Goal: Use online tool/utility: Utilize a website feature to perform a specific function

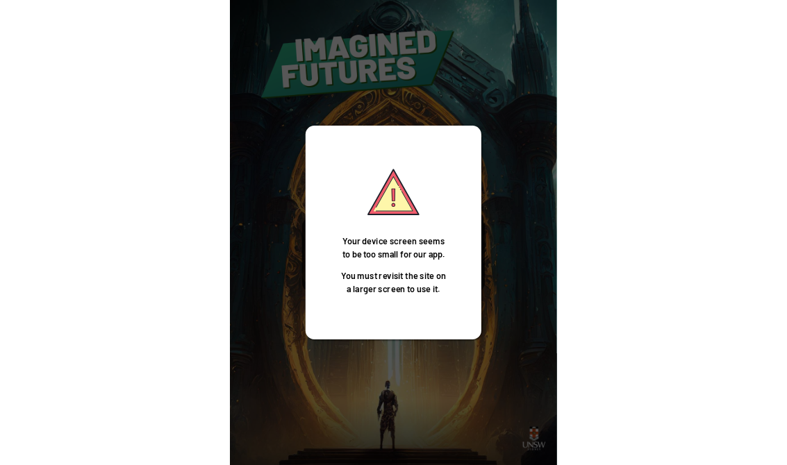
scroll to position [22, 0]
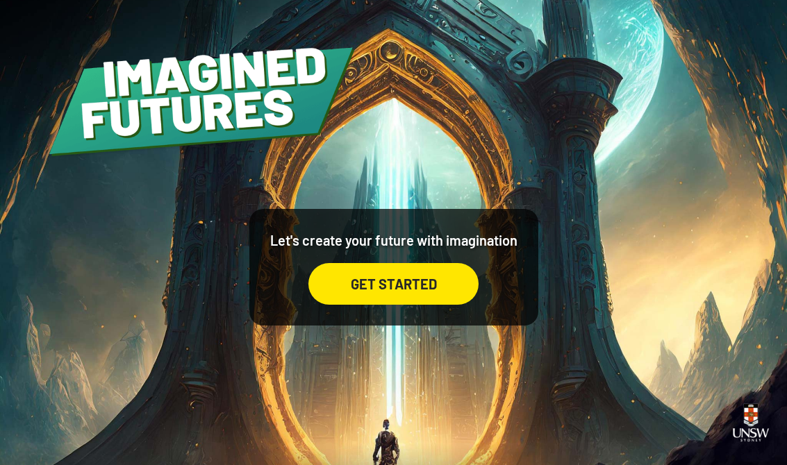
click at [339, 276] on div "GET STARTED" at bounding box center [393, 284] width 170 height 42
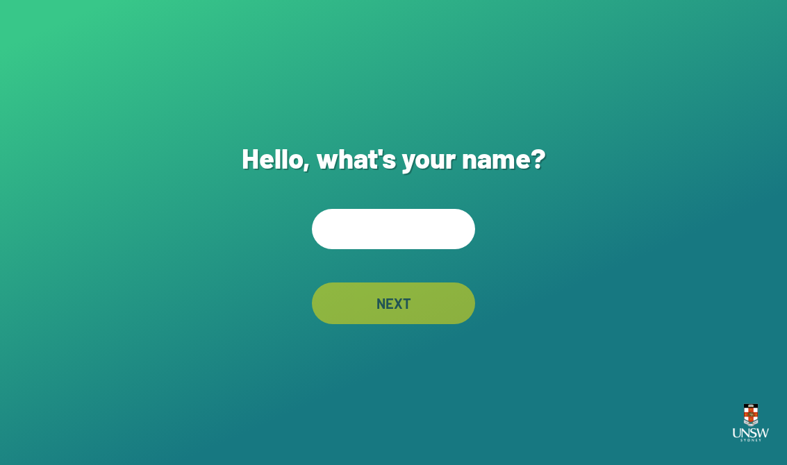
click at [353, 236] on input "text" at bounding box center [393, 229] width 163 height 40
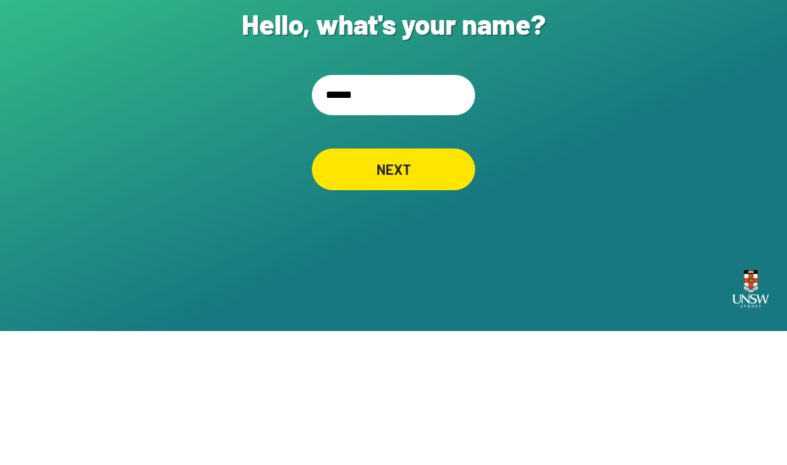
type input "*****"
click at [280, 127] on div "Hello, what's your name? ***** NEXT" at bounding box center [393, 232] width 787 height 465
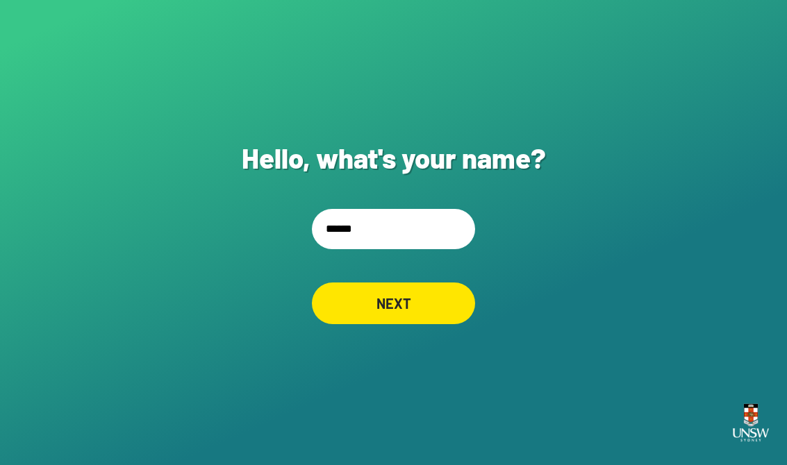
click at [347, 310] on div "NEXT" at bounding box center [393, 304] width 163 height 42
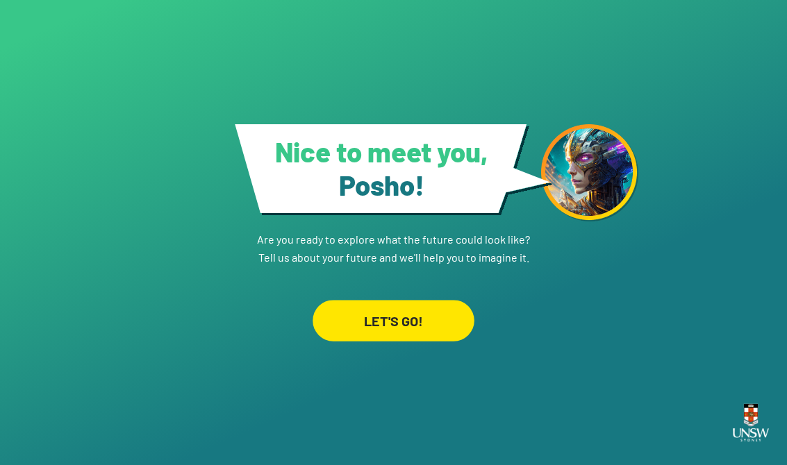
click at [363, 341] on div "LET'S GO!" at bounding box center [393, 320] width 162 height 41
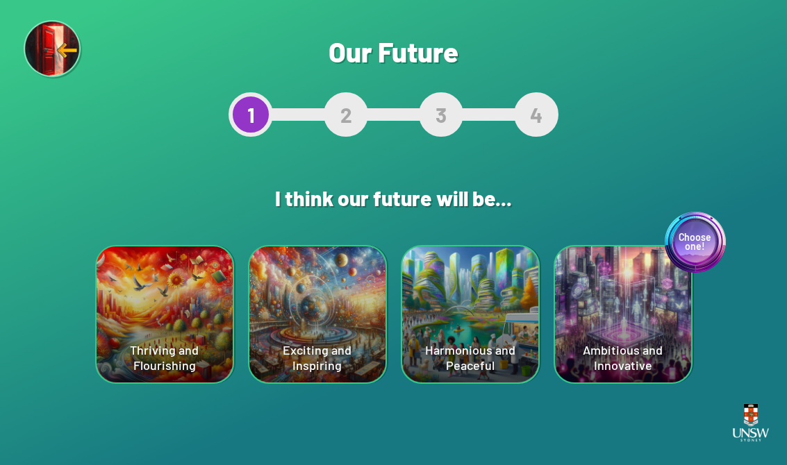
click at [531, 261] on div "Harmonious and Peaceful" at bounding box center [470, 314] width 136 height 136
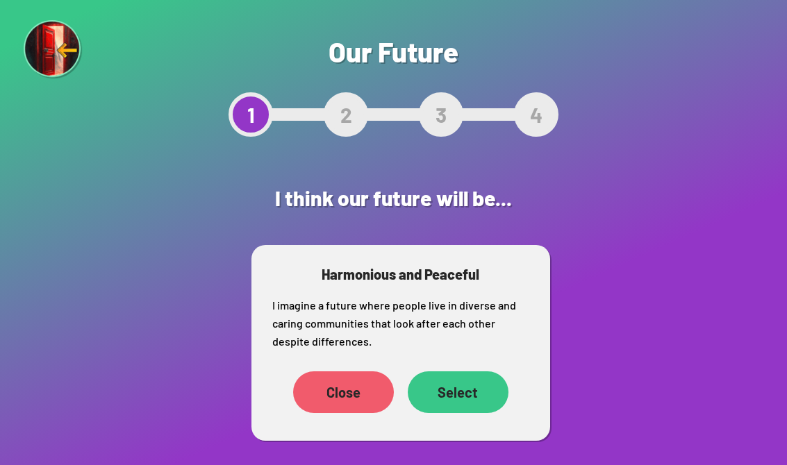
click at [451, 385] on div "Select" at bounding box center [458, 392] width 101 height 42
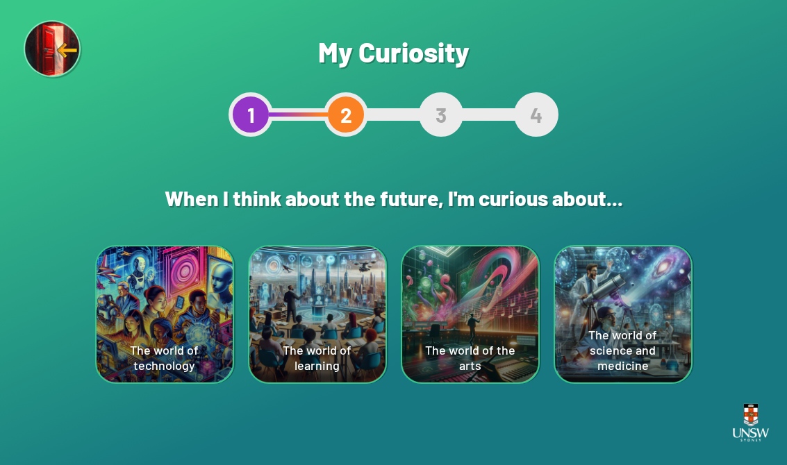
click at [149, 333] on div "The world of technology" at bounding box center [165, 314] width 136 height 136
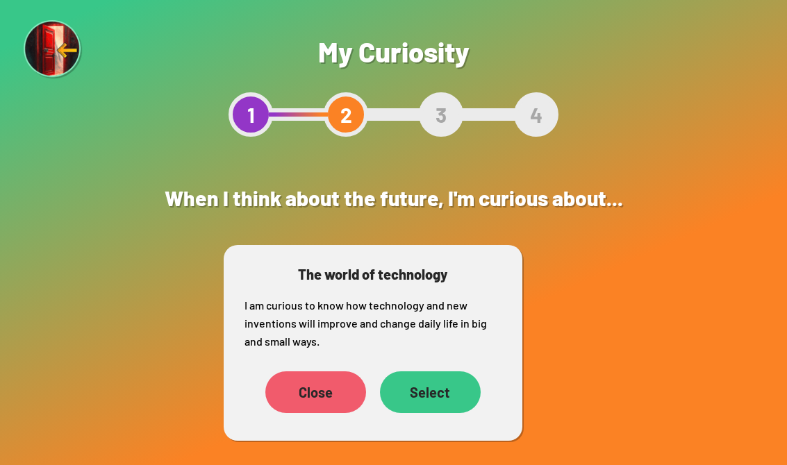
click at [410, 387] on div "Select" at bounding box center [430, 392] width 101 height 42
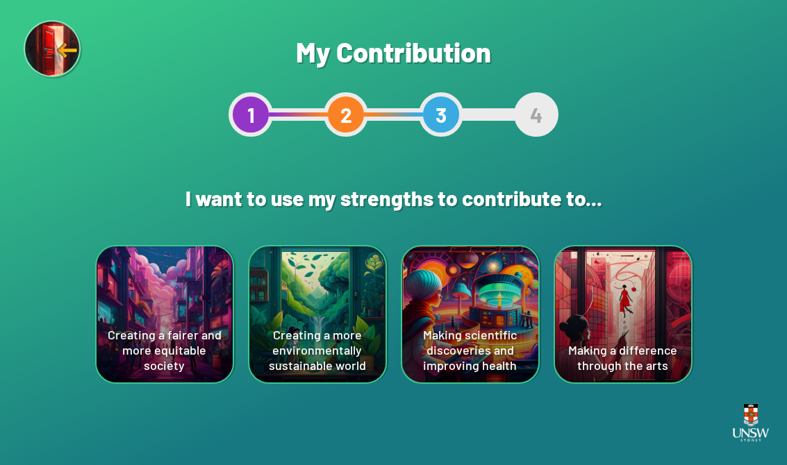
click at [295, 326] on div "Creating a more environmentally sustainable world" at bounding box center [317, 314] width 136 height 136
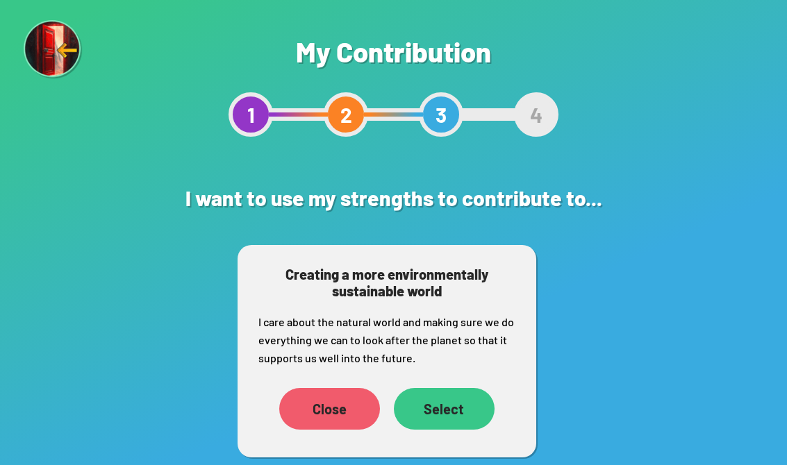
click at [455, 395] on div "Select" at bounding box center [444, 409] width 101 height 42
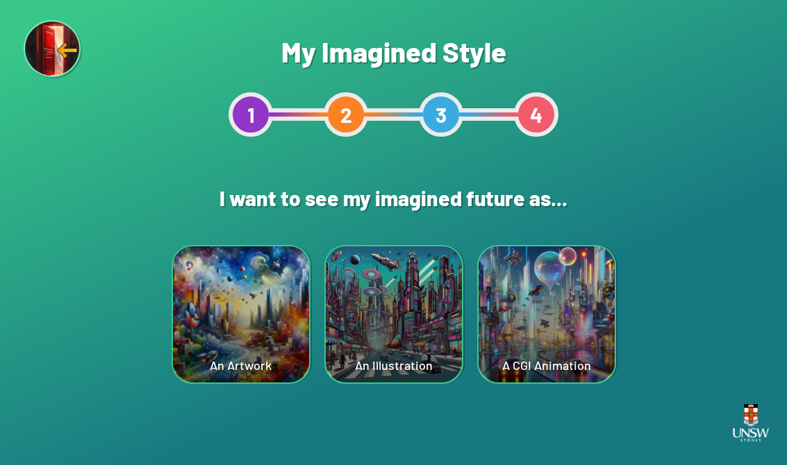
click at [496, 259] on div "A CGI Animation" at bounding box center [546, 314] width 136 height 136
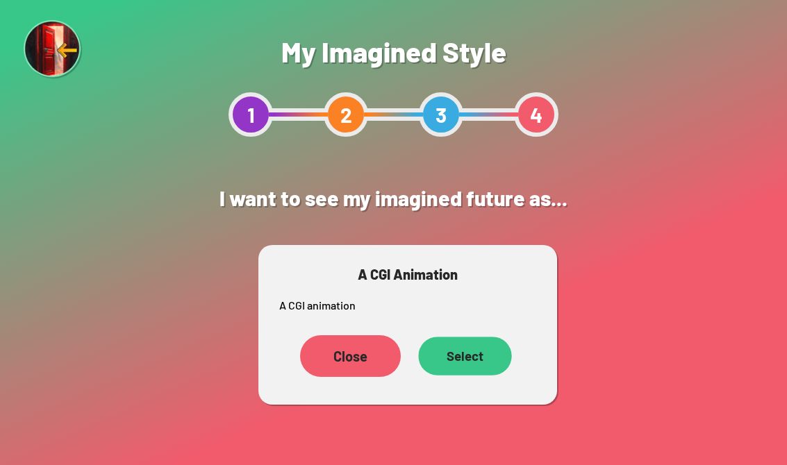
click at [489, 371] on div "Select" at bounding box center [464, 356] width 93 height 39
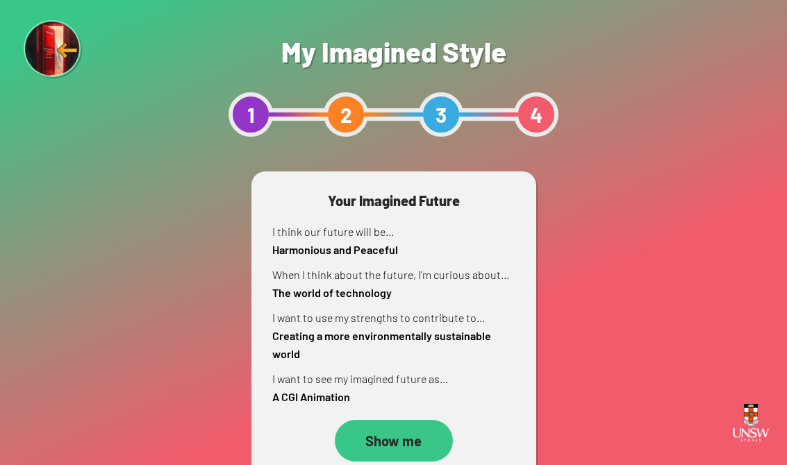
click at [434, 440] on div "Show me" at bounding box center [394, 441] width 118 height 42
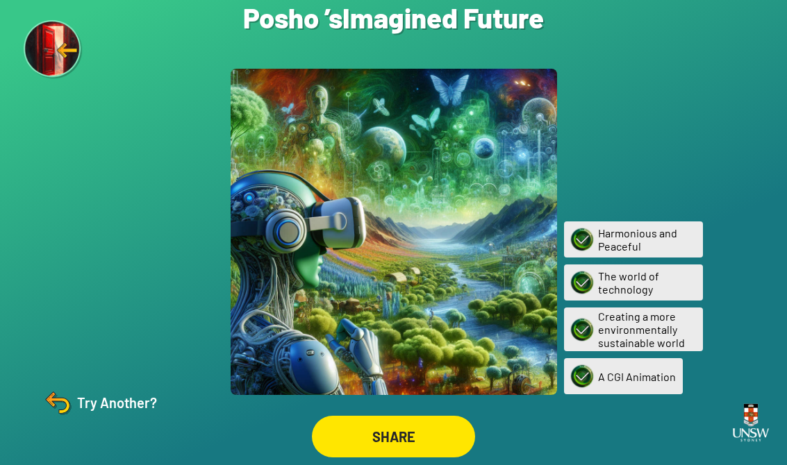
click at [108, 419] on div "Try Another?" at bounding box center [99, 402] width 116 height 33
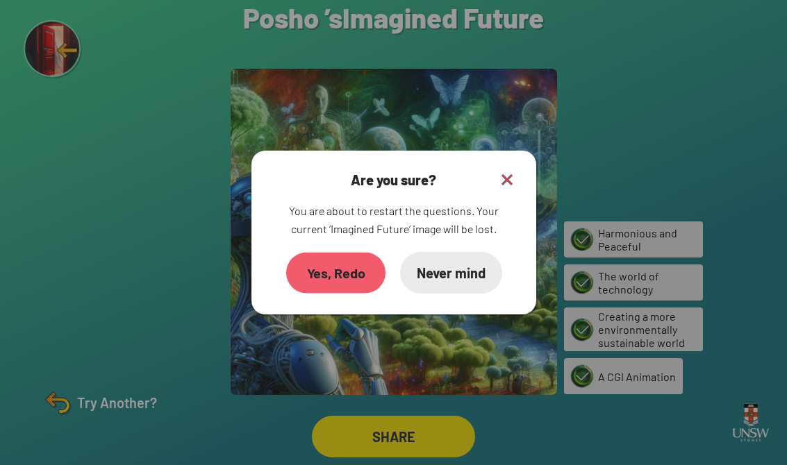
click at [306, 275] on div "Yes, Redo" at bounding box center [334, 272] width 99 height 41
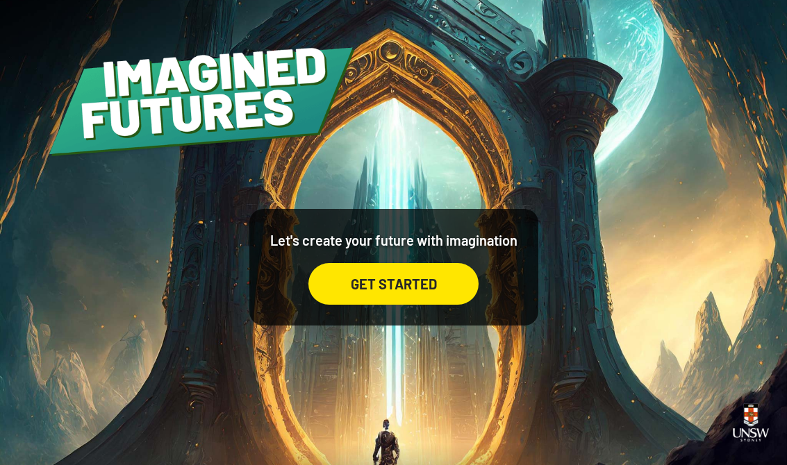
click at [403, 288] on div "GET STARTED" at bounding box center [393, 284] width 170 height 42
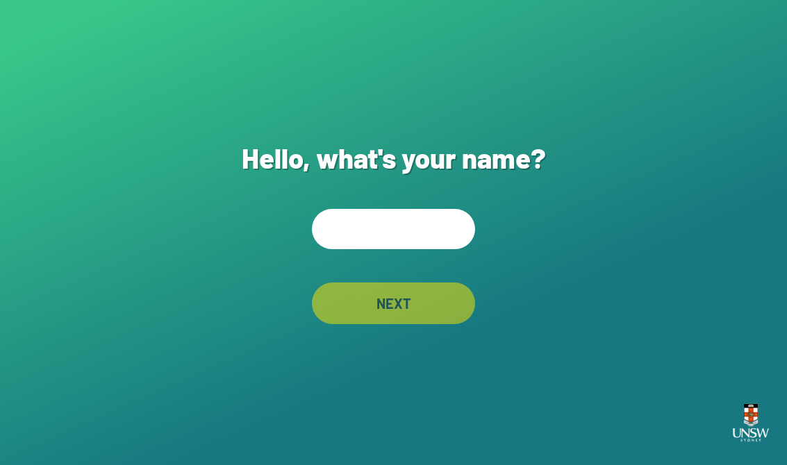
click at [389, 232] on input "text" at bounding box center [393, 229] width 163 height 40
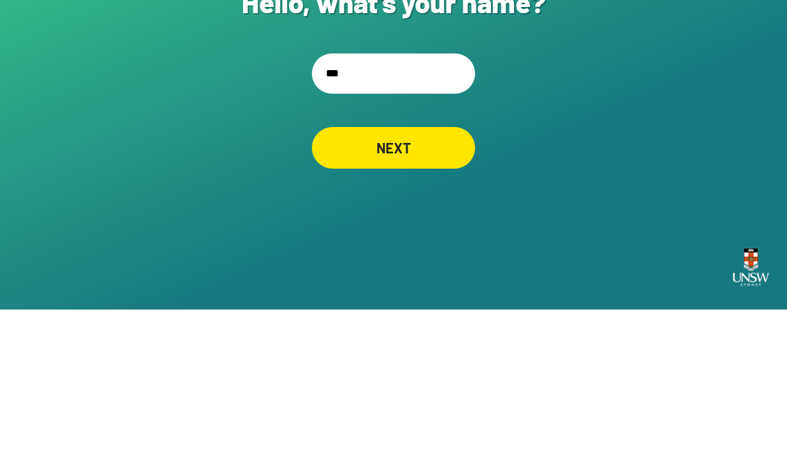
type input "****"
click at [414, 283] on div "NEXT" at bounding box center [393, 304] width 162 height 42
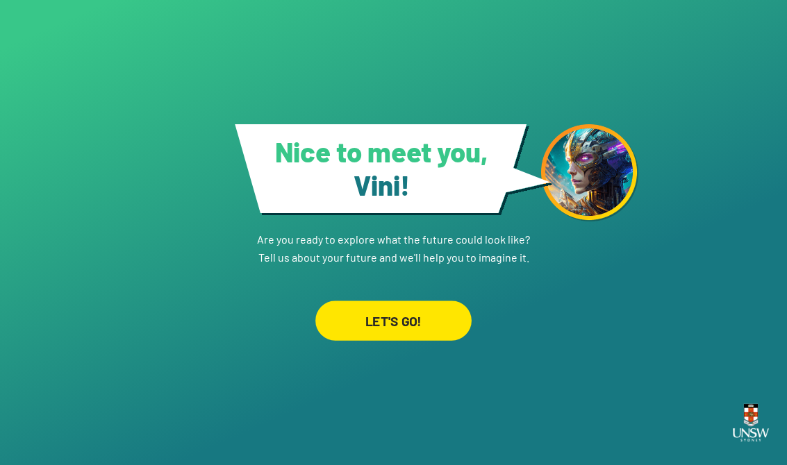
click at [382, 310] on div "LET'S GO!" at bounding box center [393, 321] width 156 height 40
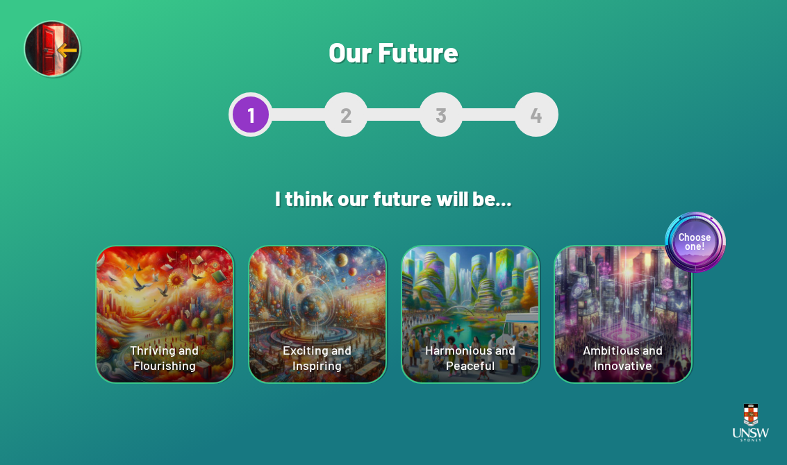
click at [671, 335] on div "Choose one! Ambitious and Innovative" at bounding box center [623, 314] width 136 height 136
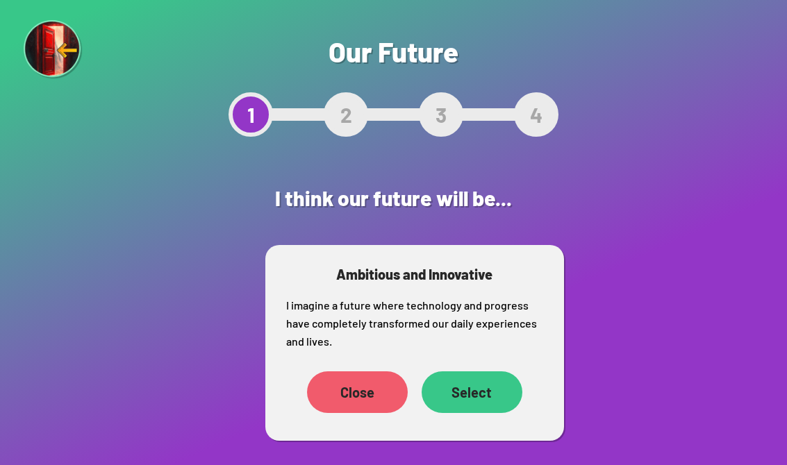
click at [476, 390] on div "Select" at bounding box center [471, 392] width 101 height 42
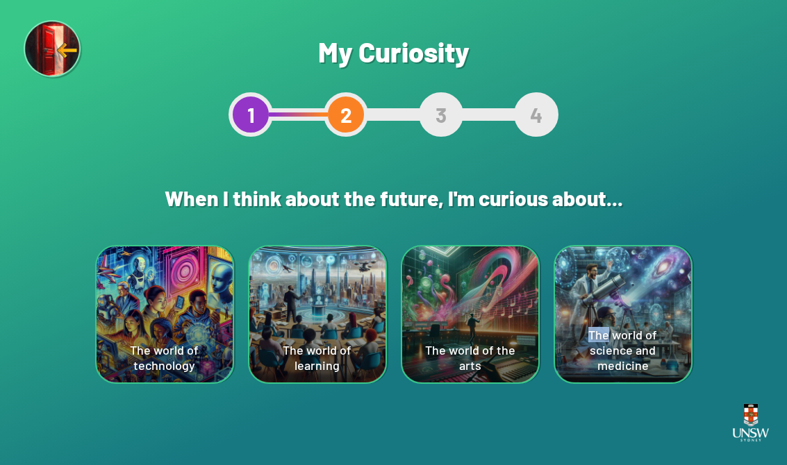
click at [694, 449] on div "Are you sure? This will reset your answers Yes, Redo Never mind My Curiosity 1 …" at bounding box center [393, 232] width 787 height 465
click at [685, 420] on div "Are you sure? This will reset your answers Yes, Redo Never mind My Curiosity 1 …" at bounding box center [393, 232] width 787 height 465
click at [157, 326] on div "The world of technology" at bounding box center [165, 314] width 136 height 136
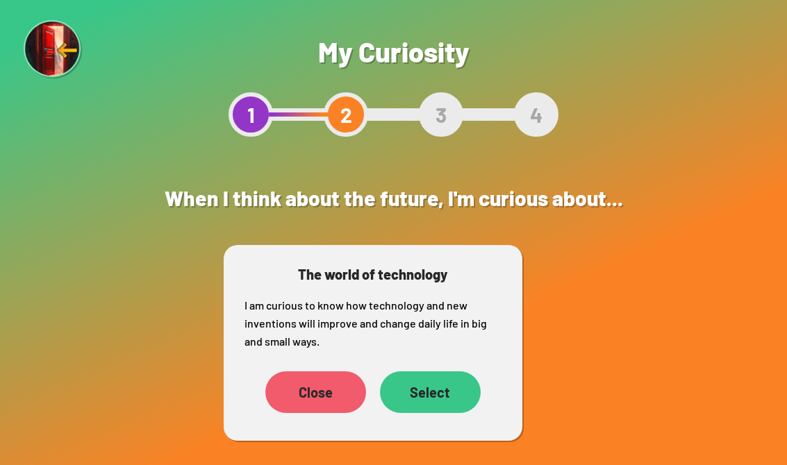
click at [455, 396] on div "Select" at bounding box center [430, 392] width 101 height 42
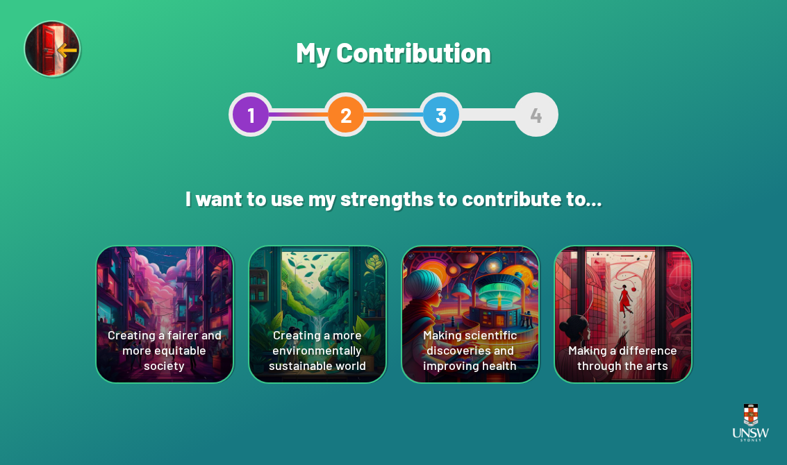
click at [151, 338] on div "Creating a fairer and more equitable society" at bounding box center [165, 314] width 136 height 136
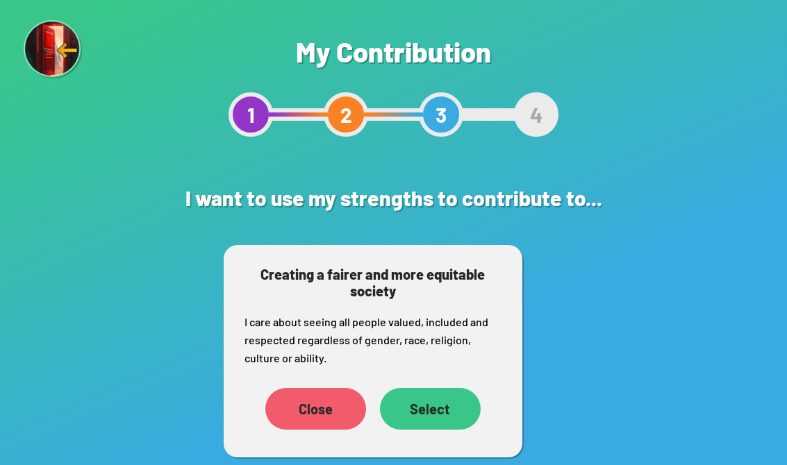
click at [410, 409] on div "Select" at bounding box center [430, 409] width 101 height 42
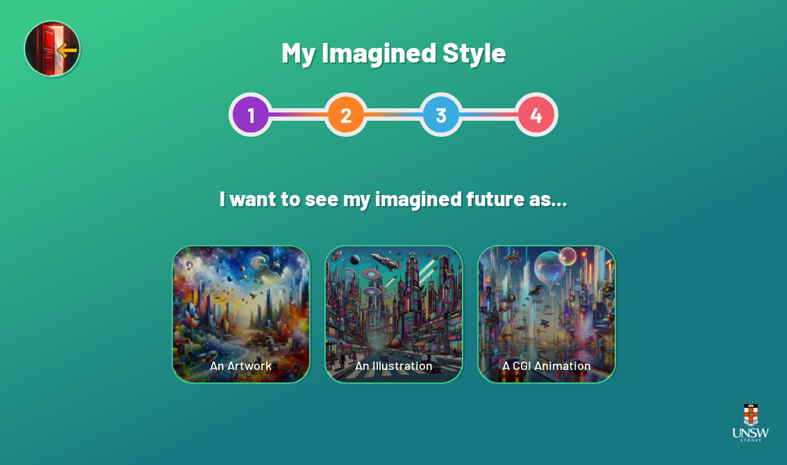
click at [381, 335] on div "An Illustration" at bounding box center [394, 314] width 136 height 136
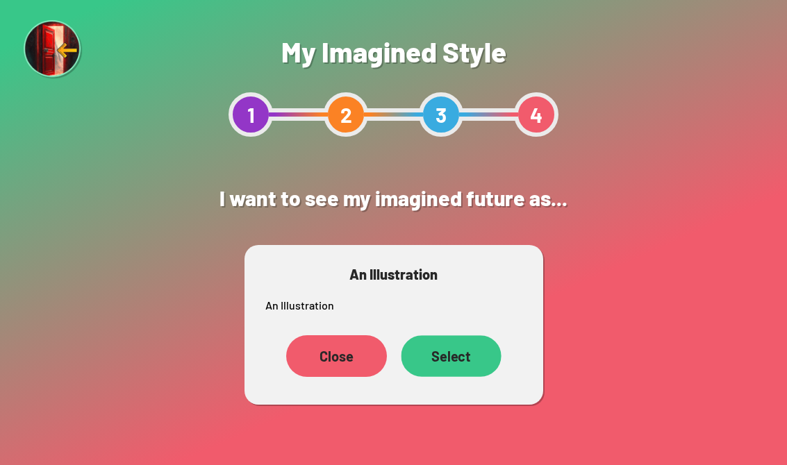
click at [480, 358] on div "Select" at bounding box center [451, 356] width 100 height 42
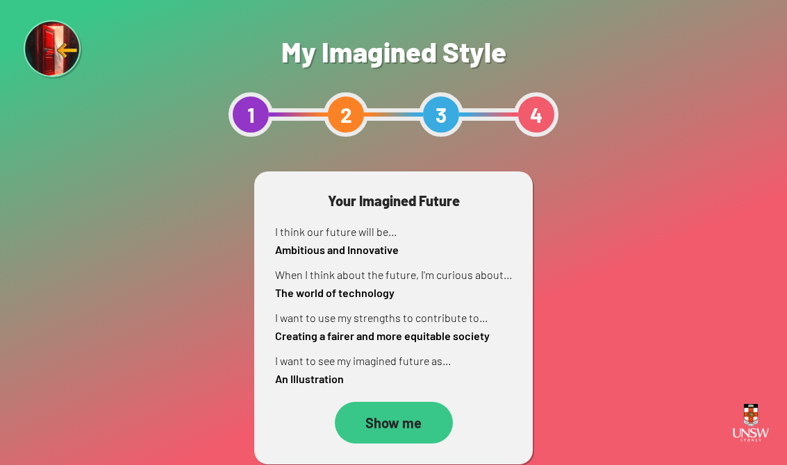
click at [424, 418] on div "Show me" at bounding box center [394, 423] width 118 height 42
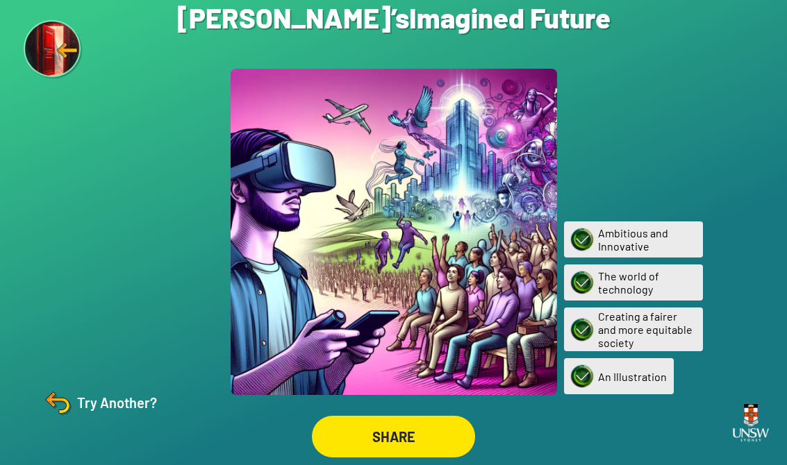
click at [95, 419] on div "Try Another?" at bounding box center [99, 402] width 116 height 33
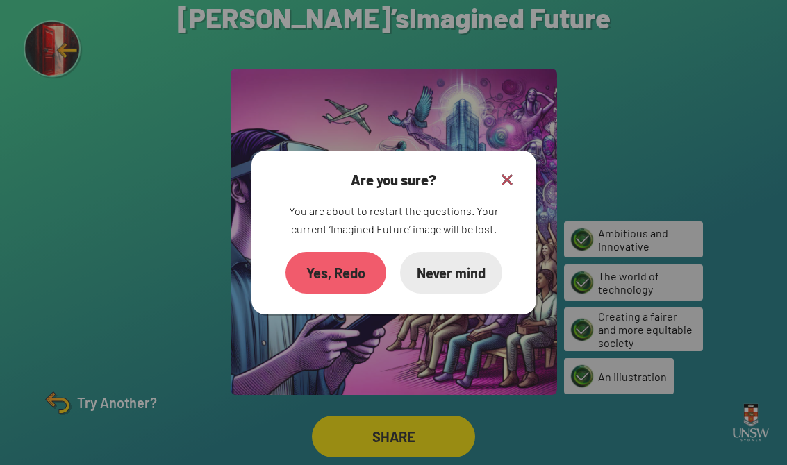
click at [321, 285] on div "Yes, Redo" at bounding box center [335, 273] width 101 height 42
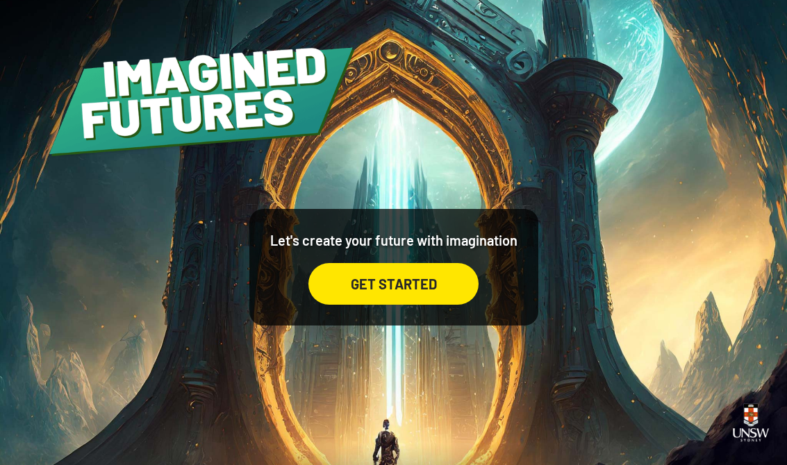
click at [410, 285] on div "GET STARTED" at bounding box center [393, 284] width 170 height 42
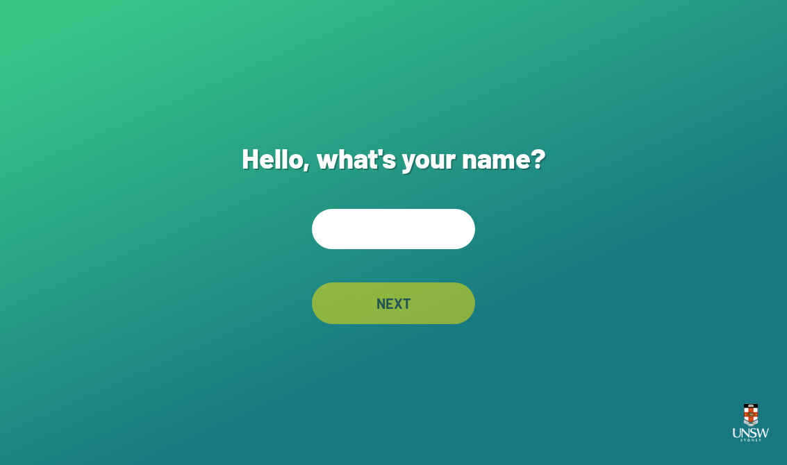
click at [406, 226] on input "text" at bounding box center [393, 229] width 163 height 40
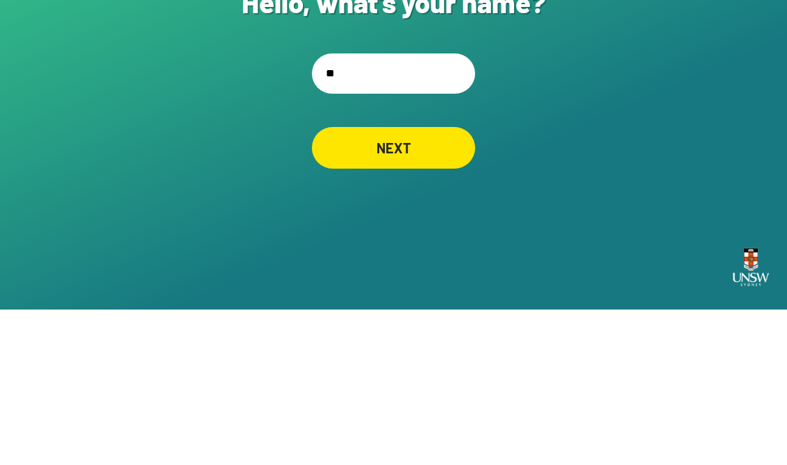
type input "*"
type input "**********"
click at [433, 283] on div "NEXT" at bounding box center [393, 304] width 163 height 42
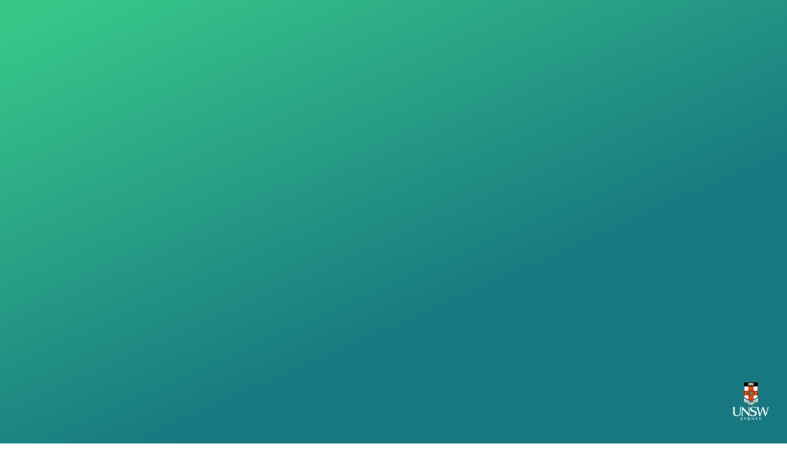
scroll to position [22, 0]
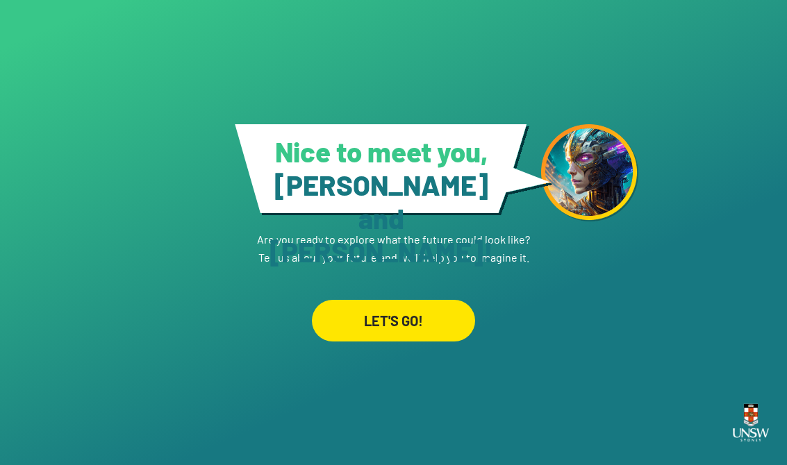
click at [451, 312] on div "LET'S GO!" at bounding box center [393, 321] width 163 height 42
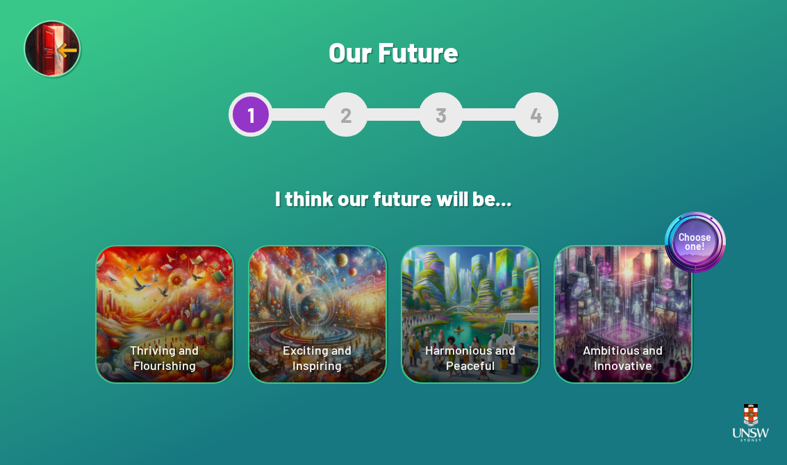
click at [299, 328] on div "Exciting and Inspiring" at bounding box center [317, 314] width 136 height 136
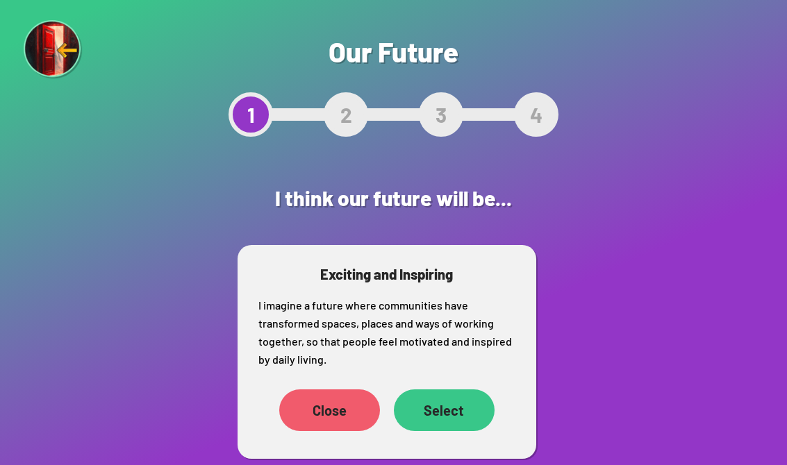
click at [466, 408] on div "Select" at bounding box center [444, 411] width 101 height 42
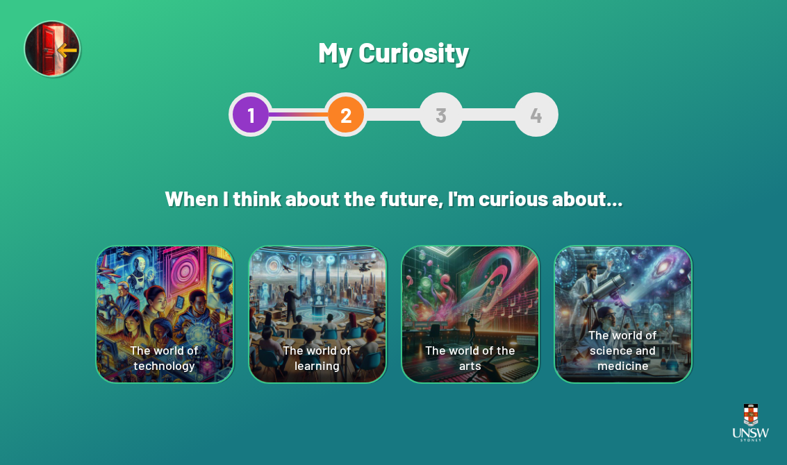
click at [494, 319] on div "The world of the arts" at bounding box center [470, 314] width 136 height 136
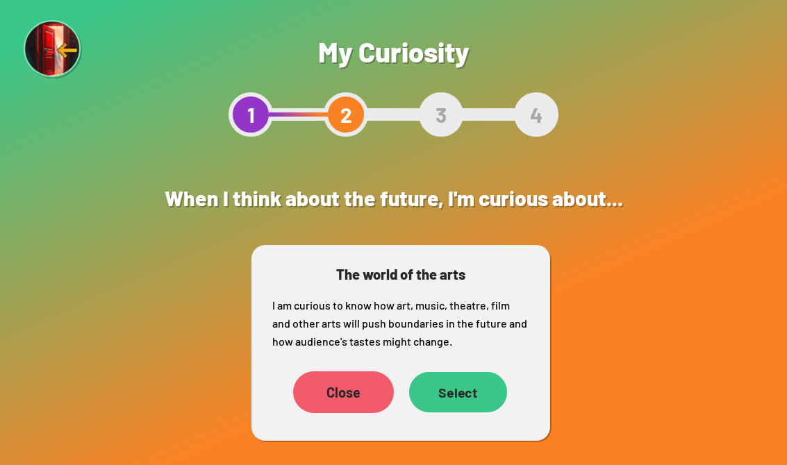
click at [487, 395] on div "Select" at bounding box center [457, 392] width 98 height 40
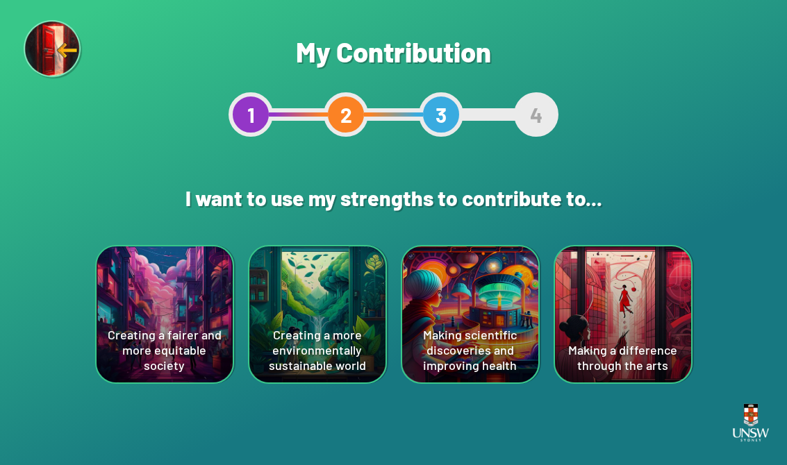
click at [119, 364] on div "Creating a fairer and more equitable society" at bounding box center [165, 314] width 136 height 136
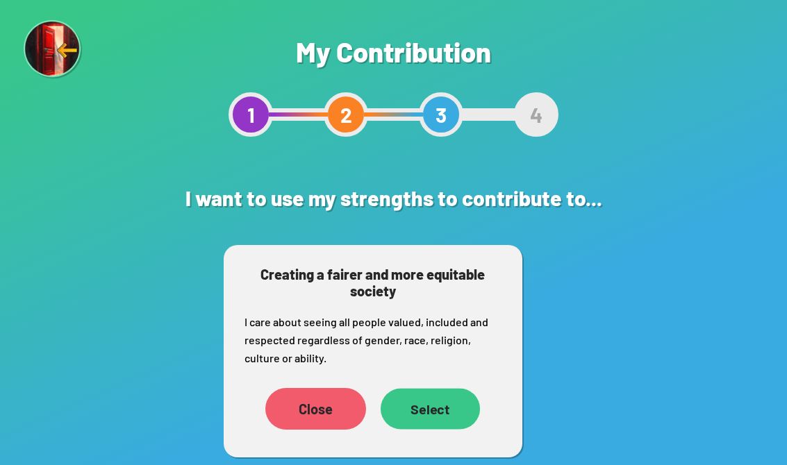
click at [460, 412] on div "Select" at bounding box center [429, 408] width 99 height 41
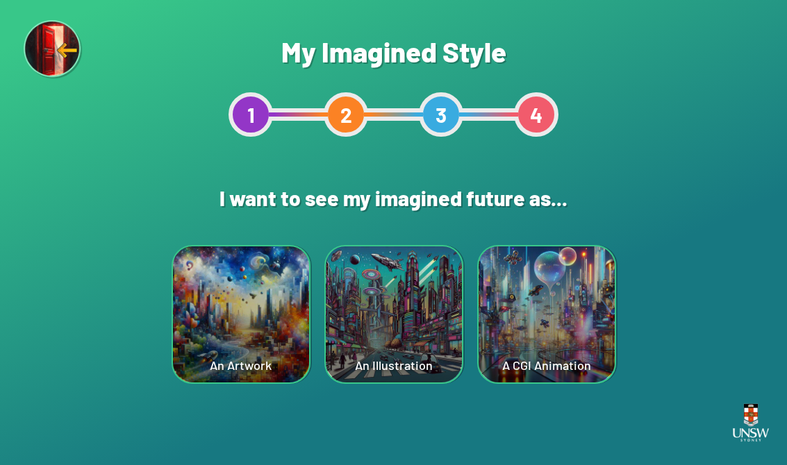
click at [528, 333] on div "A CGI Animation" at bounding box center [546, 314] width 136 height 136
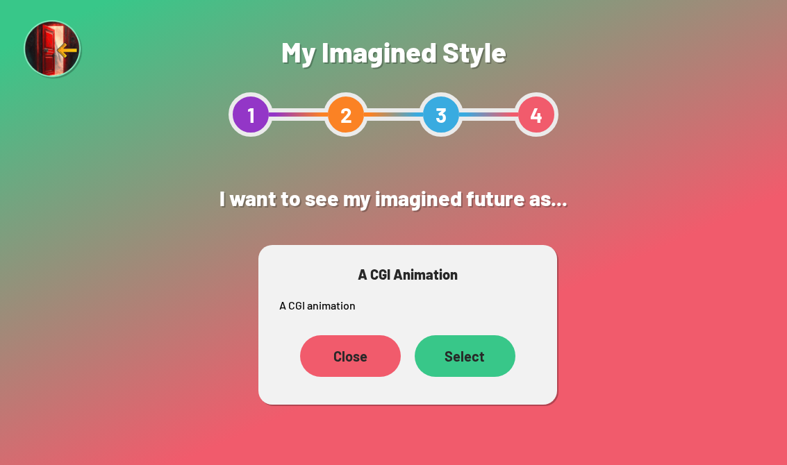
click at [492, 354] on div "Select" at bounding box center [465, 356] width 101 height 42
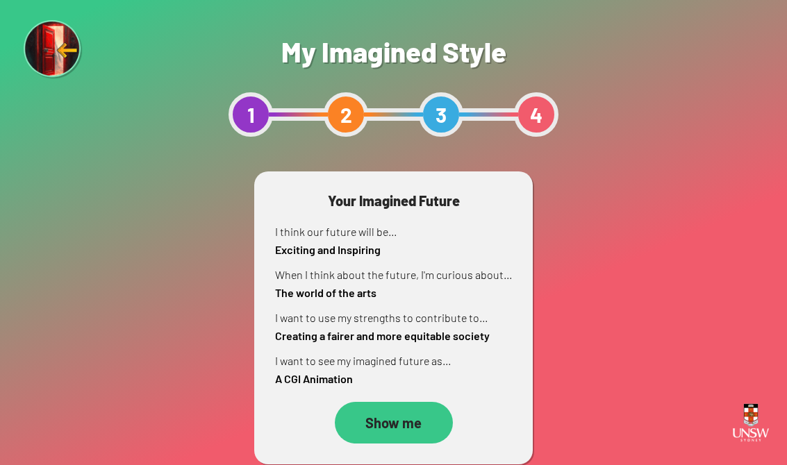
click at [405, 426] on div "Show me" at bounding box center [394, 423] width 118 height 42
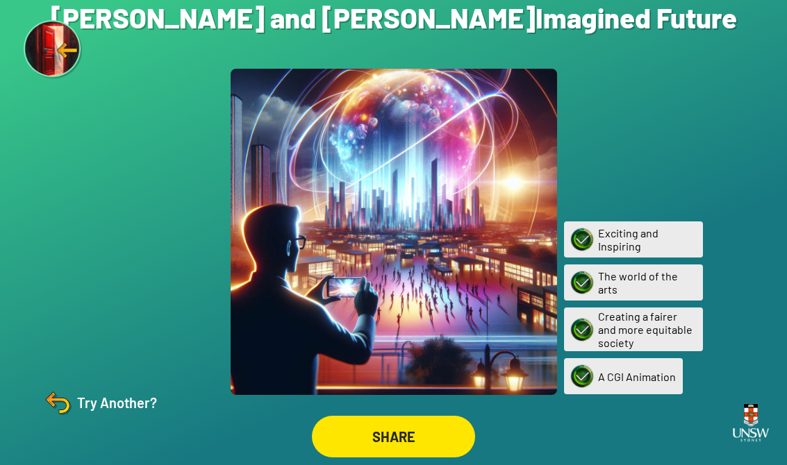
scroll to position [22, 0]
click at [66, 393] on img at bounding box center [57, 402] width 33 height 33
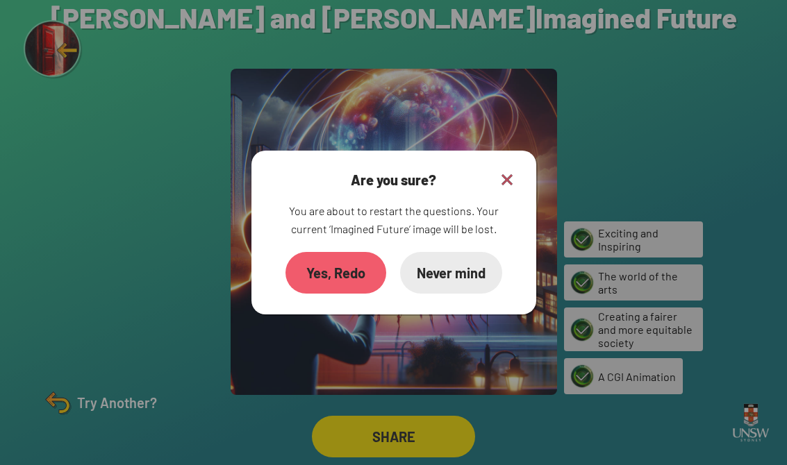
click at [319, 258] on div "Yes, Redo" at bounding box center [335, 273] width 101 height 42
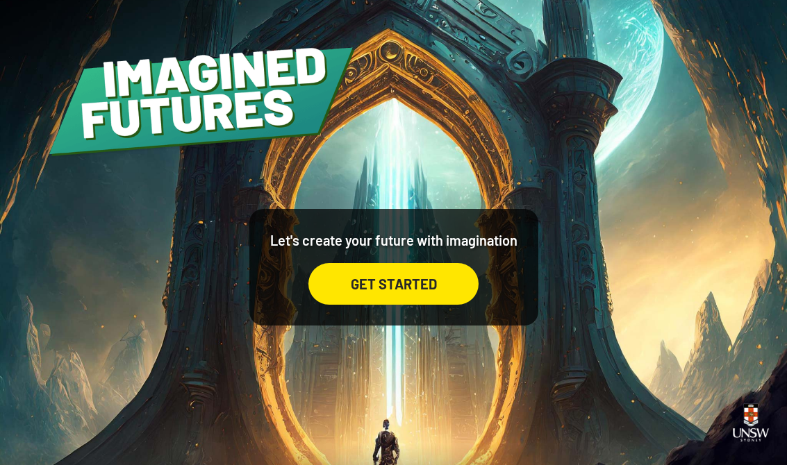
click at [345, 305] on div "GET STARTED" at bounding box center [393, 284] width 170 height 42
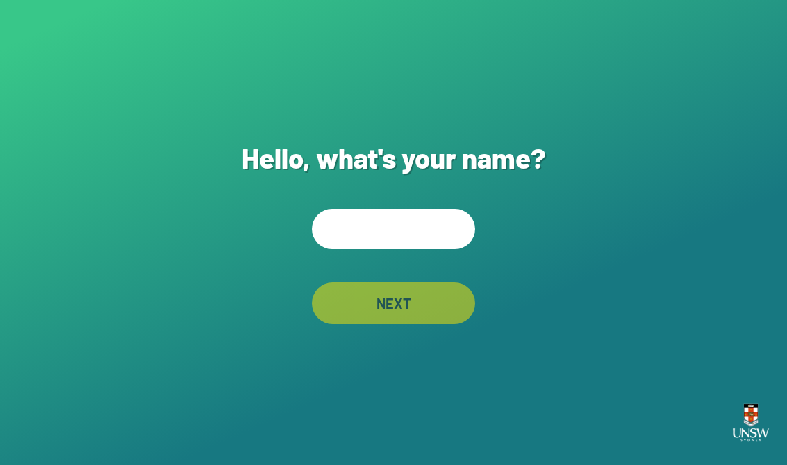
click at [366, 239] on input "text" at bounding box center [393, 229] width 163 height 40
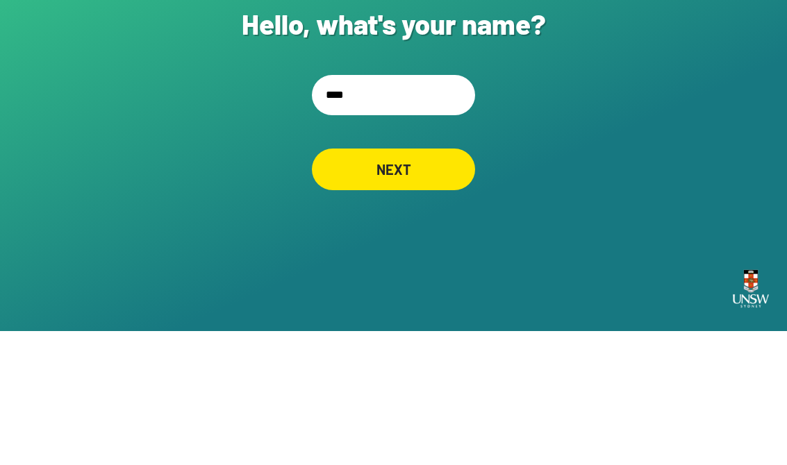
type input "*****"
click at [436, 283] on div "NEXT" at bounding box center [394, 303] width 158 height 40
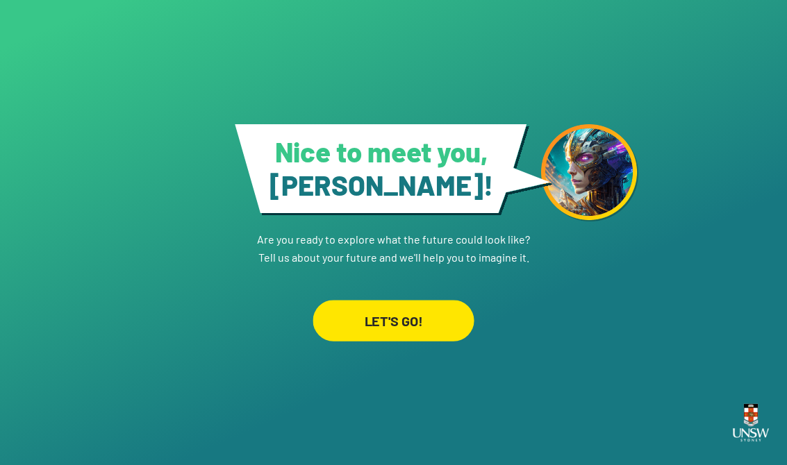
click at [437, 311] on div "LET'S GO!" at bounding box center [392, 320] width 161 height 41
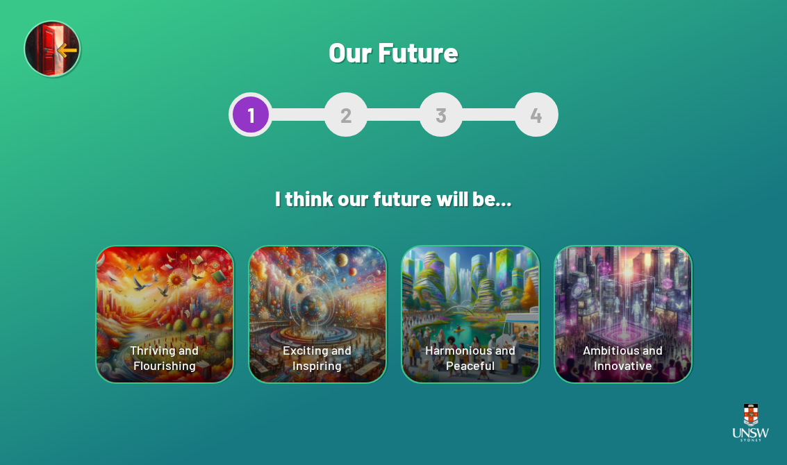
click at [162, 348] on div "Thriving and Flourishing" at bounding box center [165, 314] width 136 height 136
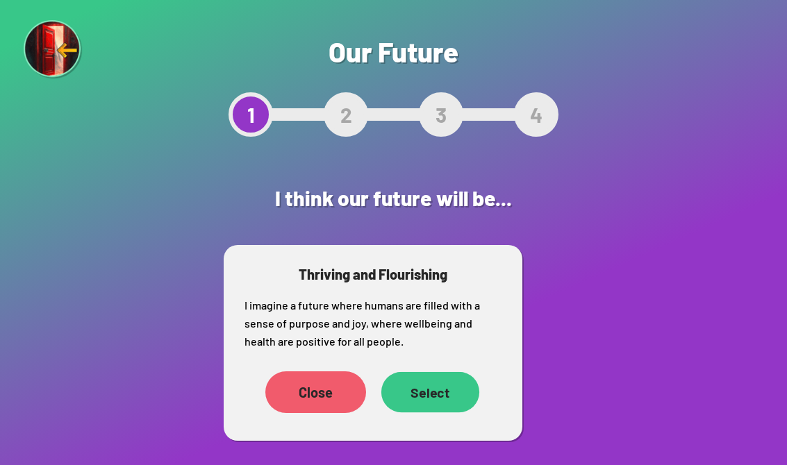
click at [450, 398] on div "Select" at bounding box center [430, 392] width 98 height 40
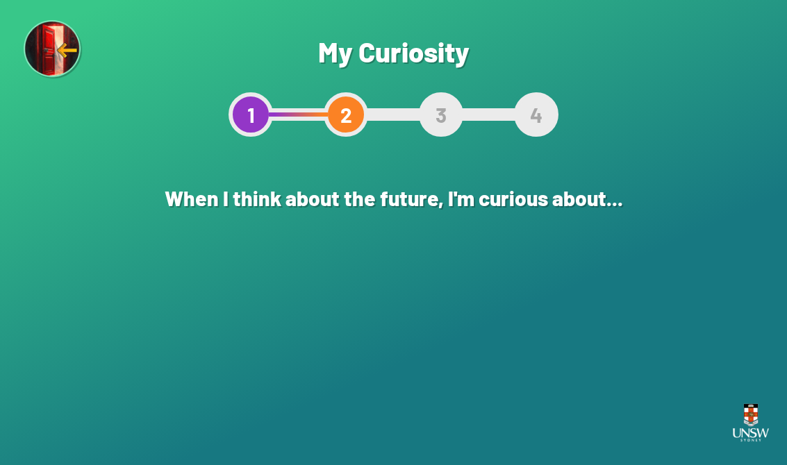
click at [218, 301] on div "The world of technology" at bounding box center [165, 314] width 136 height 136
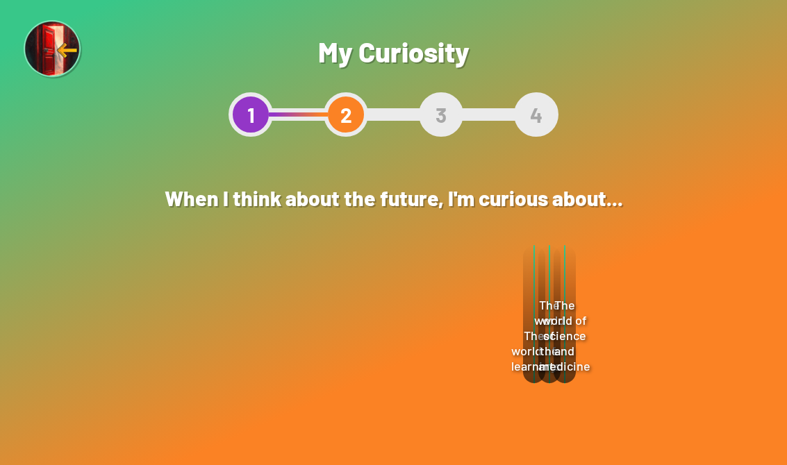
click at [450, 393] on div "Select" at bounding box center [428, 392] width 101 height 42
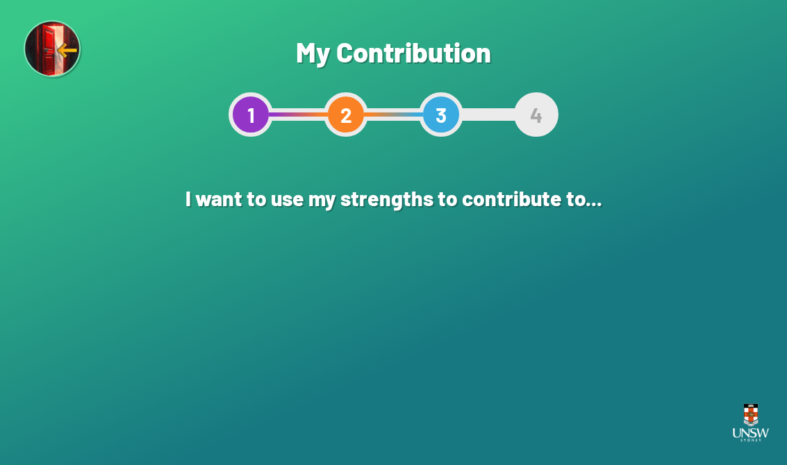
click at [178, 310] on div "Creating a fairer and more equitable society" at bounding box center [165, 314] width 136 height 136
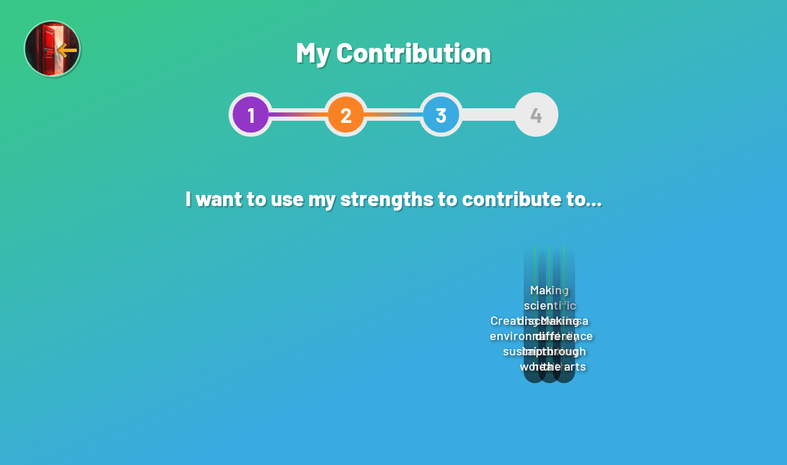
click at [446, 399] on div "Select" at bounding box center [428, 408] width 101 height 42
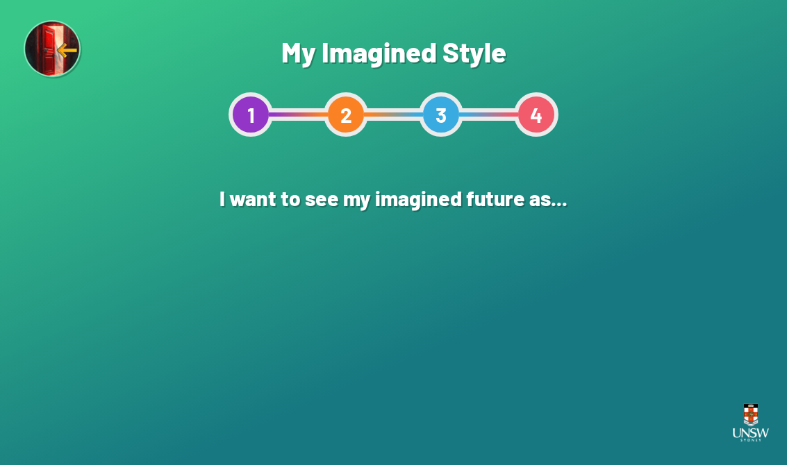
click at [581, 322] on div "A CGI Animation" at bounding box center [546, 314] width 136 height 136
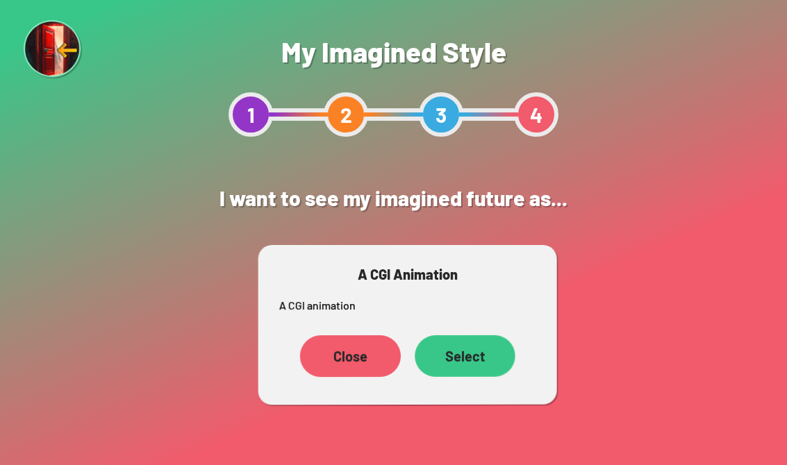
click at [481, 371] on div "Select" at bounding box center [465, 356] width 100 height 42
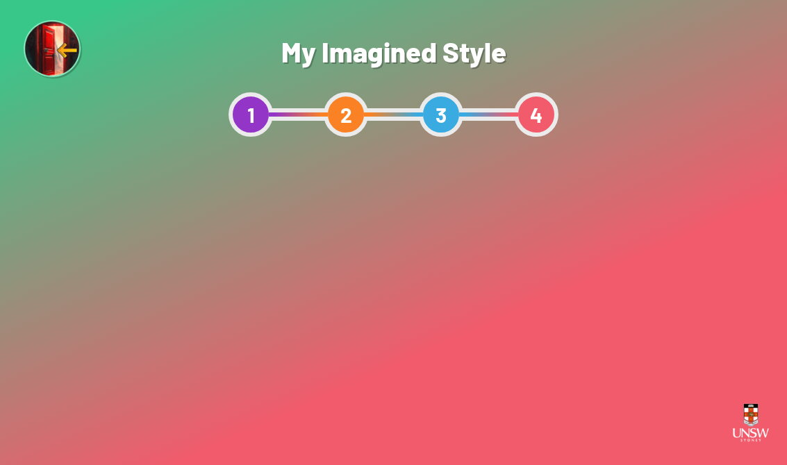
click at [415, 411] on div "Show me" at bounding box center [394, 423] width 118 height 42
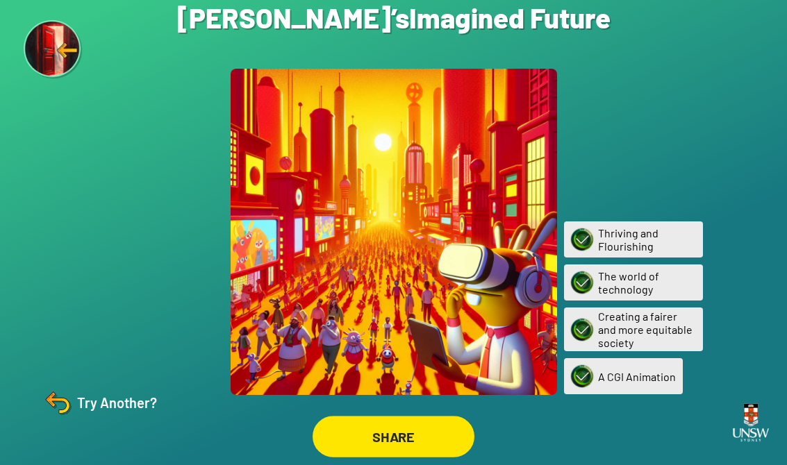
click at [440, 443] on div "SHARE" at bounding box center [393, 436] width 162 height 41
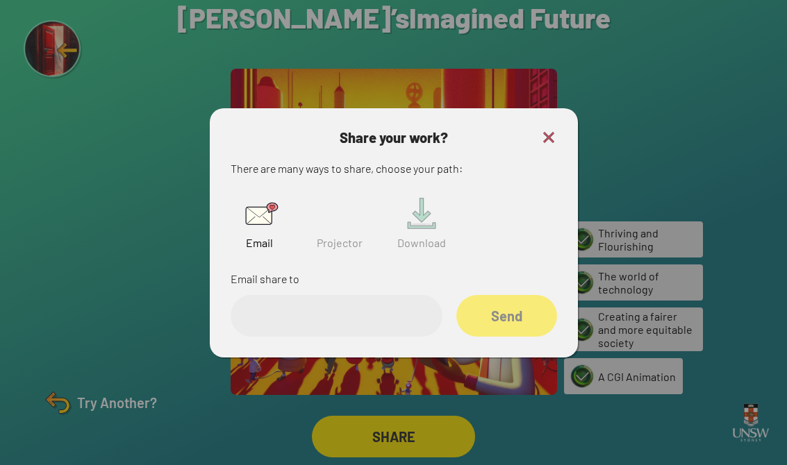
click at [546, 146] on img at bounding box center [548, 137] width 17 height 17
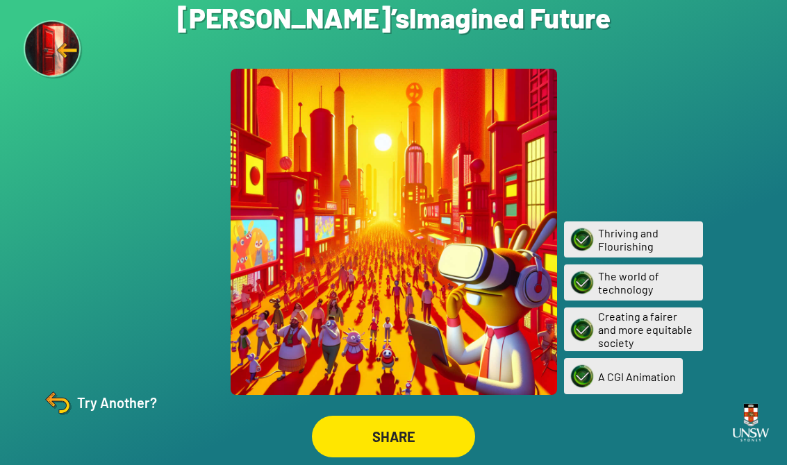
click at [59, 419] on img at bounding box center [57, 402] width 33 height 33
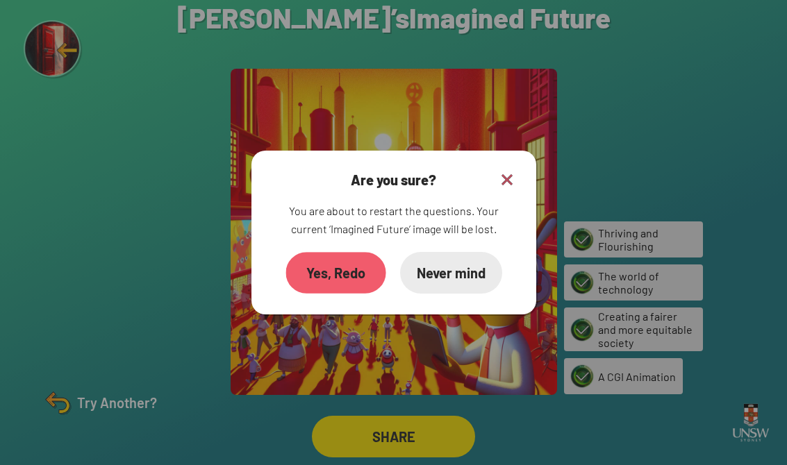
click at [345, 284] on div "Yes, Redo" at bounding box center [335, 273] width 100 height 42
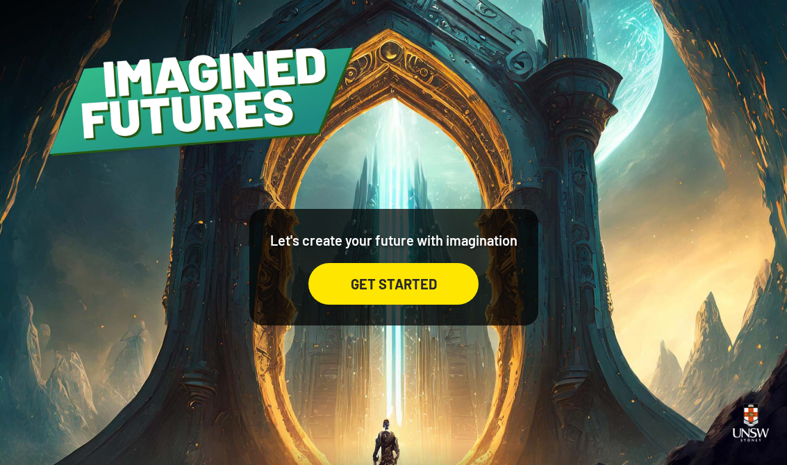
click at [415, 305] on div "GET STARTED" at bounding box center [393, 284] width 170 height 42
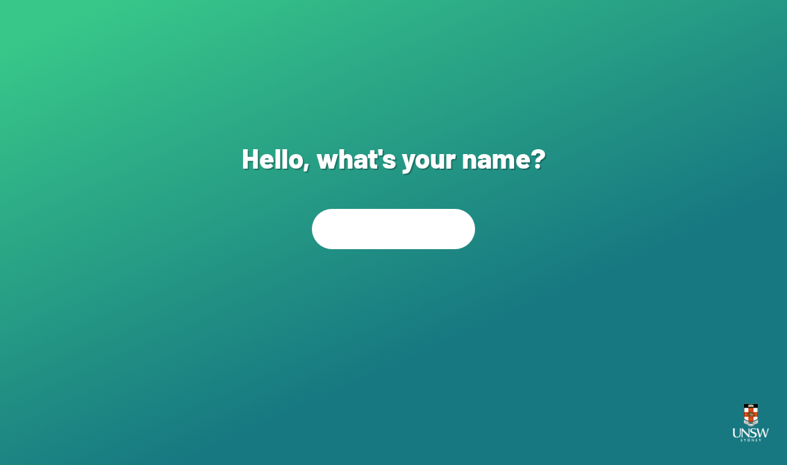
click at [433, 237] on input "text" at bounding box center [393, 229] width 163 height 40
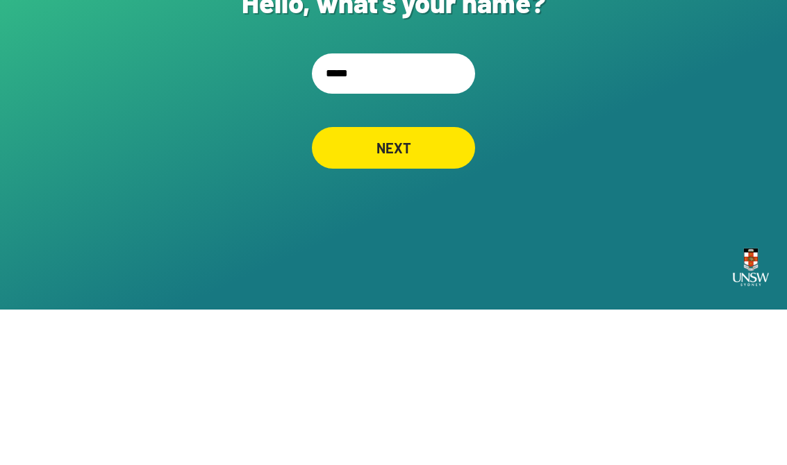
type input "******"
click at [441, 283] on div "NEXT" at bounding box center [393, 303] width 159 height 40
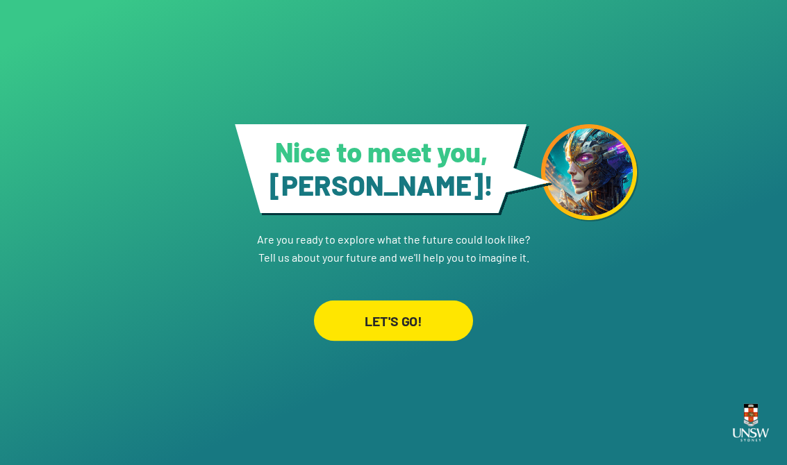
click at [434, 300] on div "LET'S GO!" at bounding box center [393, 320] width 159 height 40
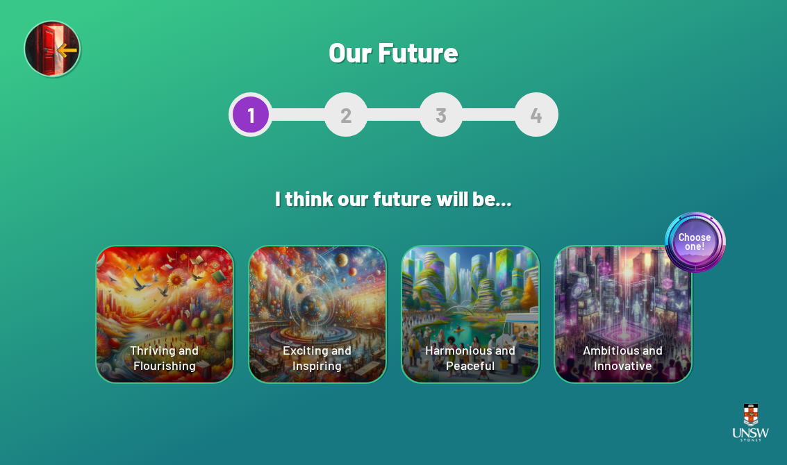
click at [135, 341] on div "Thriving and Flourishing" at bounding box center [165, 314] width 136 height 136
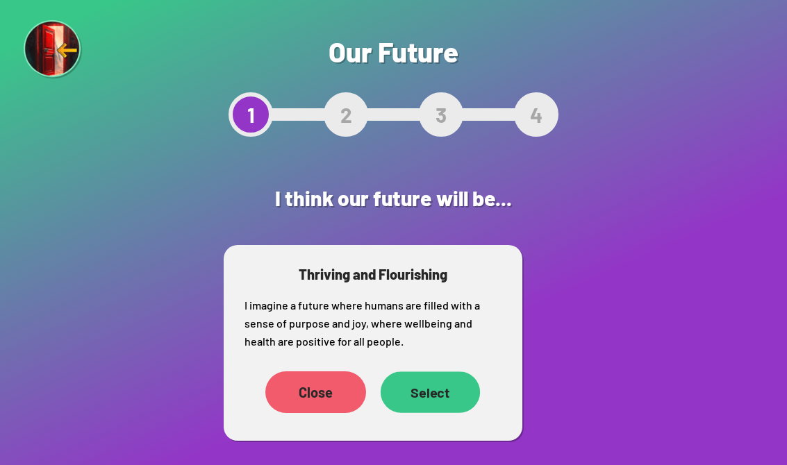
click at [435, 396] on div "Select" at bounding box center [429, 391] width 99 height 41
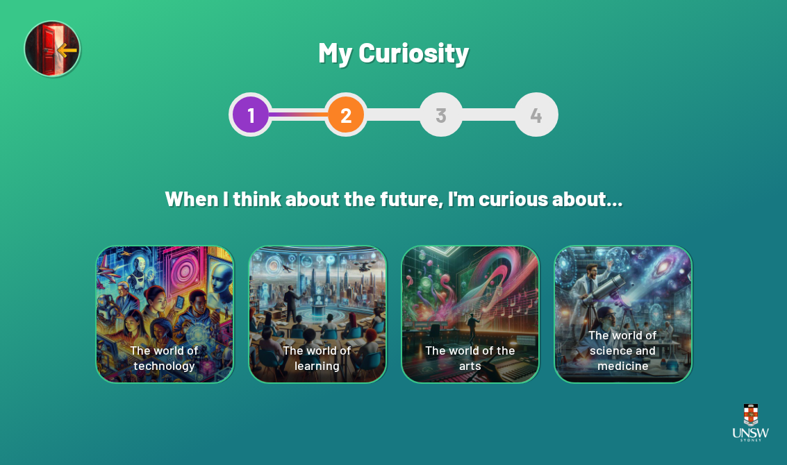
click at [634, 308] on div "The world of science and medicine" at bounding box center [623, 314] width 136 height 136
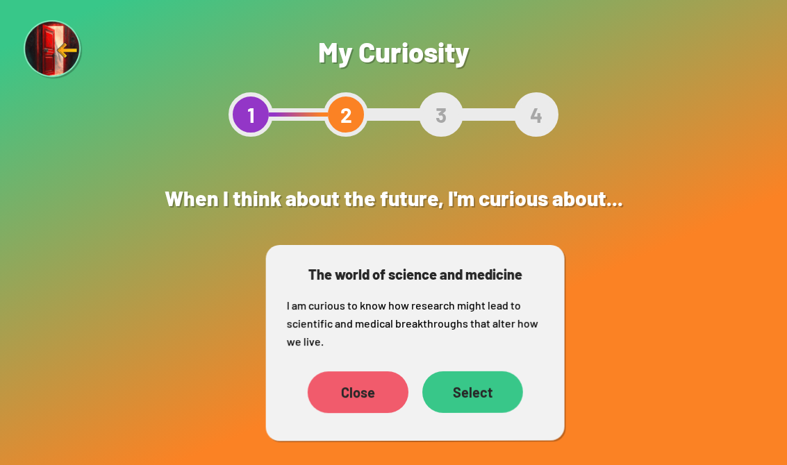
click at [491, 392] on div "Select" at bounding box center [472, 392] width 101 height 42
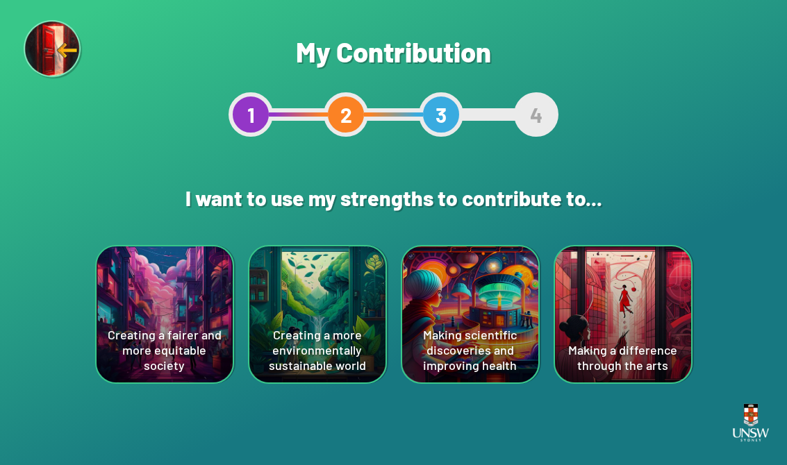
click at [497, 304] on div "Making scientific discoveries and improving health" at bounding box center [470, 314] width 136 height 136
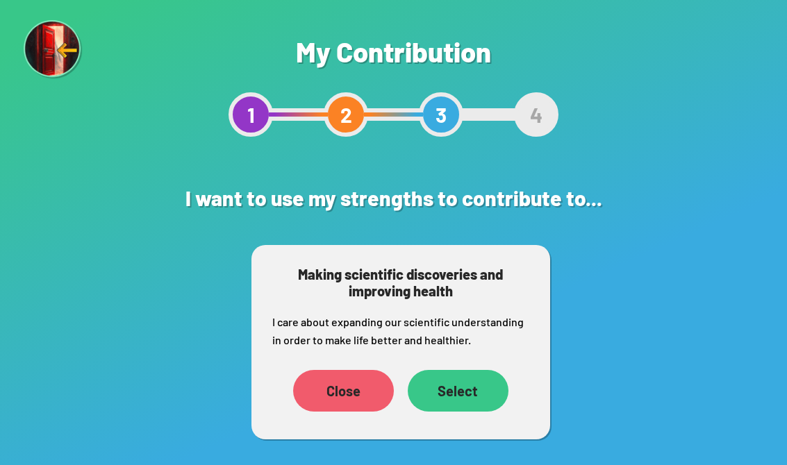
click at [490, 390] on div "Select" at bounding box center [458, 391] width 101 height 42
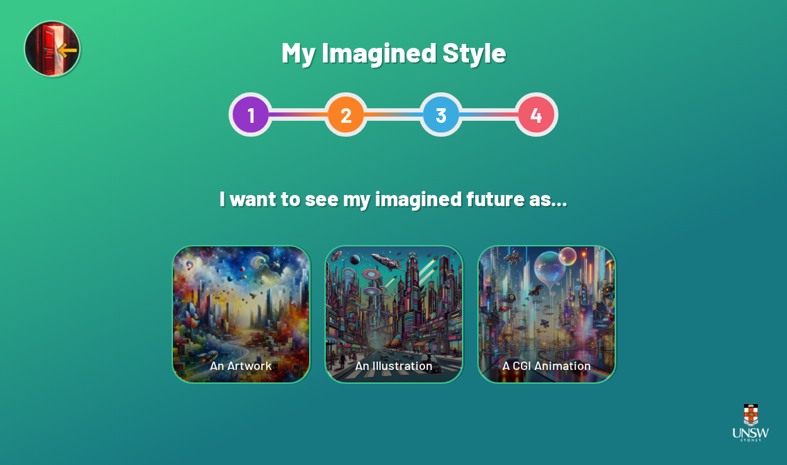
click at [544, 302] on div "A CGI Animation" at bounding box center [546, 314] width 136 height 136
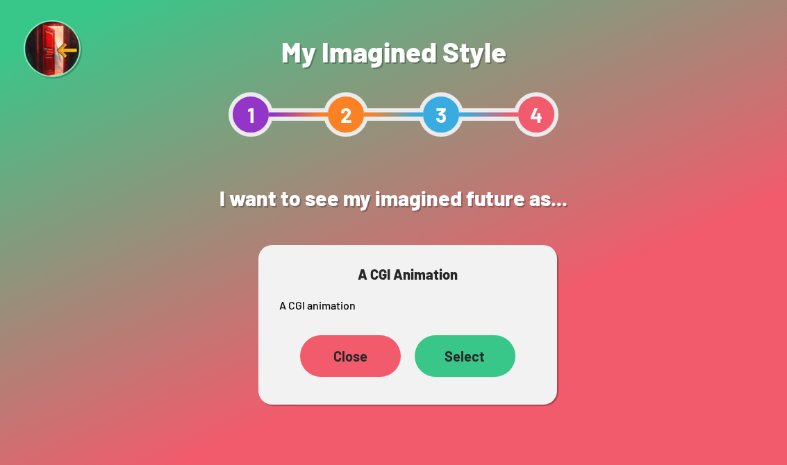
click at [483, 349] on div "Select" at bounding box center [465, 356] width 101 height 42
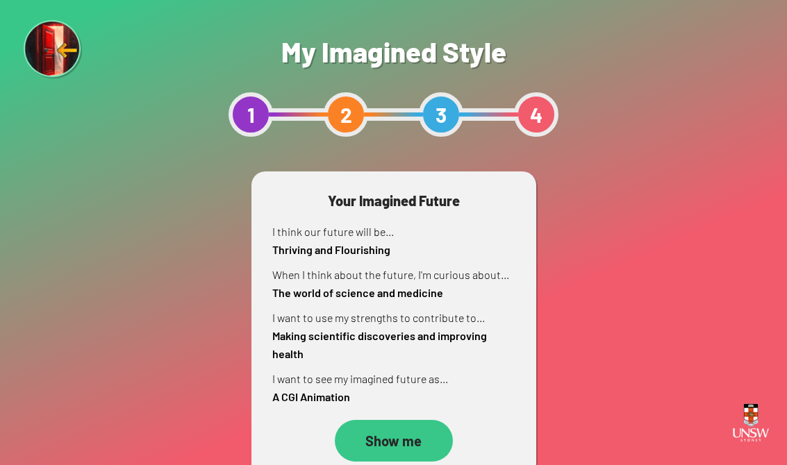
click at [403, 439] on div "Show me" at bounding box center [394, 441] width 118 height 42
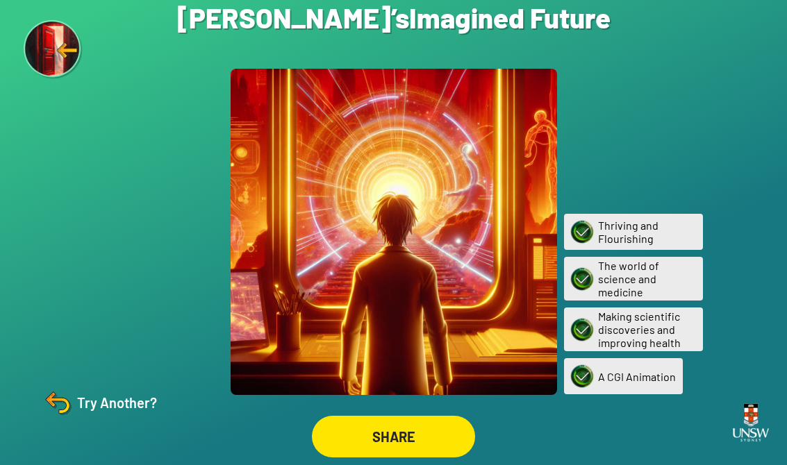
click at [56, 419] on img at bounding box center [57, 402] width 33 height 33
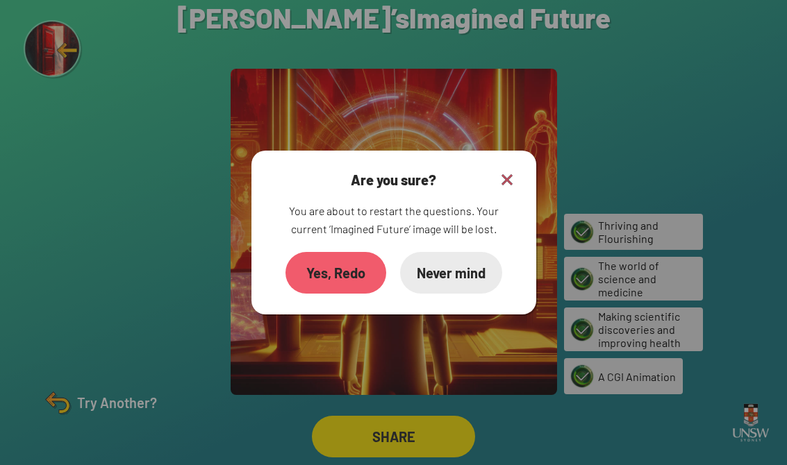
click at [317, 287] on div "Yes, Redo" at bounding box center [335, 273] width 101 height 42
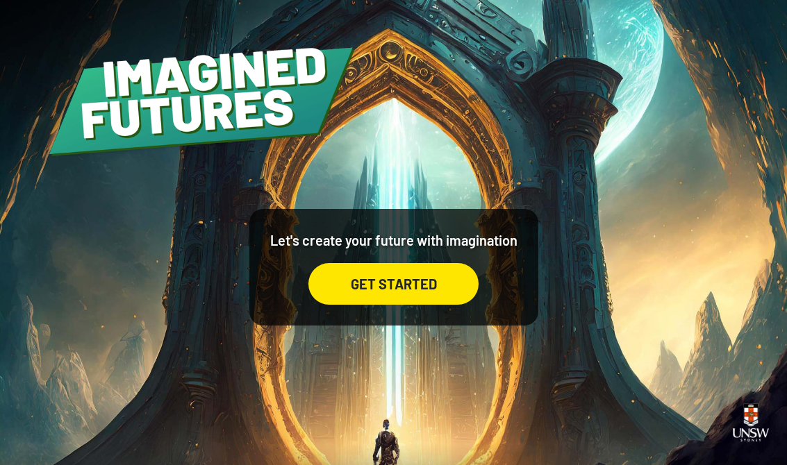
click at [426, 294] on div "GET STARTED" at bounding box center [393, 284] width 170 height 42
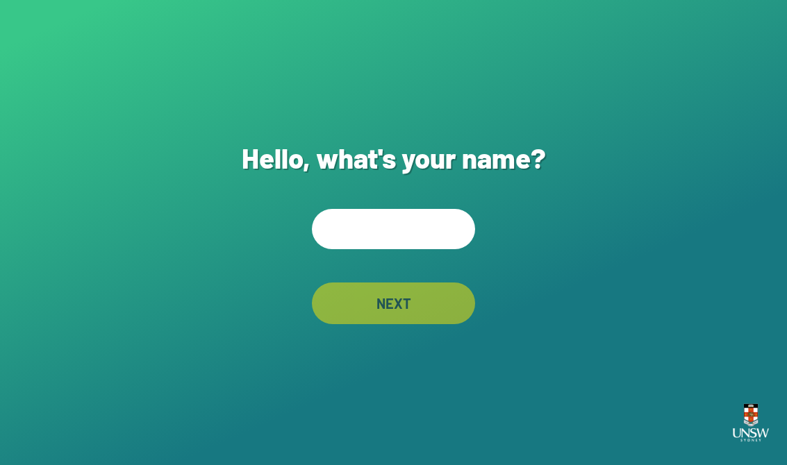
click at [410, 249] on input "text" at bounding box center [393, 229] width 163 height 40
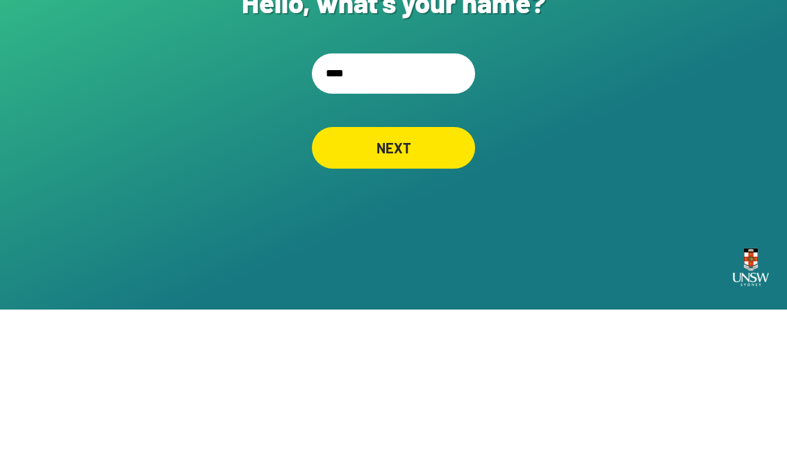
type input "*****"
click at [421, 283] on div "NEXT" at bounding box center [393, 304] width 163 height 42
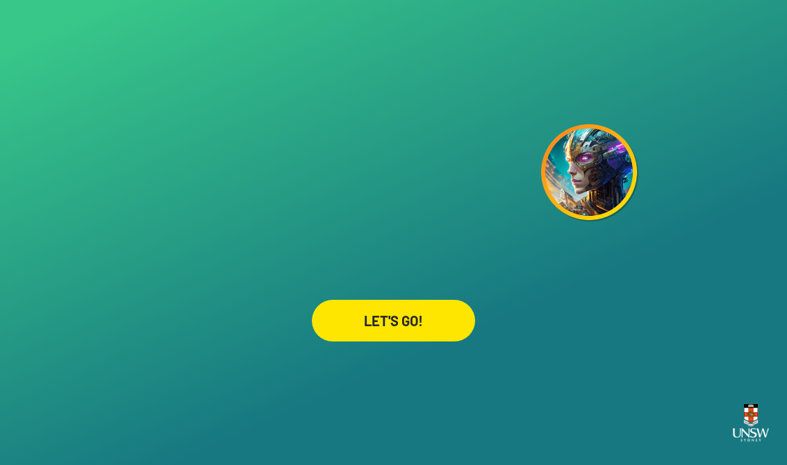
click at [444, 311] on div "LET'S GO!" at bounding box center [393, 321] width 163 height 42
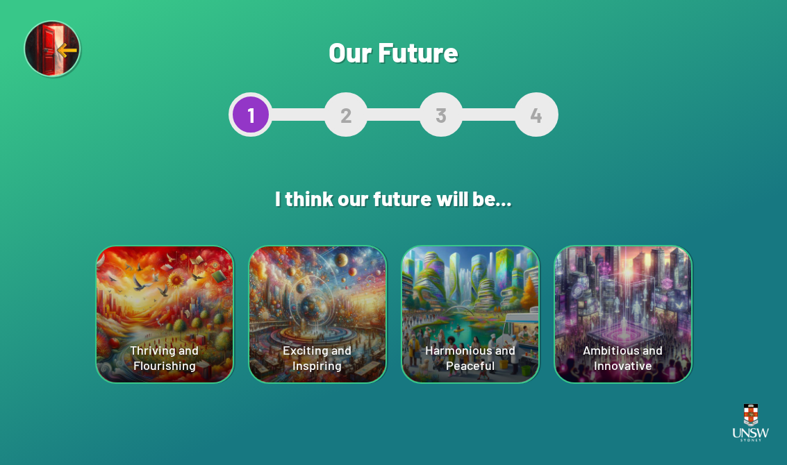
click at [548, 261] on div "Are you sure? This will reset your answers Yes, Redo Never mind Our Future 1 2 …" at bounding box center [393, 232] width 787 height 465
click at [638, 290] on div "Choose one! Ambitious and Innovative" at bounding box center [623, 314] width 136 height 136
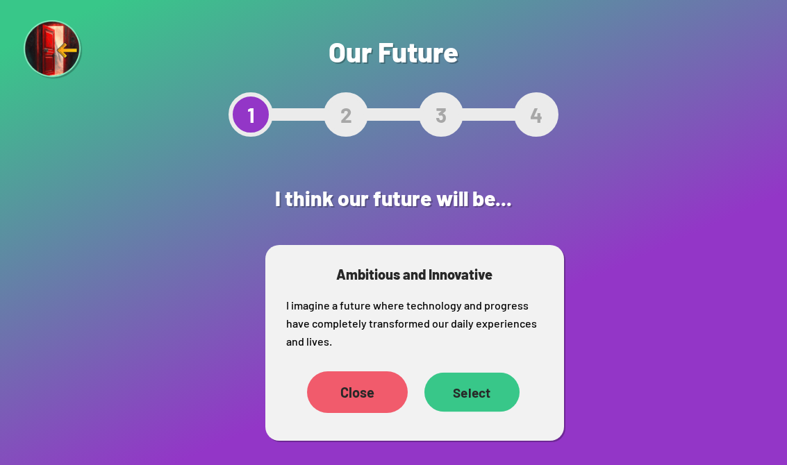
click at [491, 404] on div "Select" at bounding box center [471, 393] width 95 height 40
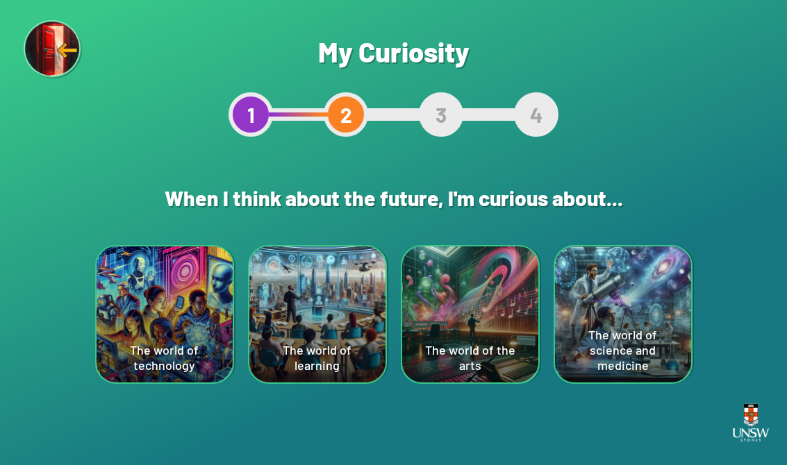
click at [519, 310] on div "The world of the arts" at bounding box center [470, 314] width 136 height 136
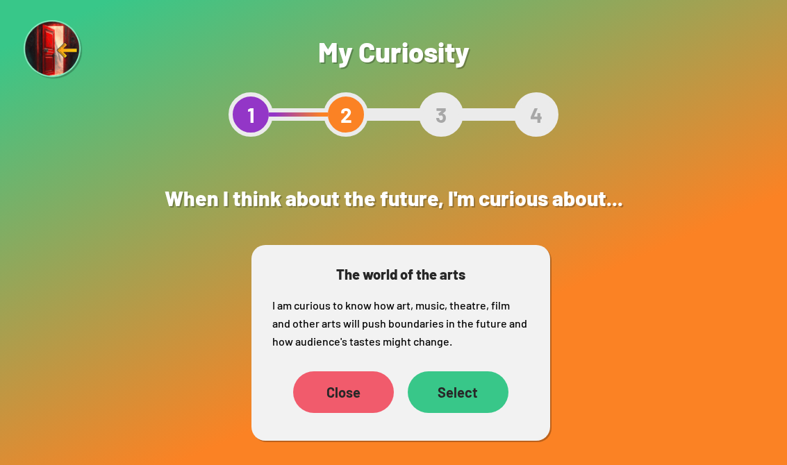
click at [475, 396] on div "Select" at bounding box center [458, 392] width 101 height 42
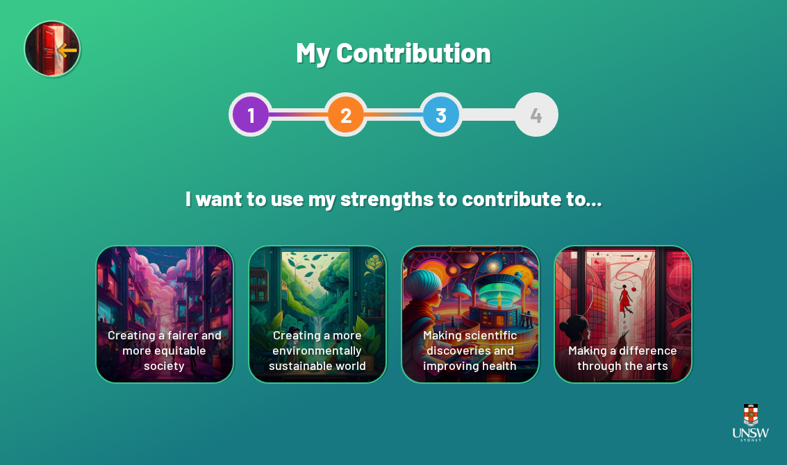
click at [148, 333] on div "Creating a fairer and more equitable society" at bounding box center [165, 314] width 136 height 136
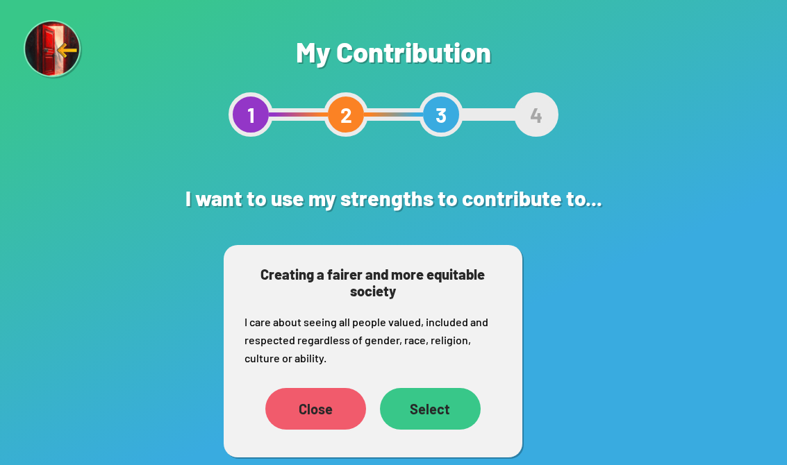
click at [438, 400] on div "Select" at bounding box center [430, 409] width 101 height 42
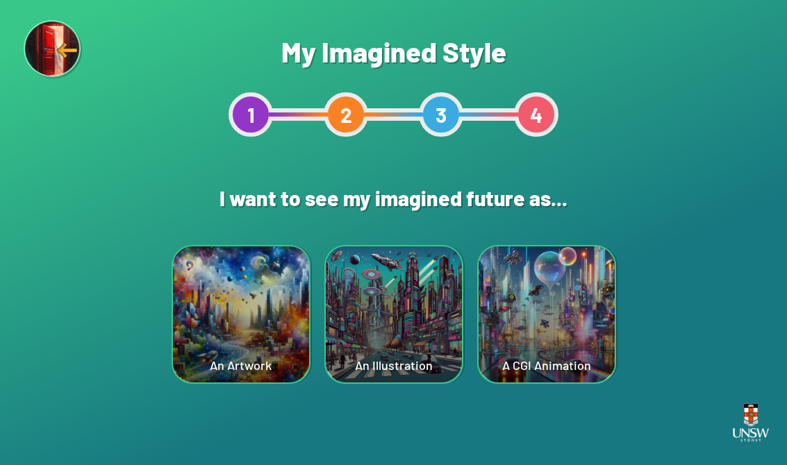
click at [564, 291] on div "A CGI Animation" at bounding box center [546, 314] width 136 height 136
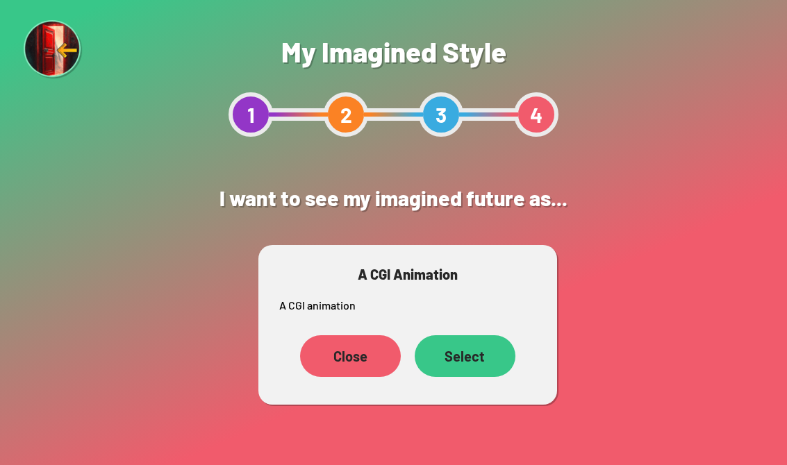
click at [469, 356] on div "Select" at bounding box center [465, 356] width 101 height 42
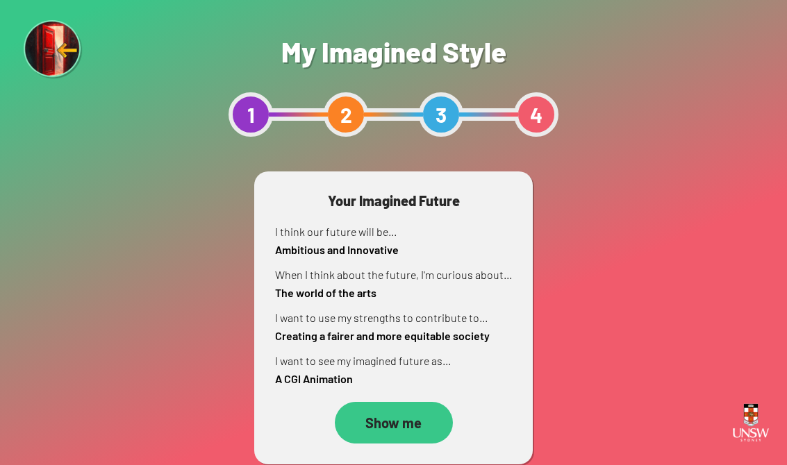
click at [401, 407] on div "Show me" at bounding box center [394, 423] width 118 height 42
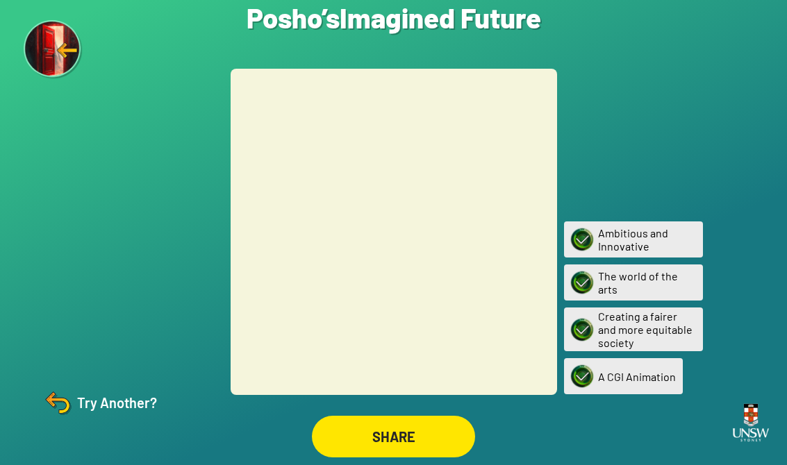
click at [53, 419] on img at bounding box center [57, 402] width 33 height 33
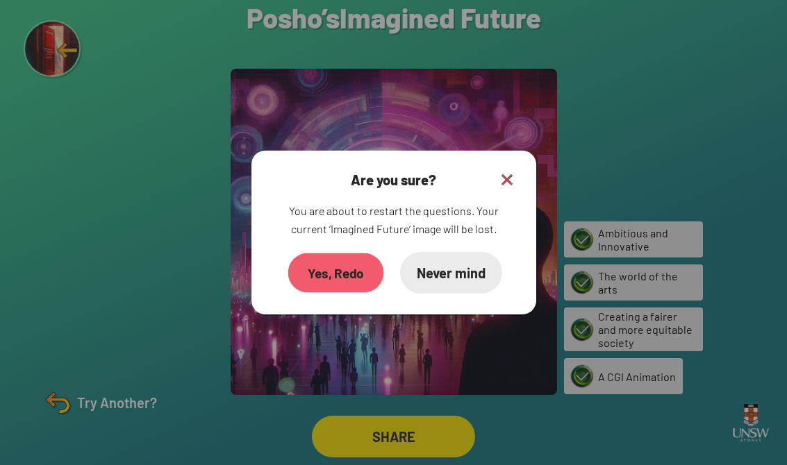
click at [310, 278] on div "Yes, Redo" at bounding box center [335, 273] width 96 height 40
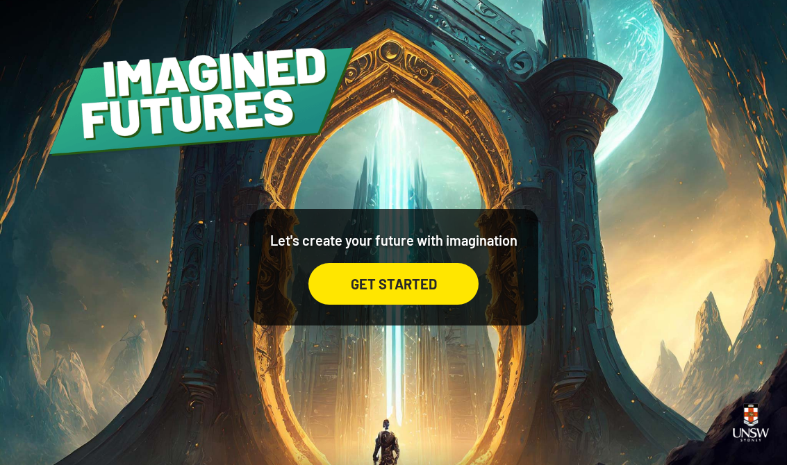
click at [425, 281] on div "GET STARTED" at bounding box center [393, 284] width 170 height 42
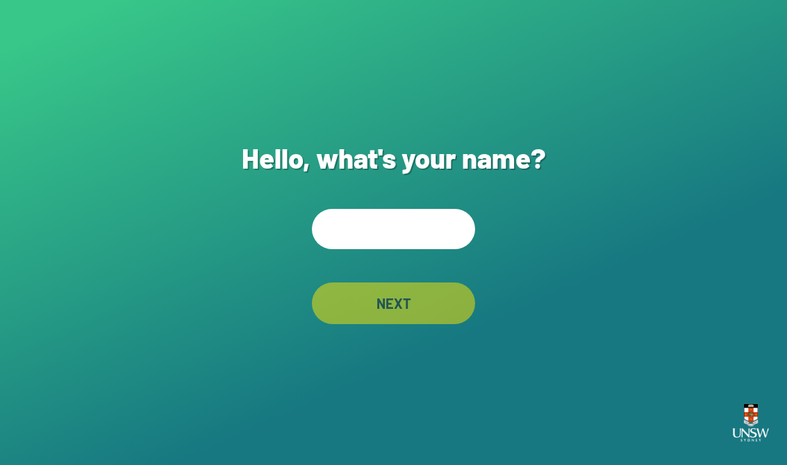
click at [444, 249] on input "text" at bounding box center [393, 229] width 163 height 40
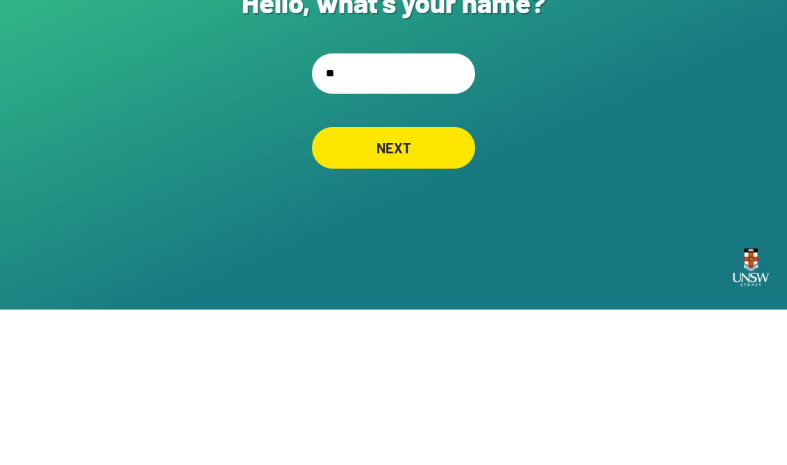
type input "**"
click at [638, 94] on div "Hello, what's your name? ** NEXT" at bounding box center [393, 232] width 787 height 465
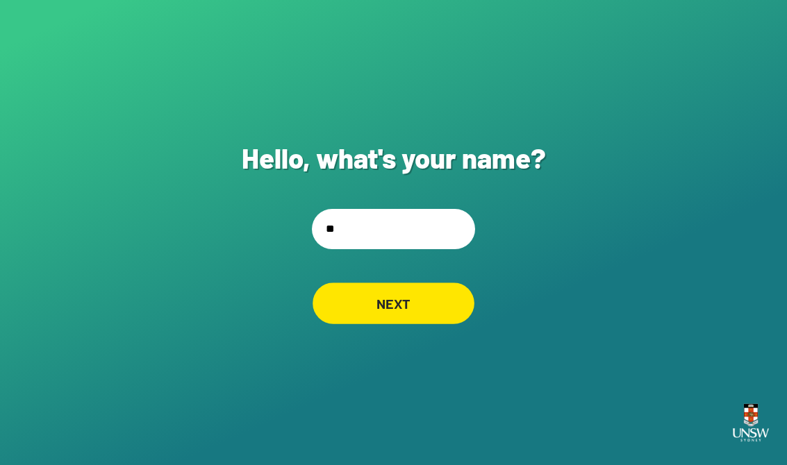
click at [328, 283] on div "NEXT" at bounding box center [393, 303] width 162 height 41
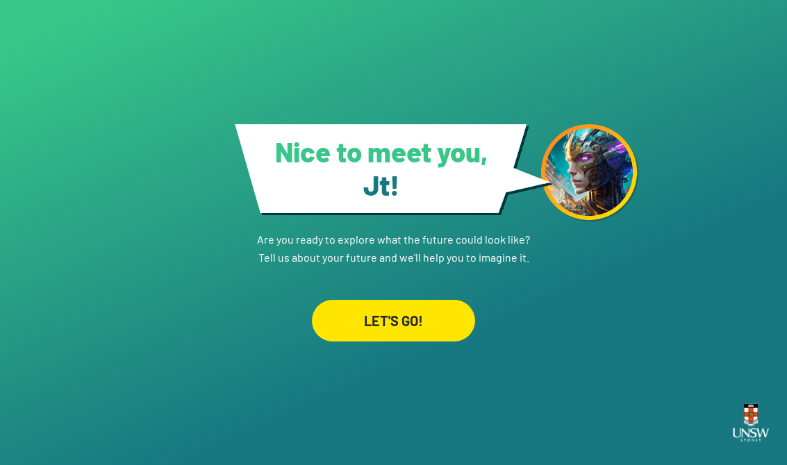
click at [353, 324] on div "LET'S GO!" at bounding box center [393, 321] width 163 height 42
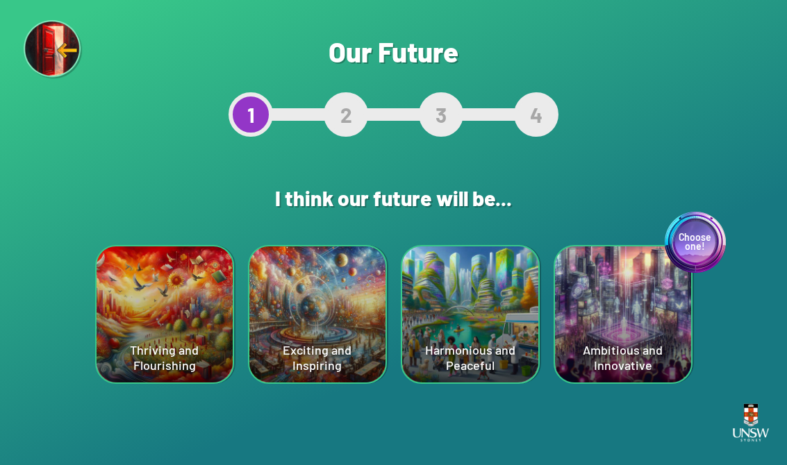
click at [655, 320] on div "Choose one! Ambitious and Innovative" at bounding box center [623, 314] width 136 height 136
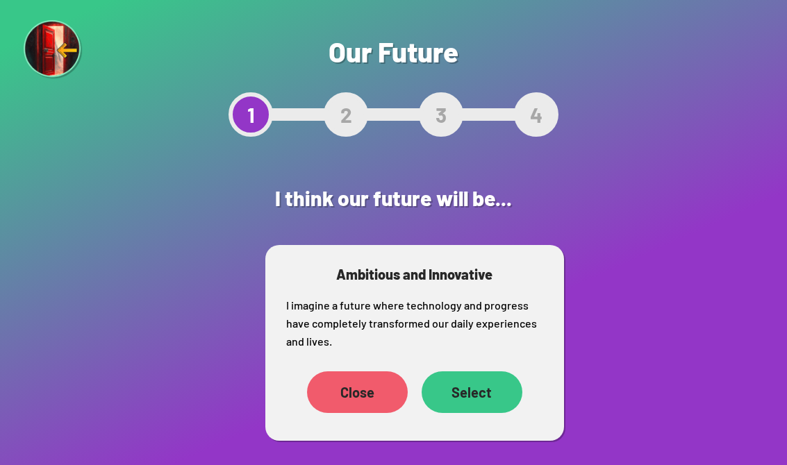
click at [478, 392] on div "Select" at bounding box center [471, 392] width 101 height 42
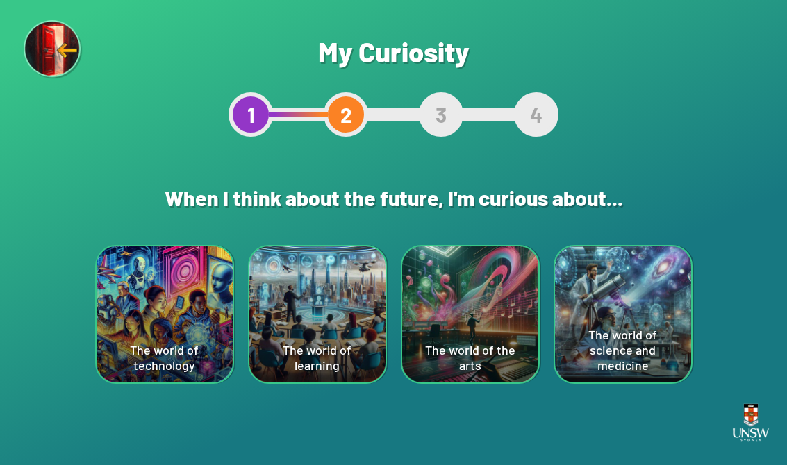
click at [643, 303] on div "The world of science and medicine" at bounding box center [623, 314] width 136 height 136
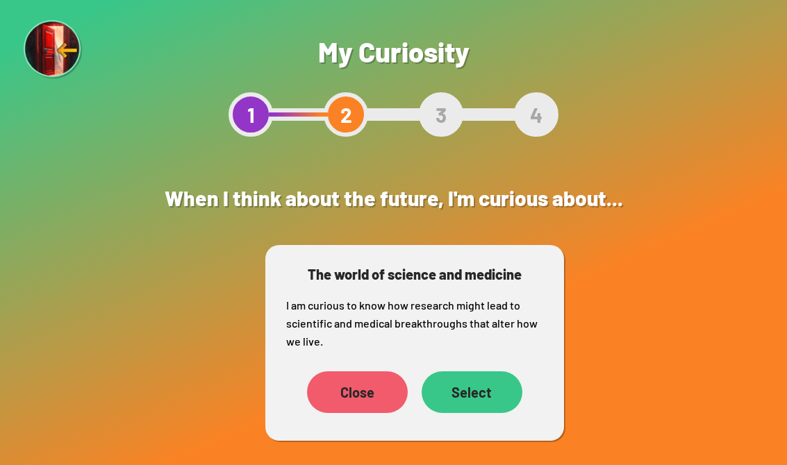
click at [485, 385] on div "Select" at bounding box center [471, 392] width 101 height 42
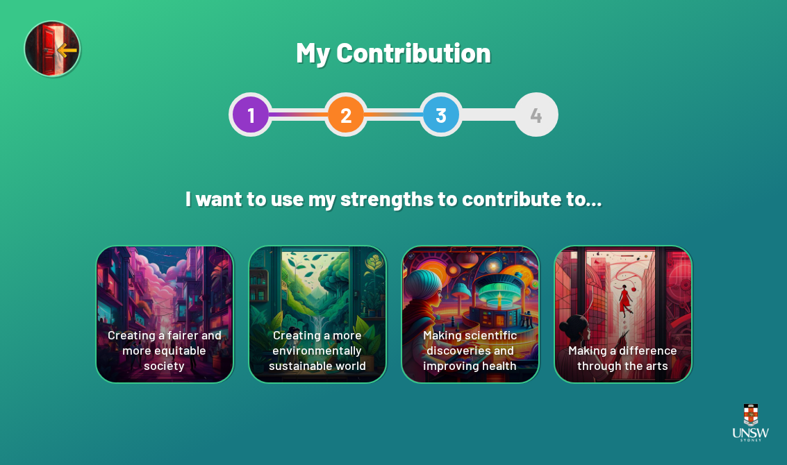
click at [127, 303] on div "Creating a fairer and more equitable society" at bounding box center [165, 314] width 136 height 136
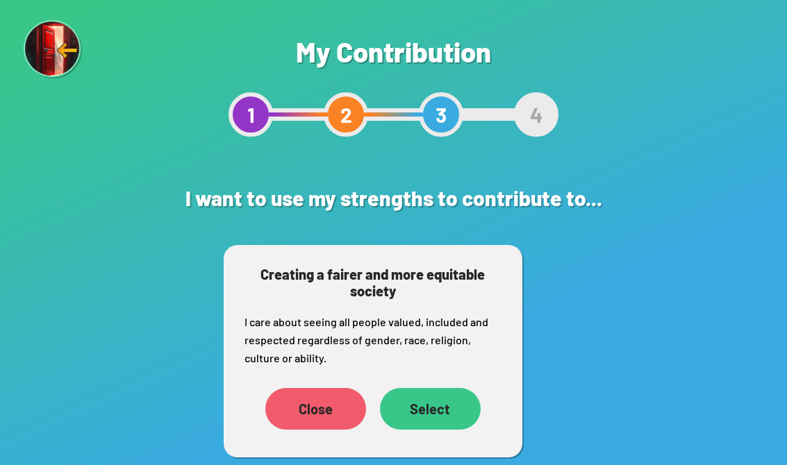
click at [465, 390] on div "Select" at bounding box center [430, 409] width 101 height 42
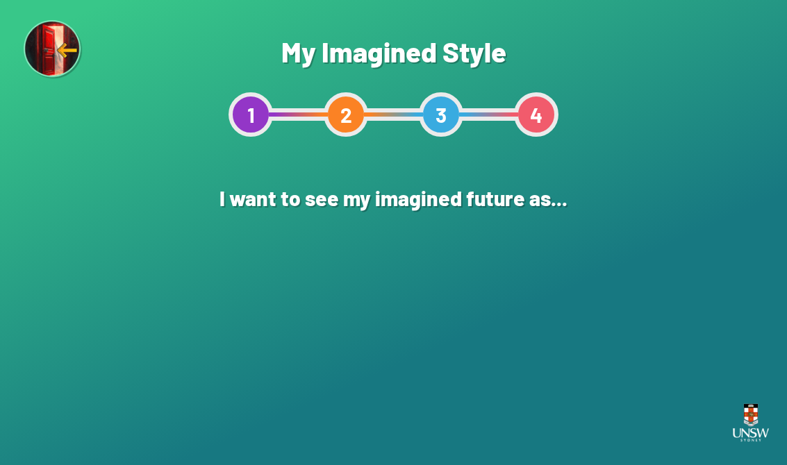
click at [592, 283] on div "A CGI Animation" at bounding box center [546, 314] width 136 height 136
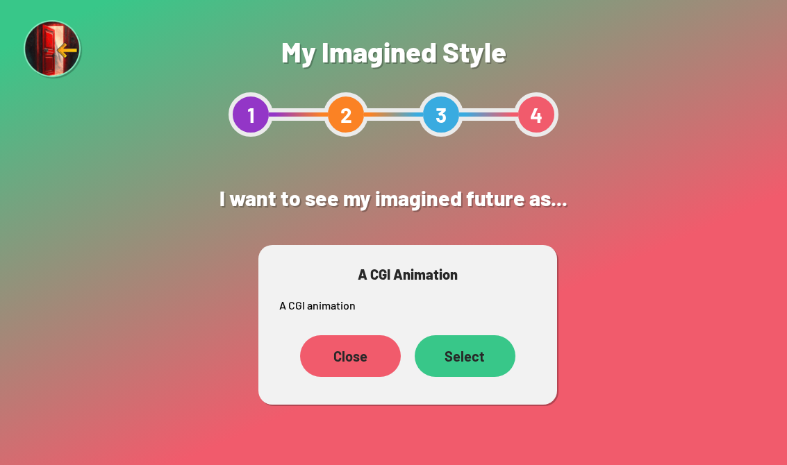
click at [478, 342] on div "Select" at bounding box center [465, 356] width 101 height 42
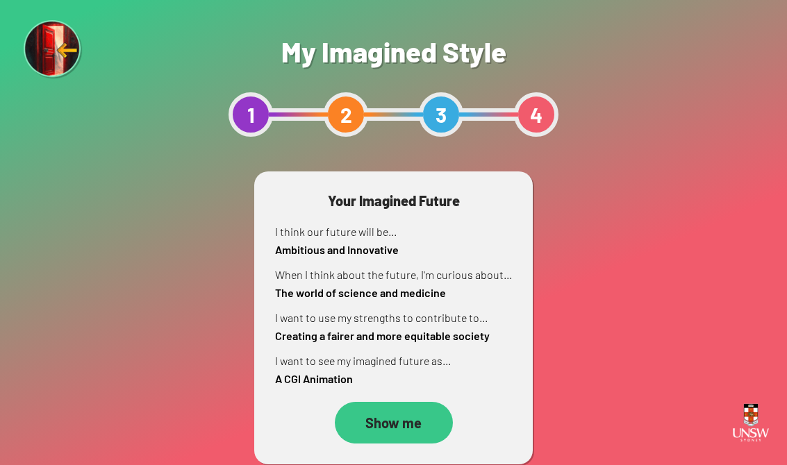
click at [420, 411] on div "Show me" at bounding box center [394, 423] width 118 height 42
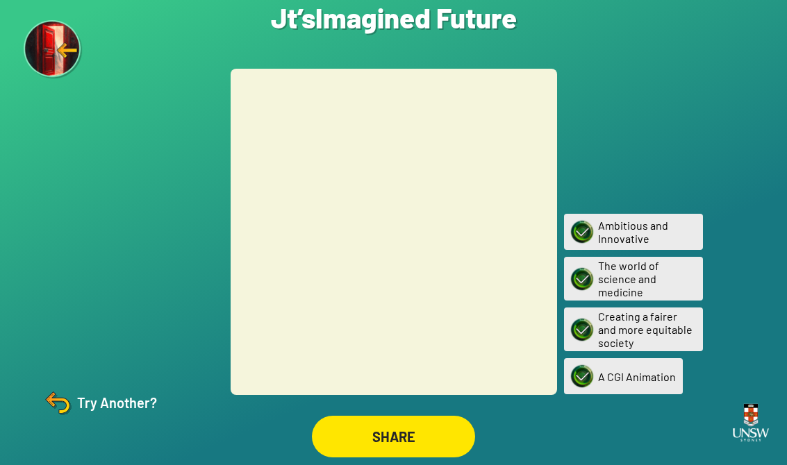
click at [67, 419] on img at bounding box center [57, 402] width 33 height 33
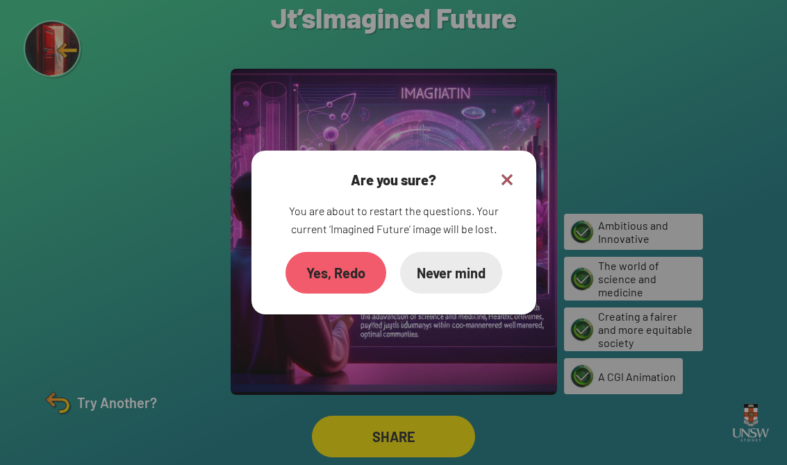
click at [514, 179] on div "Are you sure? You are about to restart the questions. Your current ‘Imagined Fu…" at bounding box center [393, 233] width 285 height 164
click at [505, 188] on img at bounding box center [507, 180] width 17 height 17
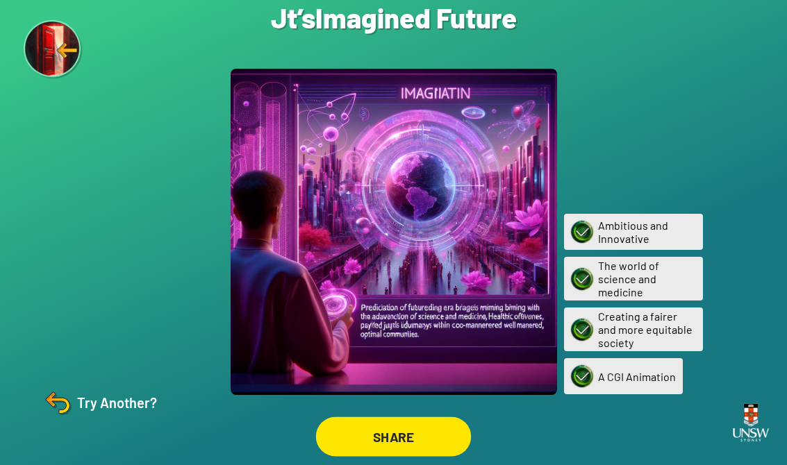
click at [361, 429] on div "SHARE" at bounding box center [393, 437] width 155 height 40
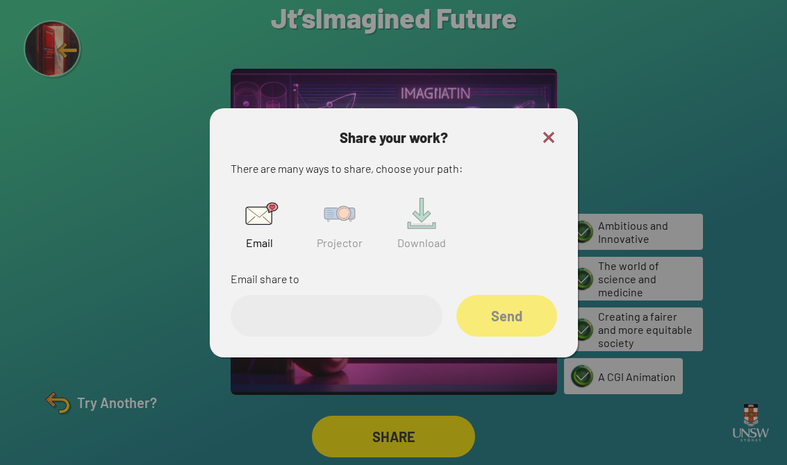
click at [296, 335] on input "email" at bounding box center [337, 316] width 212 height 42
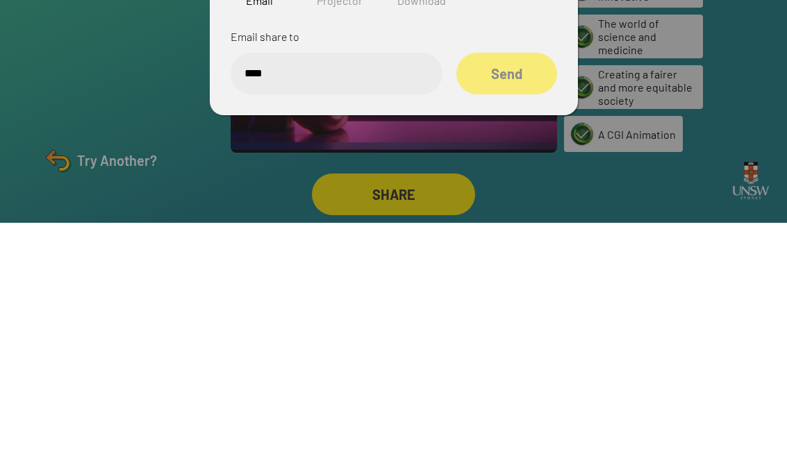
type input "****"
click at [64, 91] on div at bounding box center [393, 232] width 787 height 465
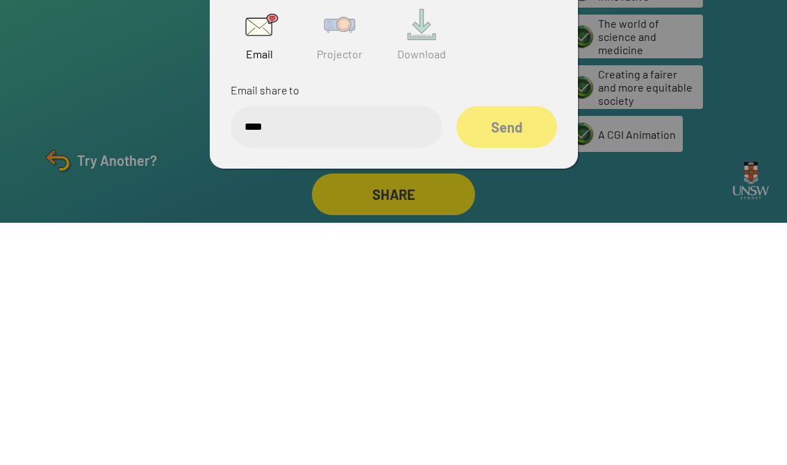
scroll to position [22, 0]
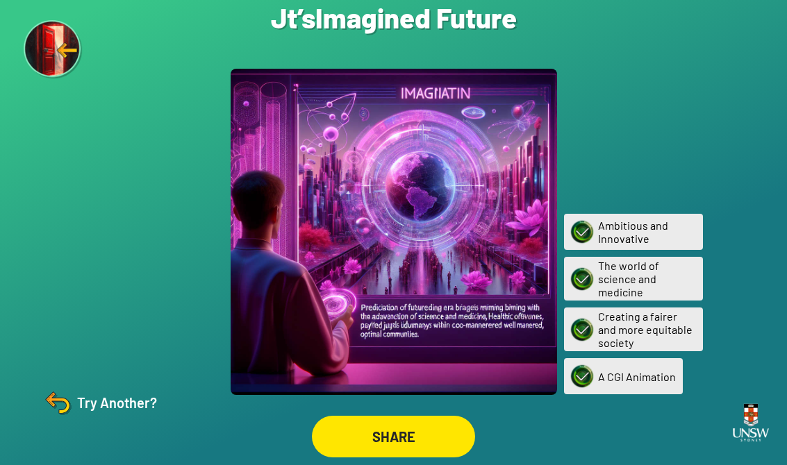
click at [84, 394] on div "Try Another?" at bounding box center [99, 402] width 116 height 33
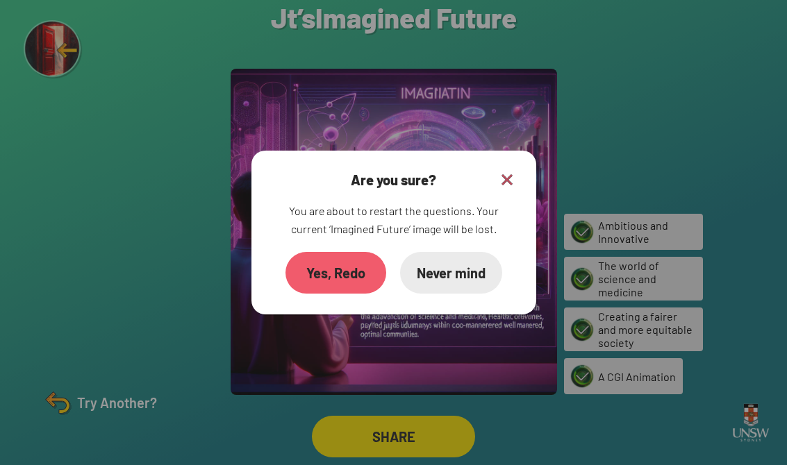
click at [324, 258] on div "Yes, Redo" at bounding box center [335, 273] width 101 height 42
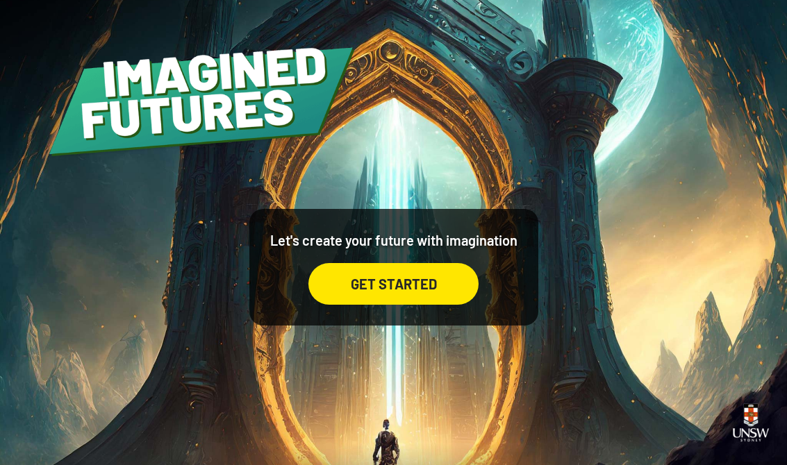
click at [430, 287] on div "GET STARTED" at bounding box center [393, 284] width 170 height 42
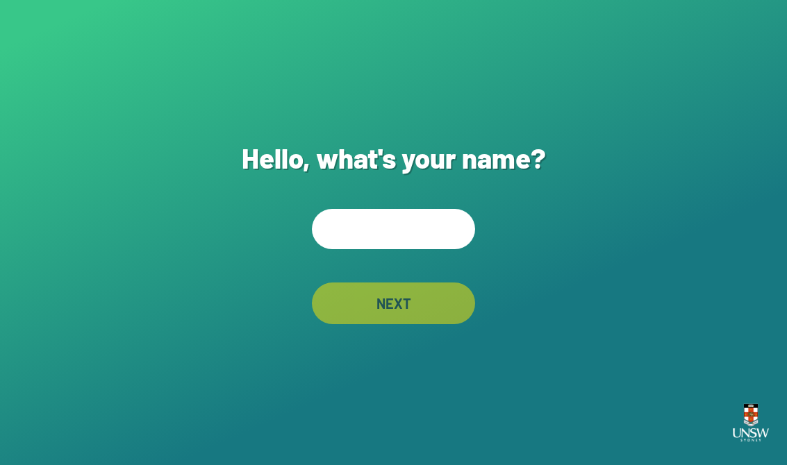
click at [445, 233] on input "text" at bounding box center [393, 229] width 163 height 40
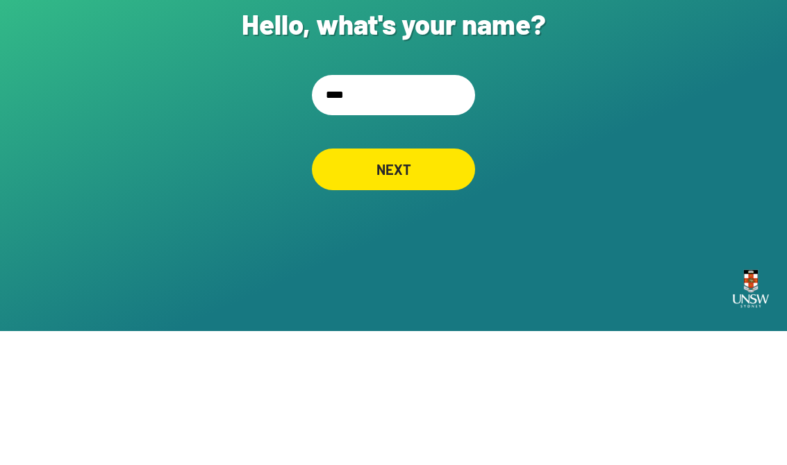
type input "*****"
click at [430, 283] on div "NEXT" at bounding box center [393, 304] width 163 height 42
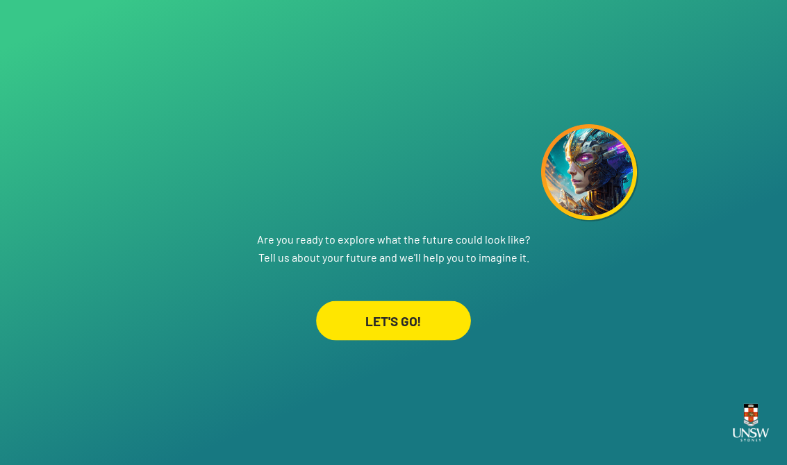
click at [436, 306] on div "LET'S GO!" at bounding box center [393, 321] width 155 height 40
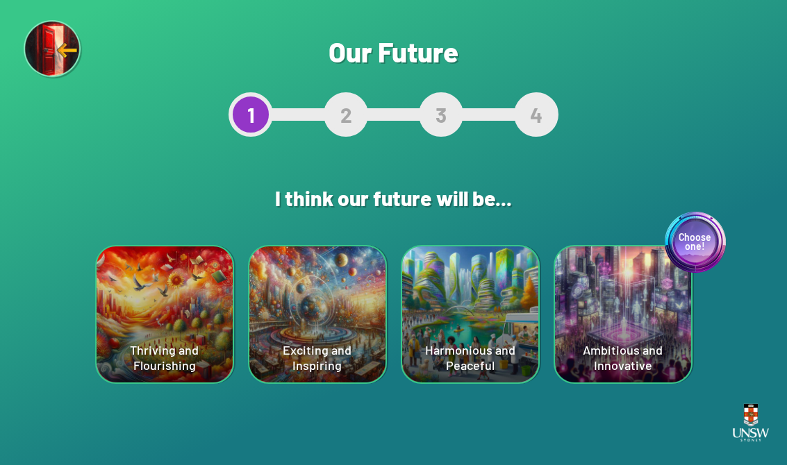
click at [633, 296] on div "Choose one! Ambitious and Innovative" at bounding box center [623, 314] width 136 height 136
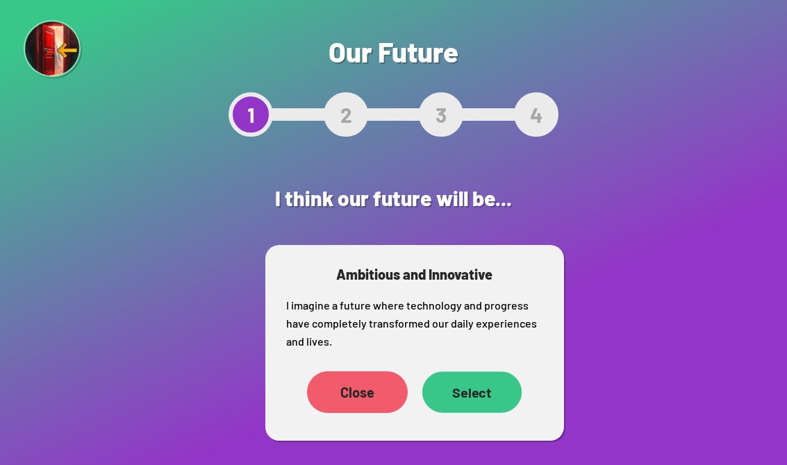
click at [473, 401] on div "Select" at bounding box center [470, 391] width 99 height 41
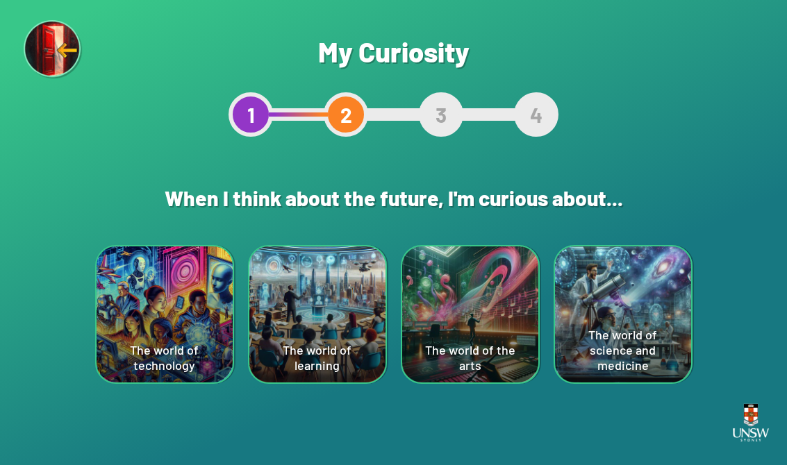
click at [624, 312] on div "The world of science and medicine" at bounding box center [623, 314] width 136 height 136
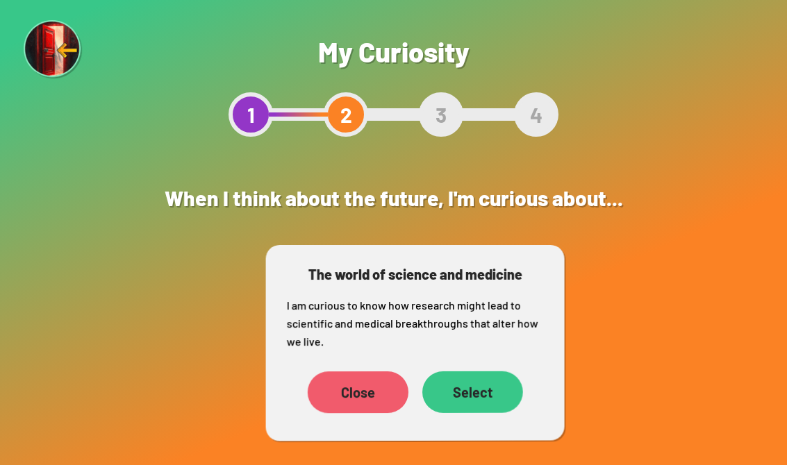
click at [487, 377] on div "Select" at bounding box center [472, 392] width 101 height 42
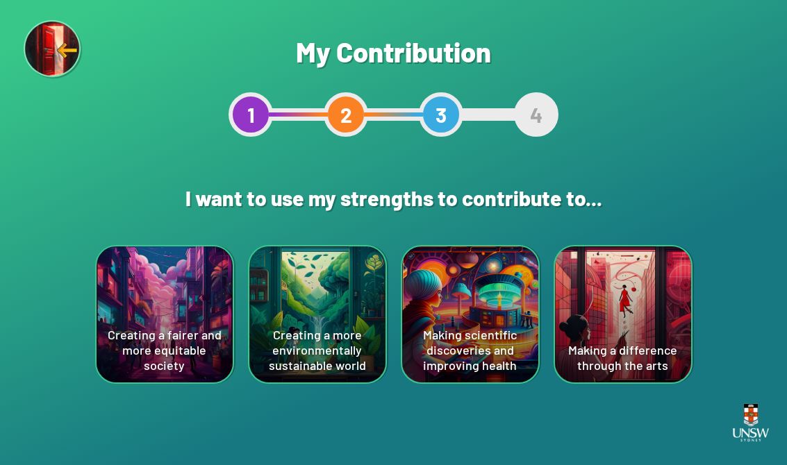
click at [636, 300] on div "Making a difference through the arts" at bounding box center [623, 314] width 136 height 136
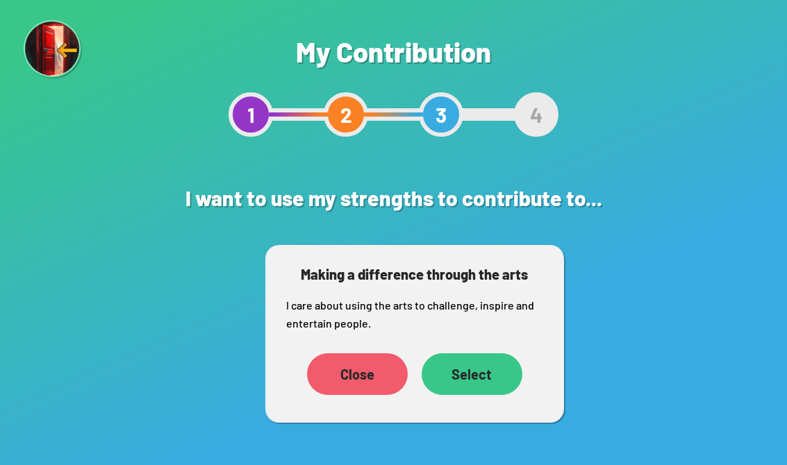
click at [491, 373] on div "Select" at bounding box center [471, 374] width 101 height 42
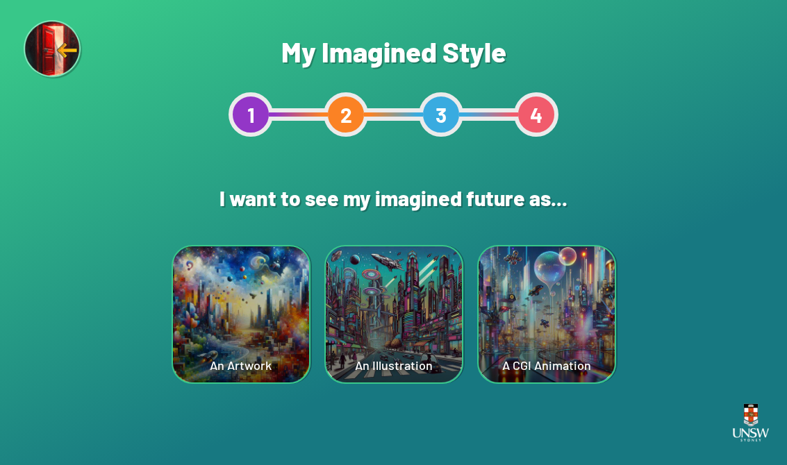
click at [540, 298] on div "A CGI Animation" at bounding box center [546, 314] width 136 height 136
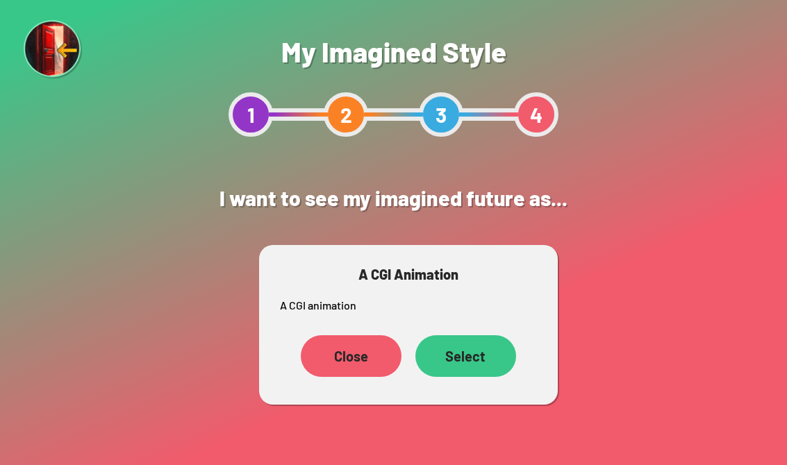
click at [485, 355] on div "Select" at bounding box center [465, 356] width 101 height 42
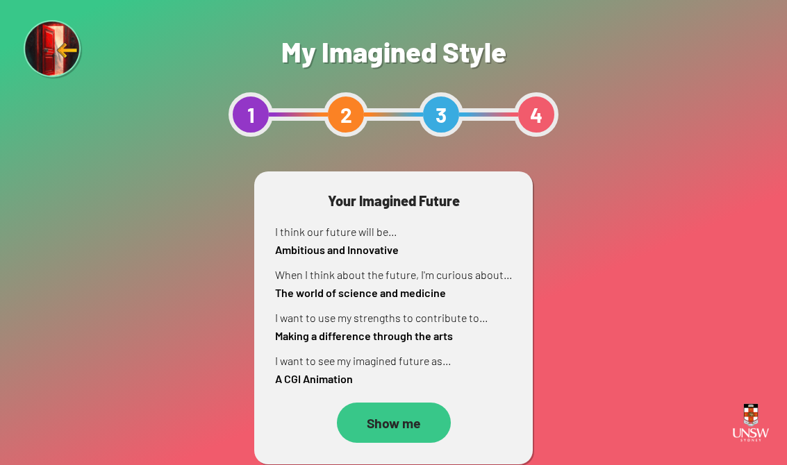
click at [421, 425] on div "Show me" at bounding box center [393, 423] width 114 height 40
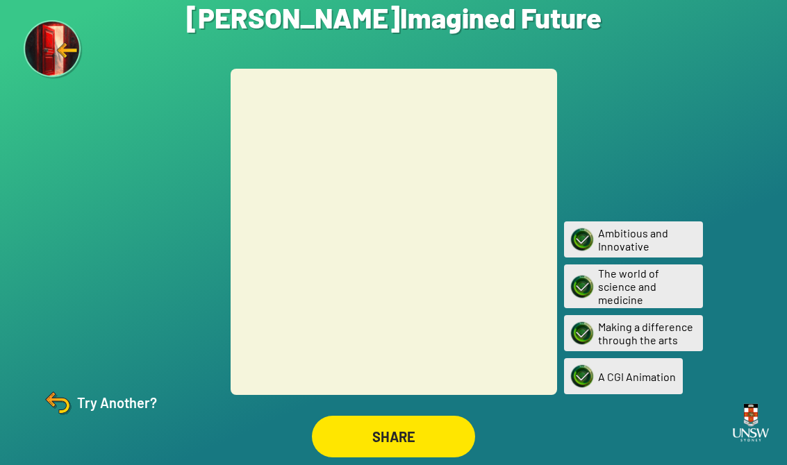
click at [426, 421] on div "SHARE" at bounding box center [393, 437] width 177 height 56
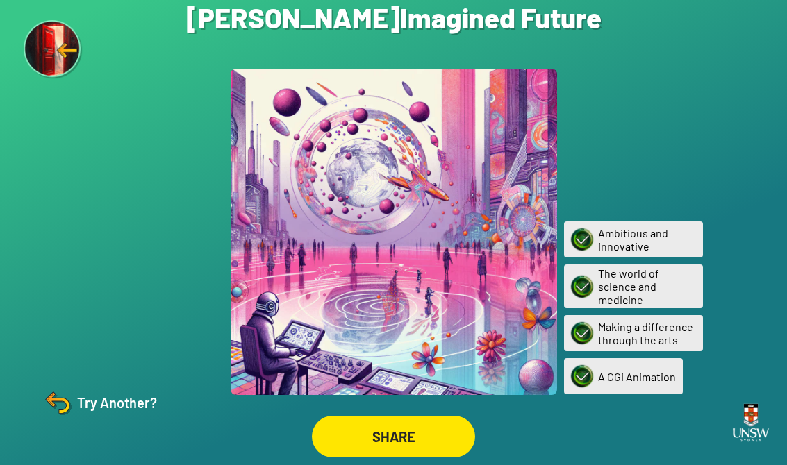
click at [422, 433] on div "SHARE" at bounding box center [393, 437] width 163 height 42
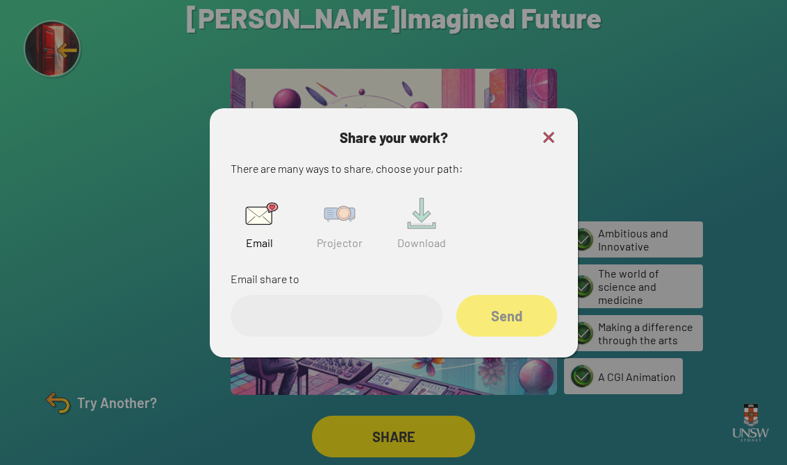
click at [349, 211] on img at bounding box center [339, 214] width 44 height 44
click at [369, 313] on input "text" at bounding box center [337, 316] width 212 height 42
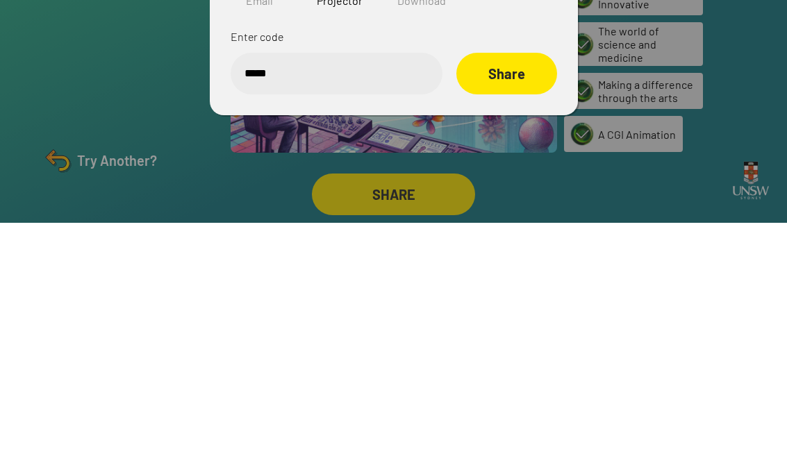
type input "******"
click at [511, 295] on div "Share" at bounding box center [505, 315] width 99 height 41
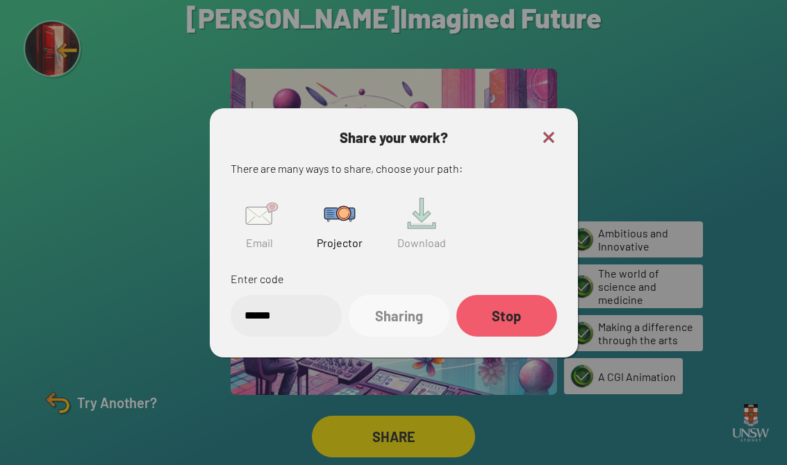
click at [553, 129] on img at bounding box center [548, 137] width 17 height 17
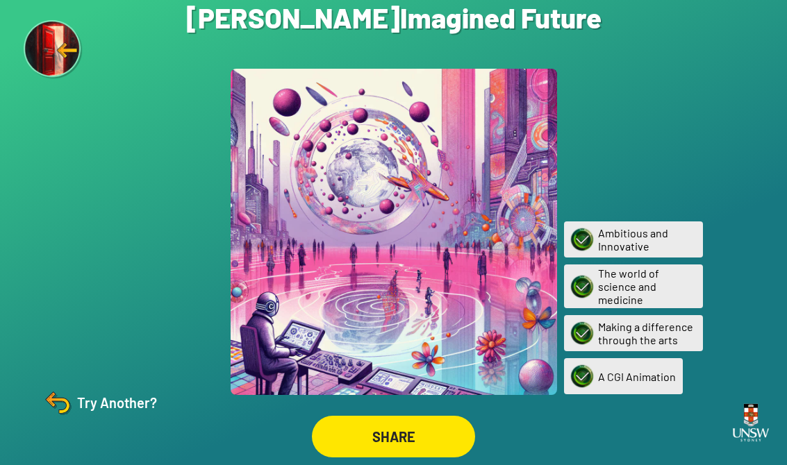
click at [49, 398] on img at bounding box center [57, 402] width 33 height 33
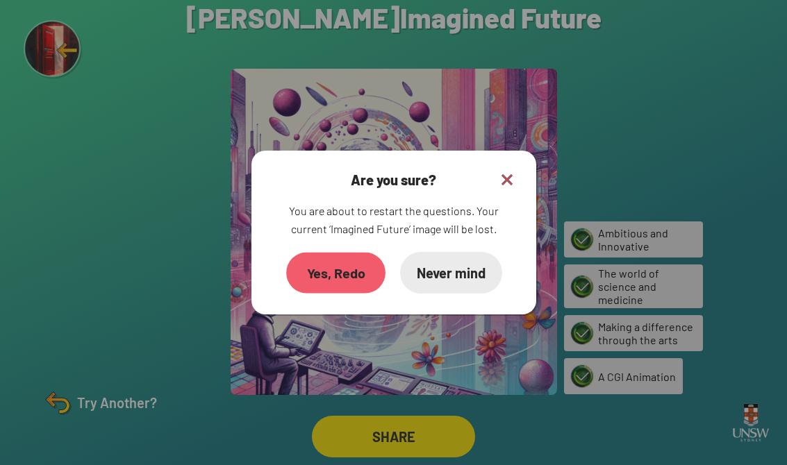
click at [369, 256] on div "Yes, Redo" at bounding box center [335, 272] width 99 height 41
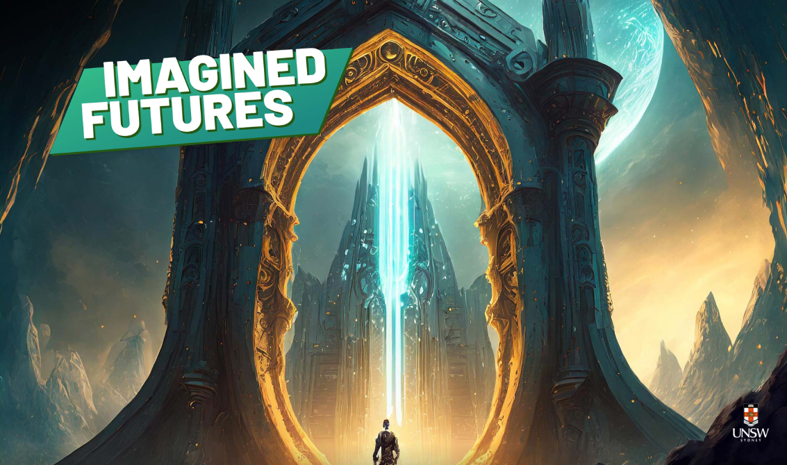
click at [440, 288] on div "GET STARTED" at bounding box center [393, 285] width 170 height 42
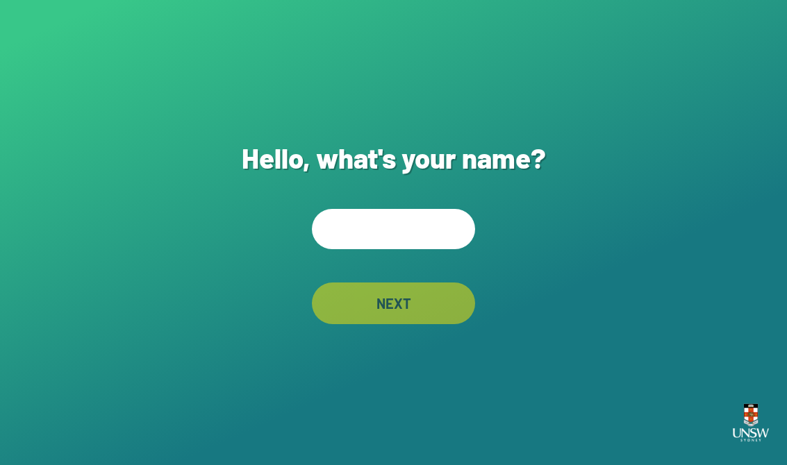
click at [440, 230] on input "text" at bounding box center [393, 229] width 163 height 40
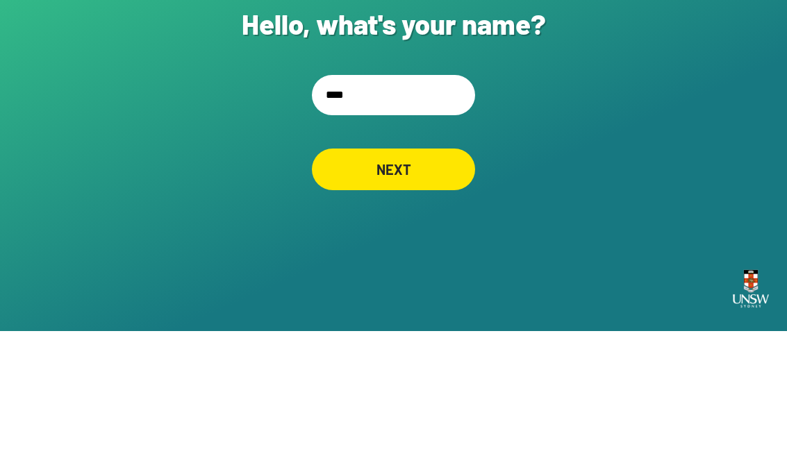
type input "*****"
click at [431, 283] on div "NEXT" at bounding box center [392, 303] width 161 height 41
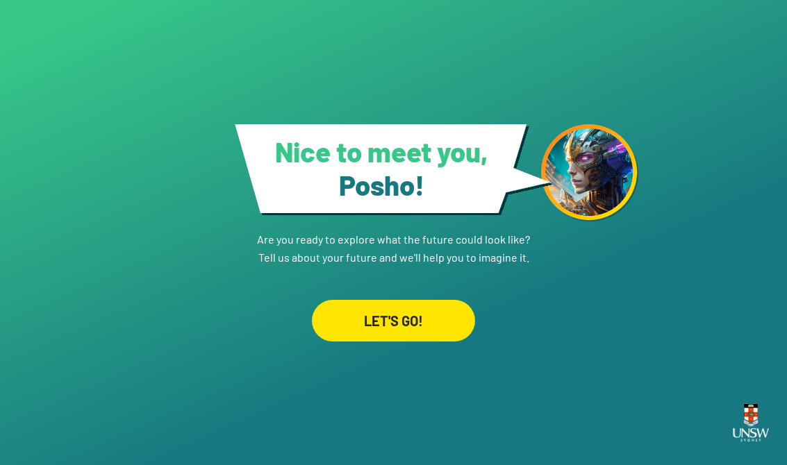
click at [417, 346] on div "Nice to meet you, Posho ! Are you ready to explore what the future could look l…" at bounding box center [393, 232] width 787 height 465
click at [416, 346] on div "Nice to meet you, Posho ! Are you ready to explore what the future could look l…" at bounding box center [393, 232] width 787 height 465
click at [449, 300] on div "LET'S GO!" at bounding box center [393, 321] width 163 height 42
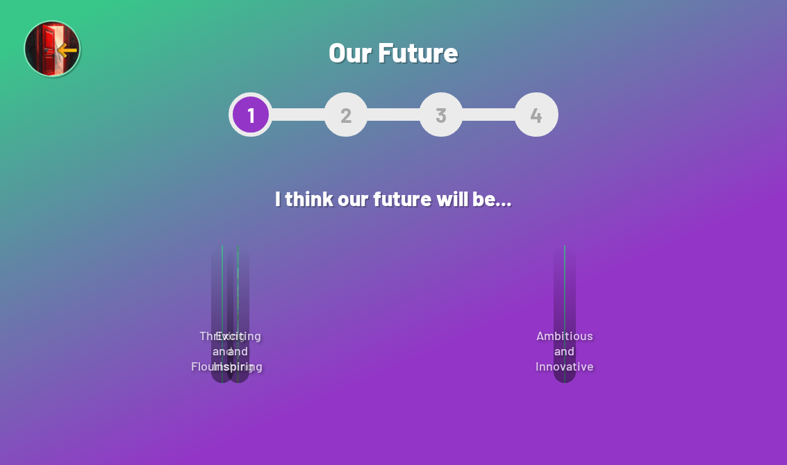
click at [434, 378] on div "Select" at bounding box center [459, 392] width 100 height 42
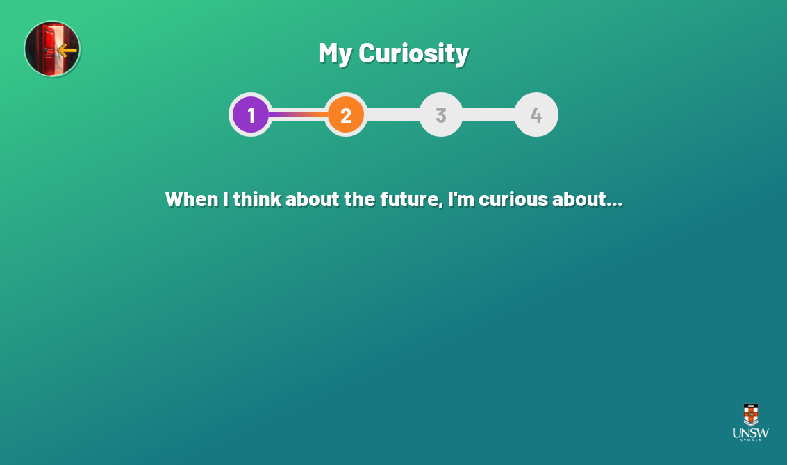
click at [483, 401] on div "Are you sure? This will reset your answers Yes, Redo Never mind My Curiosity 1 …" at bounding box center [393, 232] width 787 height 465
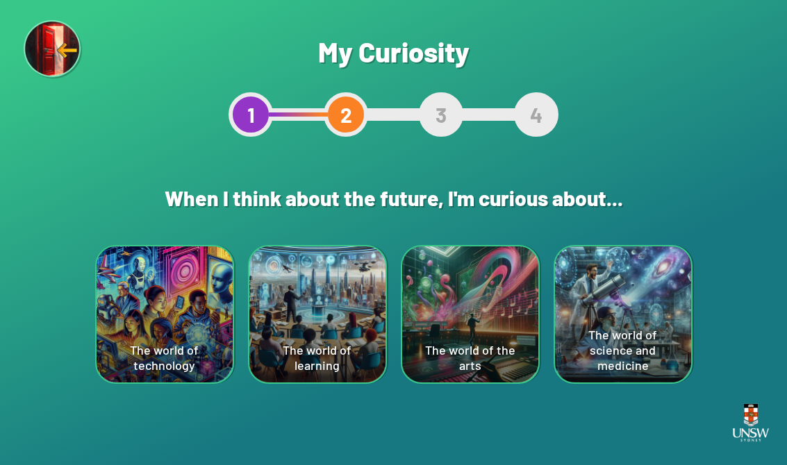
click at [499, 310] on div "The world of the arts" at bounding box center [470, 314] width 136 height 136
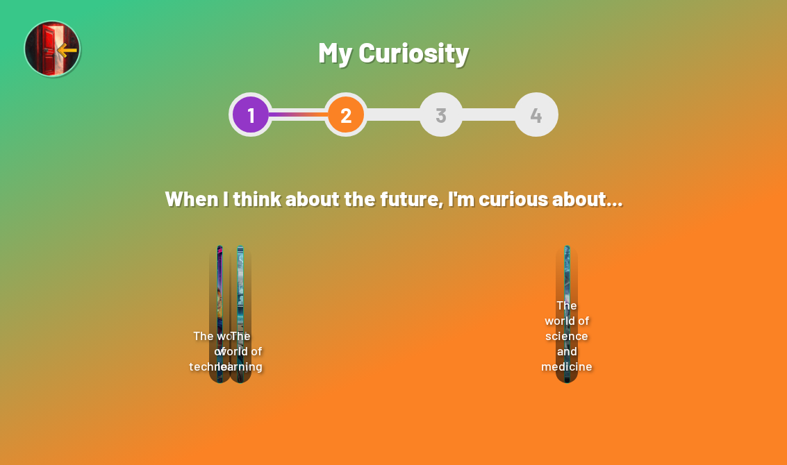
click at [178, 317] on div "Are you sure? This will reset your answers Yes, Redo Never mind My Curiosity 1 …" at bounding box center [393, 232] width 787 height 465
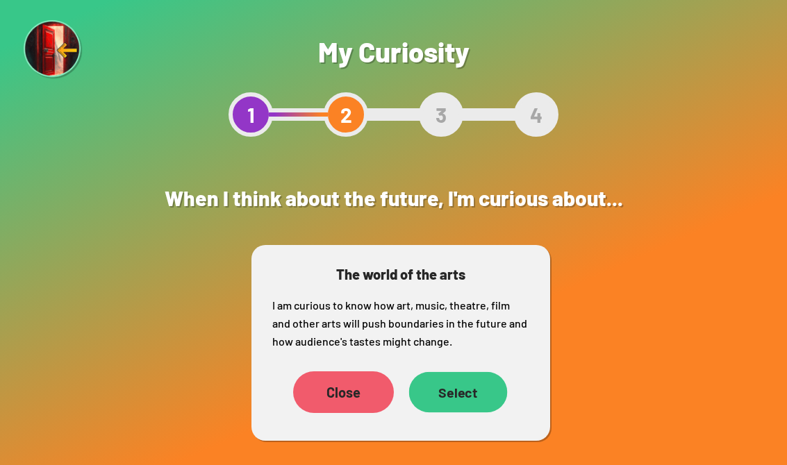
click at [490, 398] on div "Select" at bounding box center [457, 392] width 99 height 41
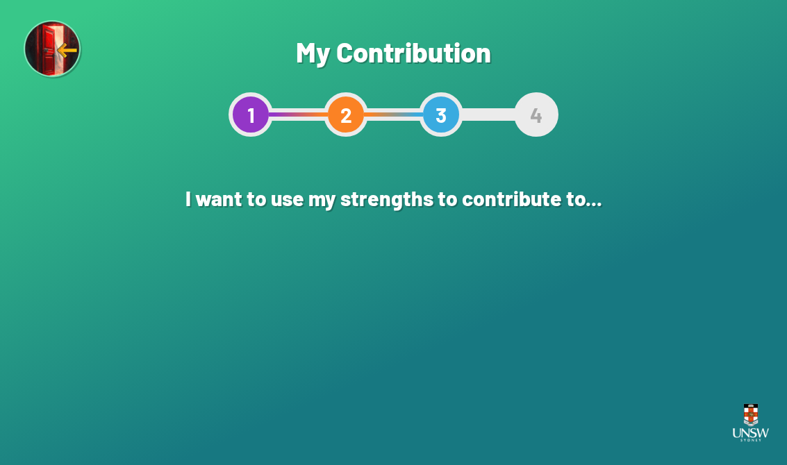
click at [183, 351] on div "Creating a fairer and more equitable society" at bounding box center [165, 314] width 136 height 136
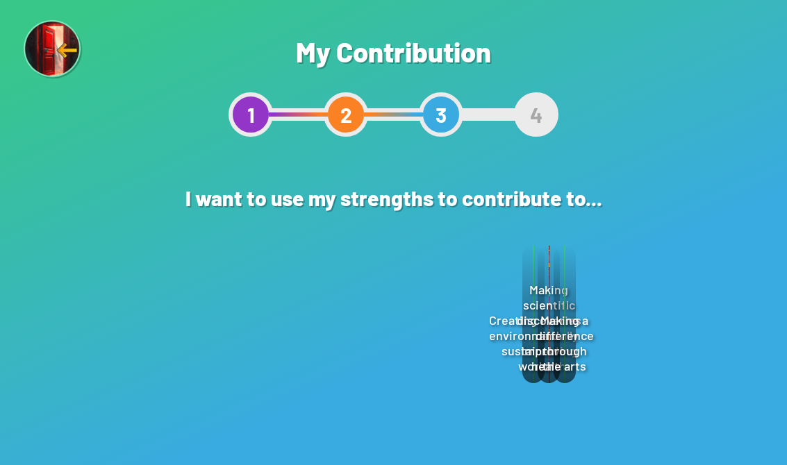
click at [464, 408] on div "Select" at bounding box center [428, 408] width 100 height 42
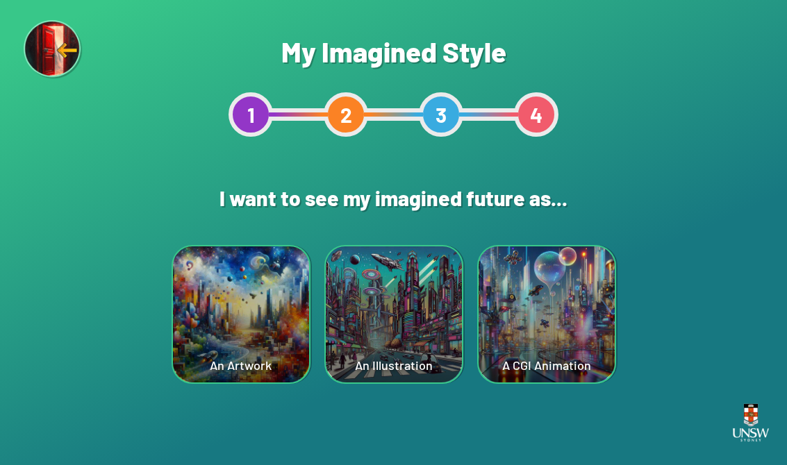
click at [361, 293] on div "An Illustration" at bounding box center [394, 314] width 136 height 136
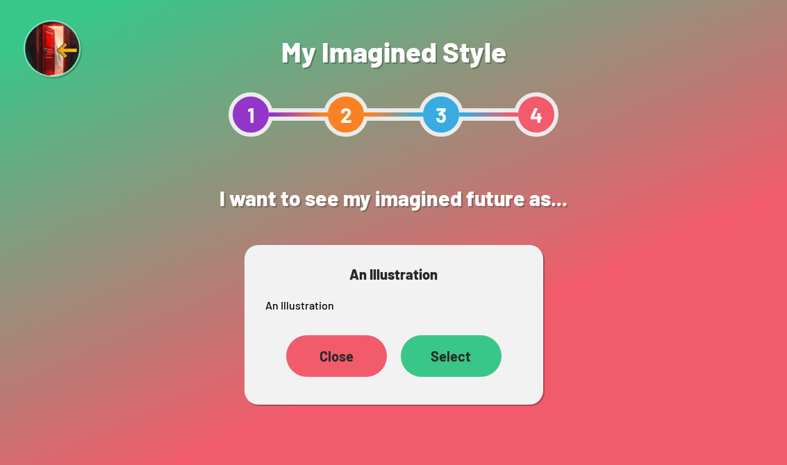
click at [346, 356] on div "Close" at bounding box center [336, 356] width 101 height 42
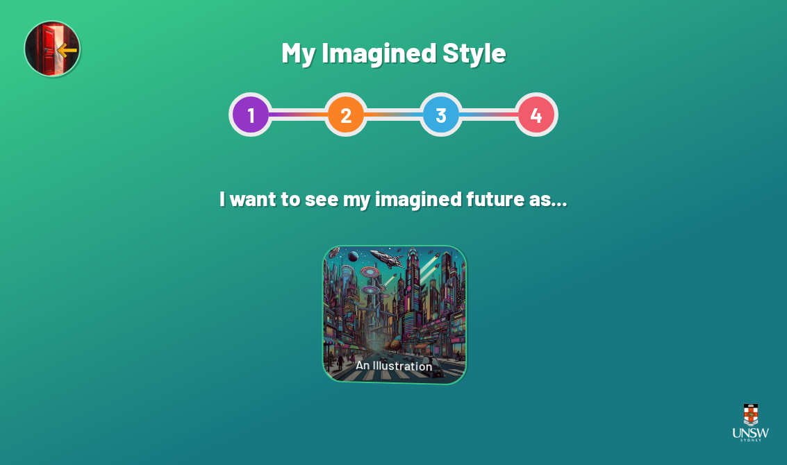
click at [559, 319] on div "A CGI Animation" at bounding box center [546, 314] width 130 height 137
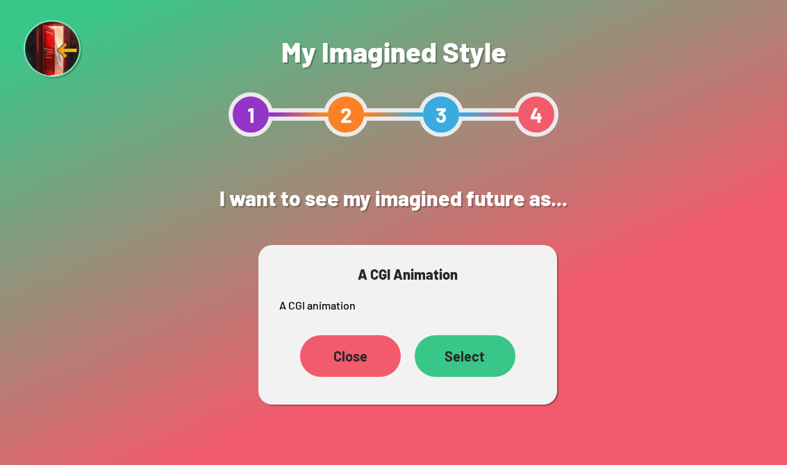
click at [490, 356] on div "Select" at bounding box center [465, 356] width 101 height 42
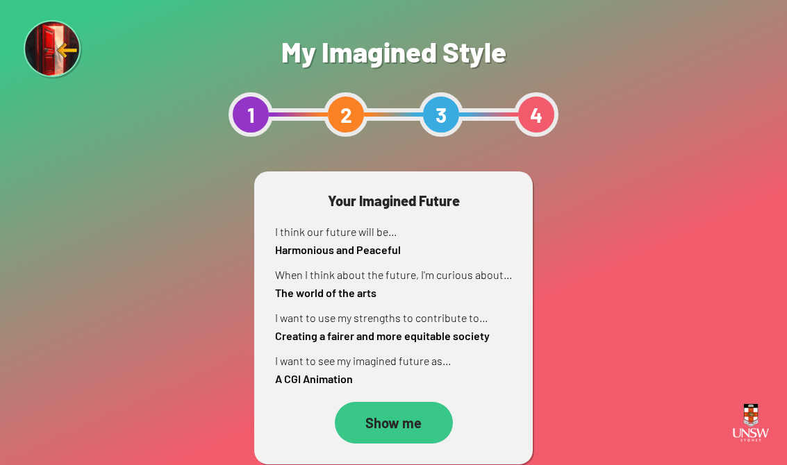
click at [410, 415] on div "Show me" at bounding box center [394, 423] width 118 height 42
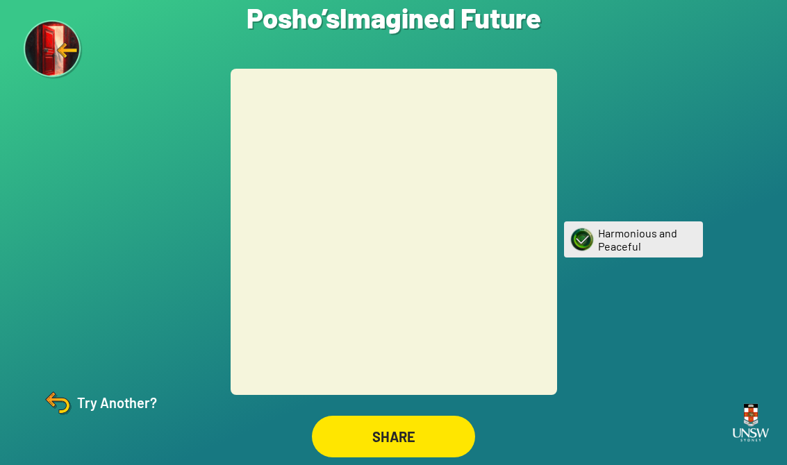
scroll to position [22, 0]
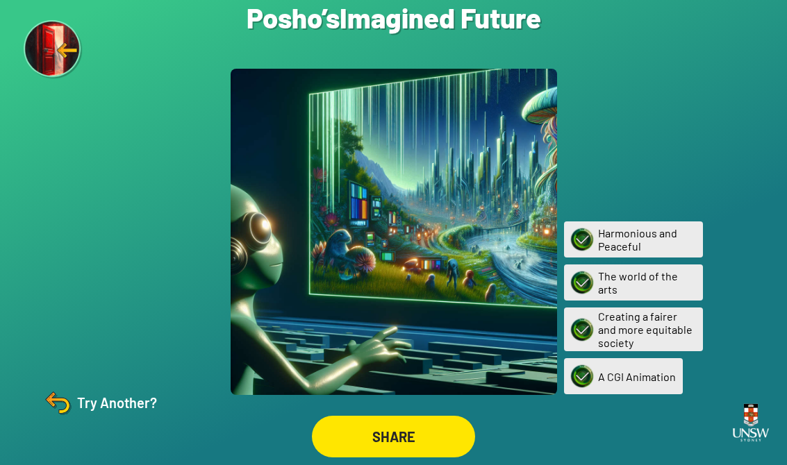
click at [412, 420] on div "SHARE" at bounding box center [393, 437] width 163 height 42
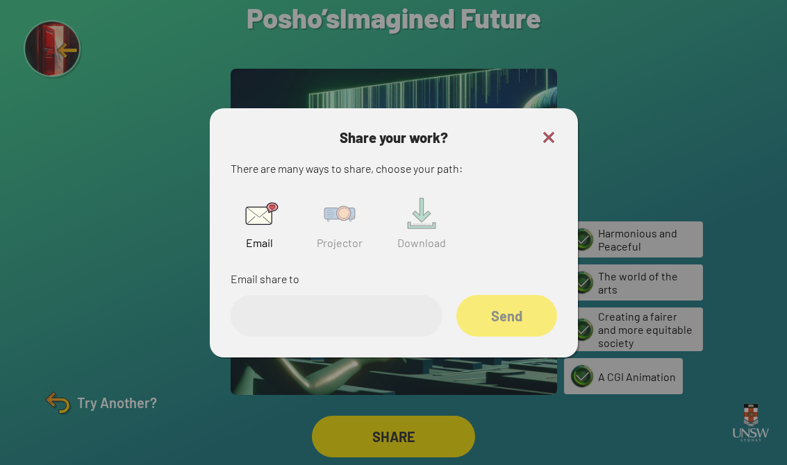
click at [346, 207] on img at bounding box center [339, 214] width 44 height 44
click at [392, 295] on input "text" at bounding box center [337, 316] width 212 height 42
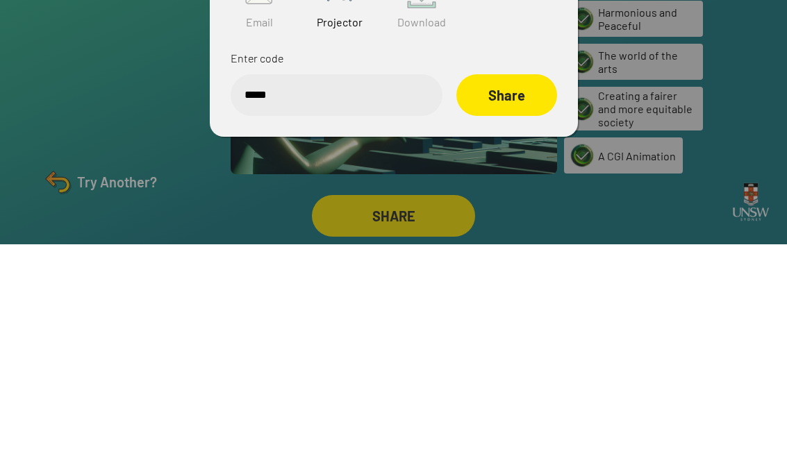
type input "******"
click at [528, 295] on div "Share" at bounding box center [506, 315] width 99 height 41
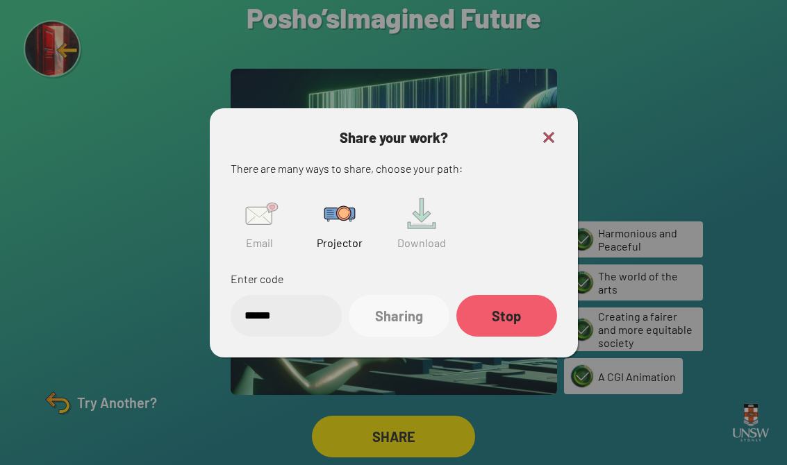
click at [533, 313] on div "Stop" at bounding box center [506, 316] width 101 height 42
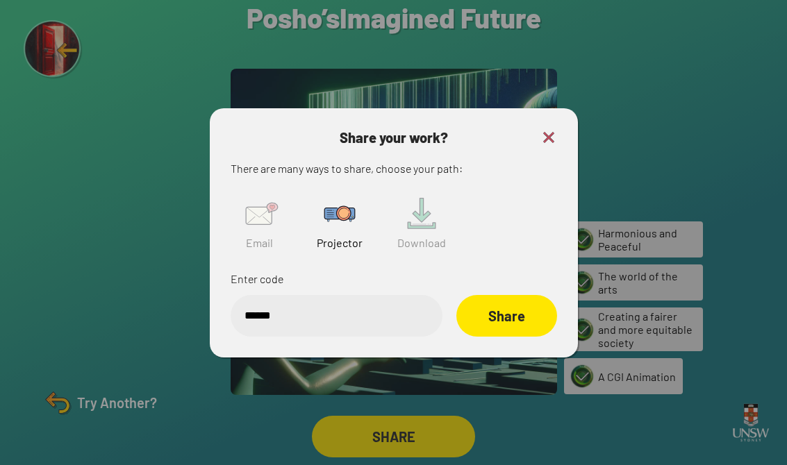
click at [548, 129] on img at bounding box center [548, 137] width 17 height 17
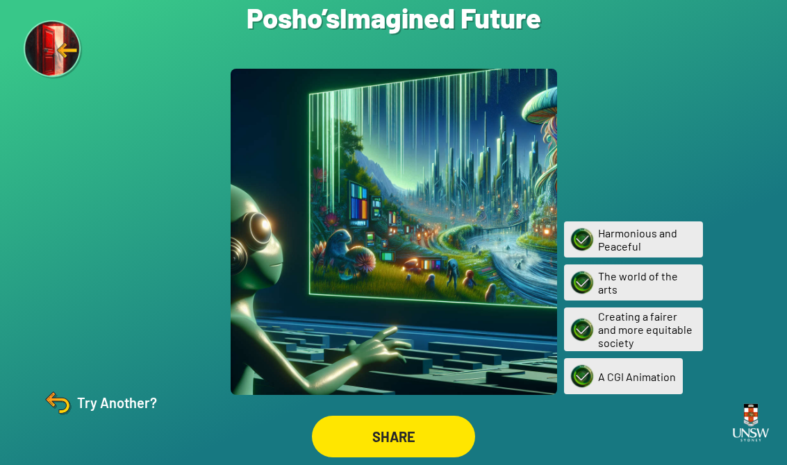
click at [64, 401] on img at bounding box center [57, 402] width 33 height 33
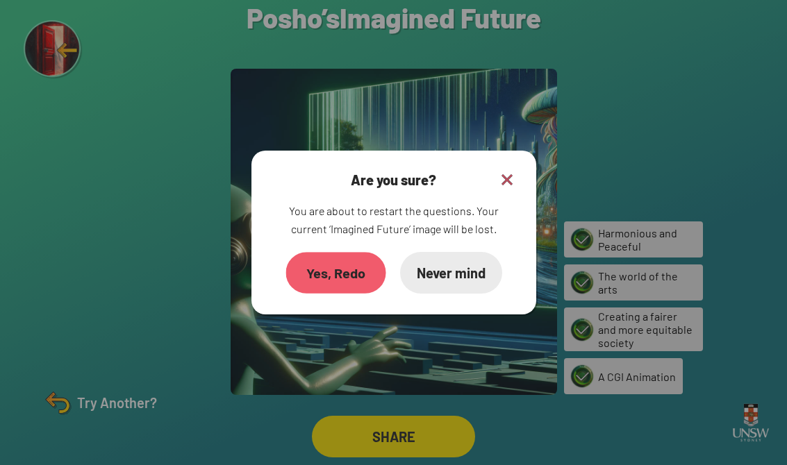
click at [318, 258] on div "Yes, Redo" at bounding box center [335, 273] width 100 height 42
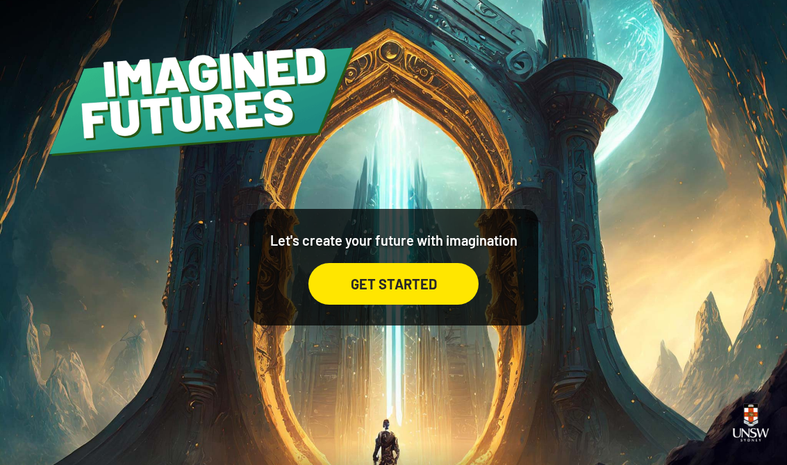
click at [447, 301] on div "GET STARTED" at bounding box center [393, 284] width 170 height 42
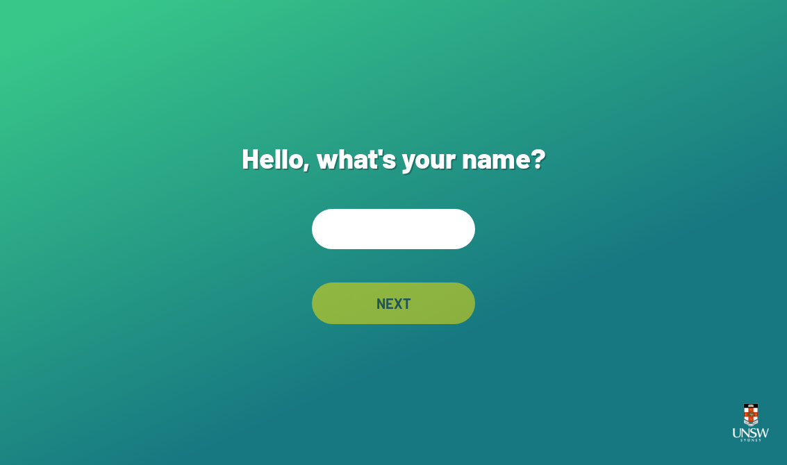
click at [457, 209] on div "Hello, what's your name? NEXT" at bounding box center [393, 232] width 787 height 465
click at [425, 242] on input "text" at bounding box center [393, 229] width 163 height 40
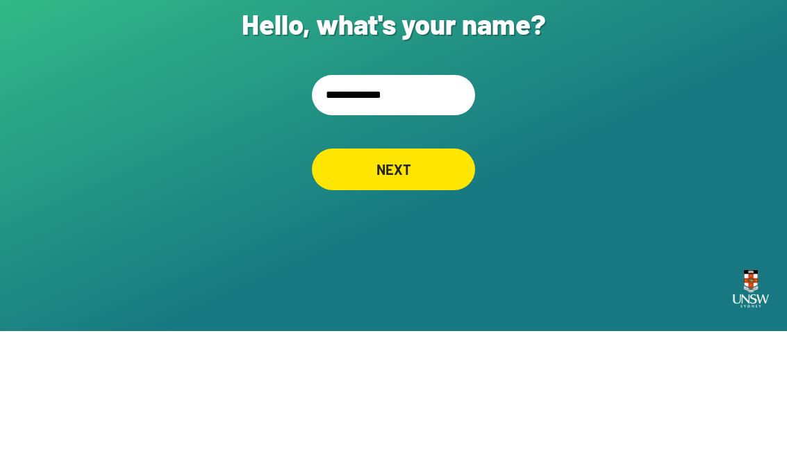
type input "**********"
click at [659, 80] on div "**********" at bounding box center [393, 232] width 787 height 465
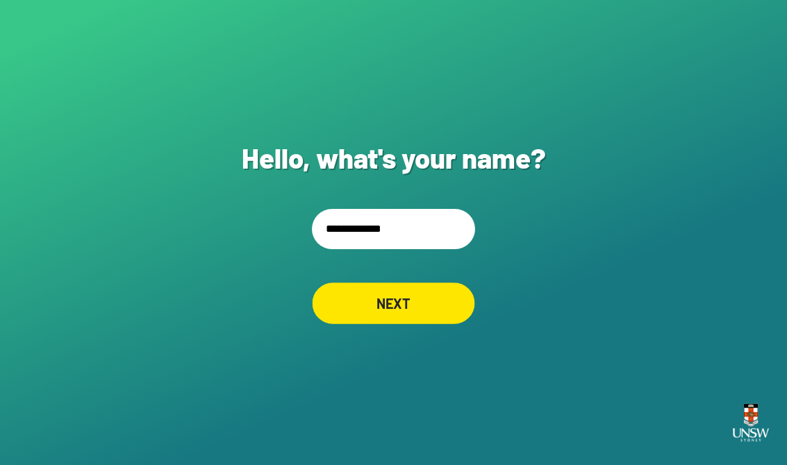
click at [433, 294] on div "NEXT" at bounding box center [393, 304] width 162 height 42
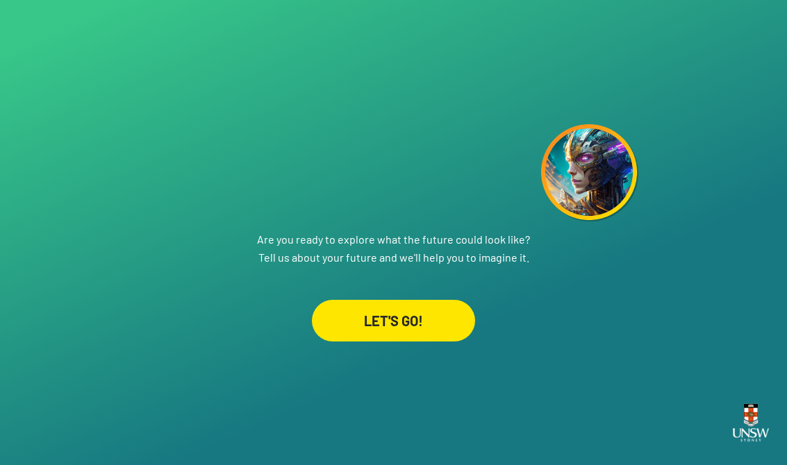
click at [430, 324] on div "LET'S GO!" at bounding box center [393, 321] width 163 height 42
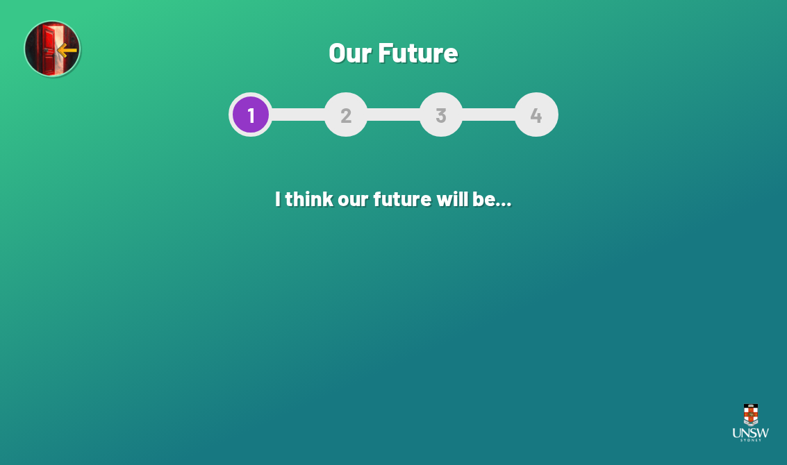
click at [591, 303] on div "Choose one! Ambitious and Innovative" at bounding box center [623, 314] width 136 height 136
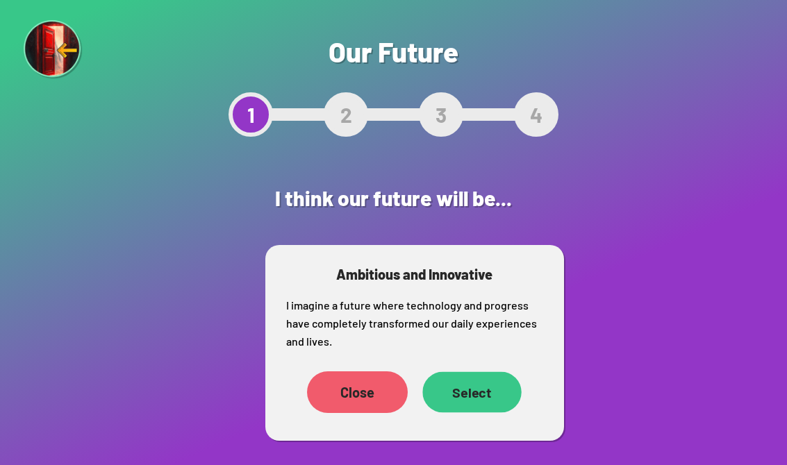
click at [494, 394] on div "Select" at bounding box center [471, 392] width 99 height 41
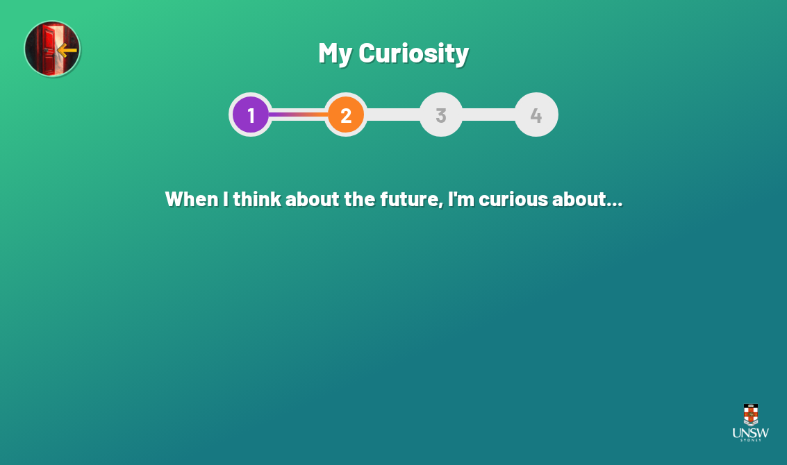
click at [496, 325] on div "The world of the arts" at bounding box center [470, 314] width 136 height 136
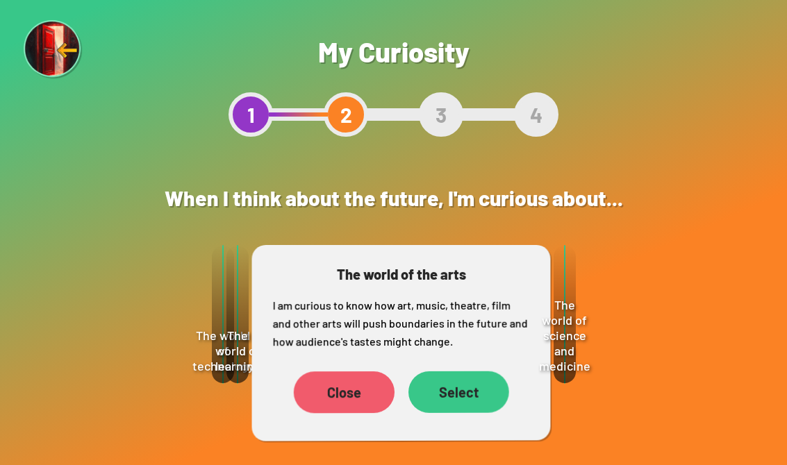
click at [485, 392] on div "Select" at bounding box center [458, 392] width 101 height 42
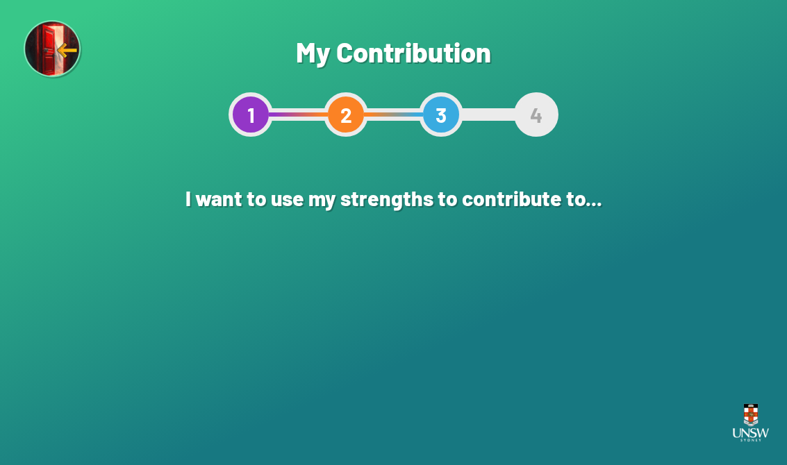
click at [221, 293] on div "Creating a fairer and more equitable society" at bounding box center [165, 314] width 136 height 136
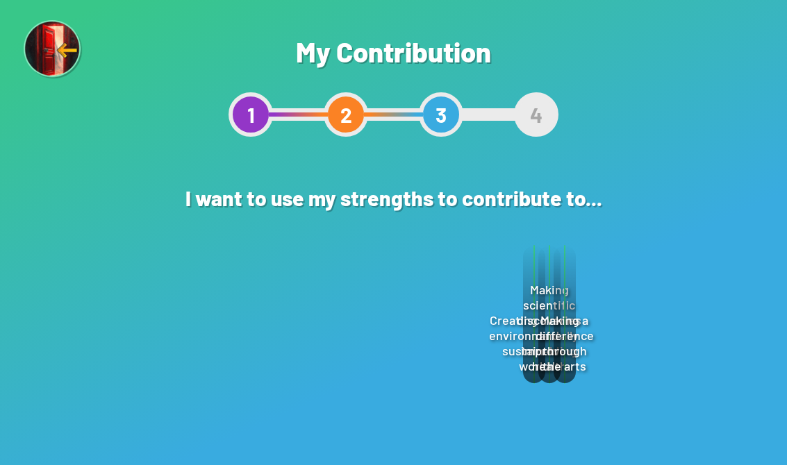
click at [453, 400] on div "Select" at bounding box center [428, 408] width 100 height 42
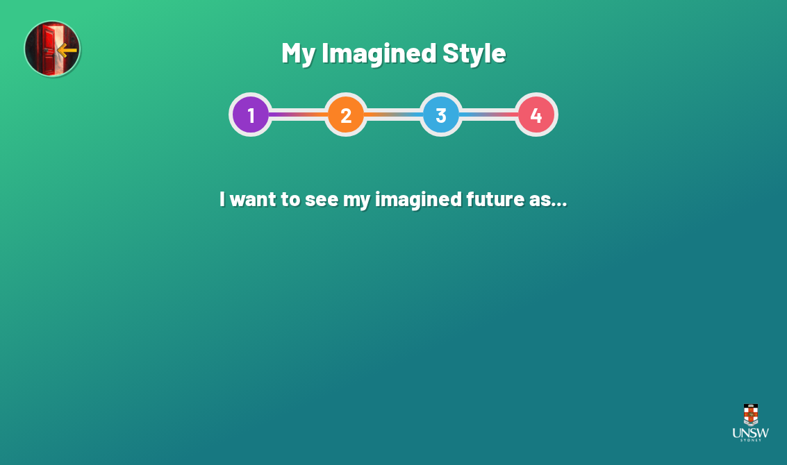
click at [413, 331] on div "An Illustration" at bounding box center [394, 314] width 136 height 136
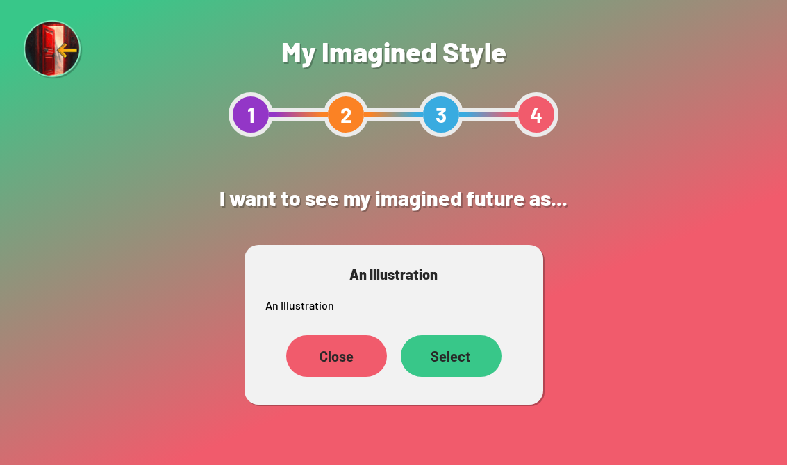
click at [448, 358] on div "Select" at bounding box center [451, 356] width 101 height 42
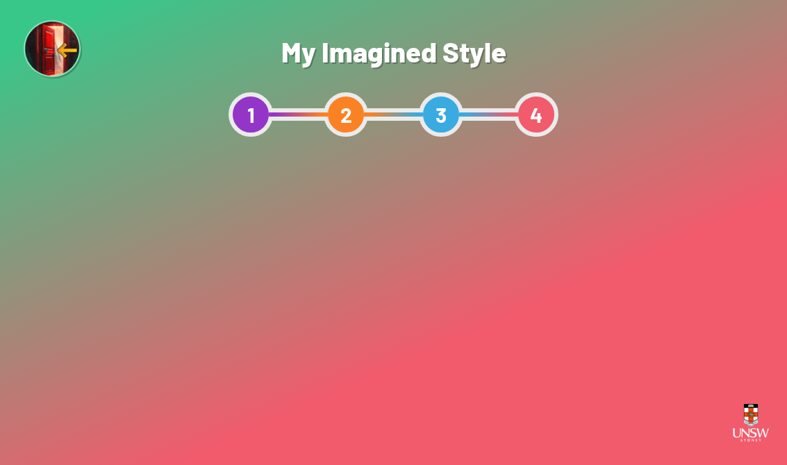
click at [398, 419] on div "Show me" at bounding box center [394, 423] width 118 height 42
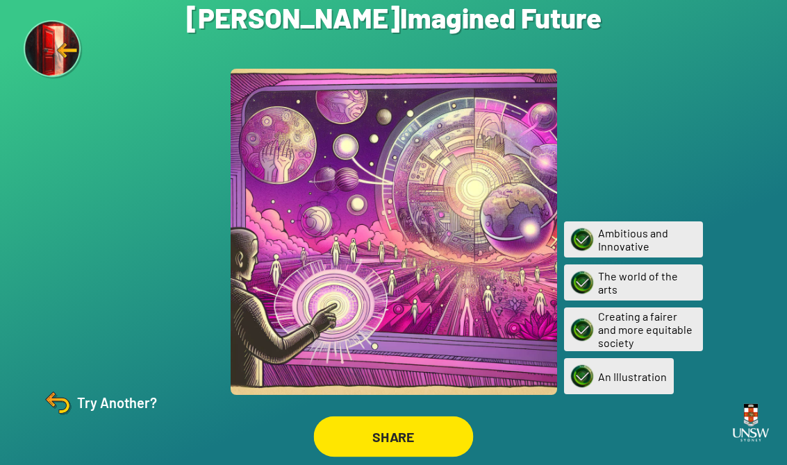
click at [435, 440] on div "SHARE" at bounding box center [394, 437] width 160 height 41
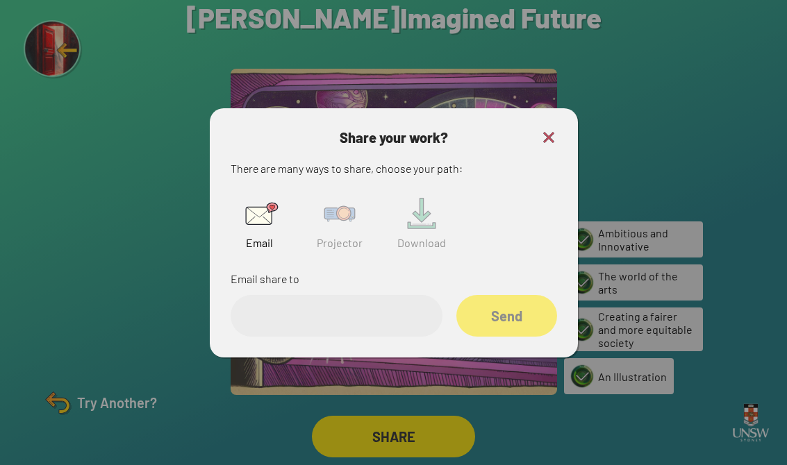
click at [333, 236] on img at bounding box center [339, 214] width 44 height 44
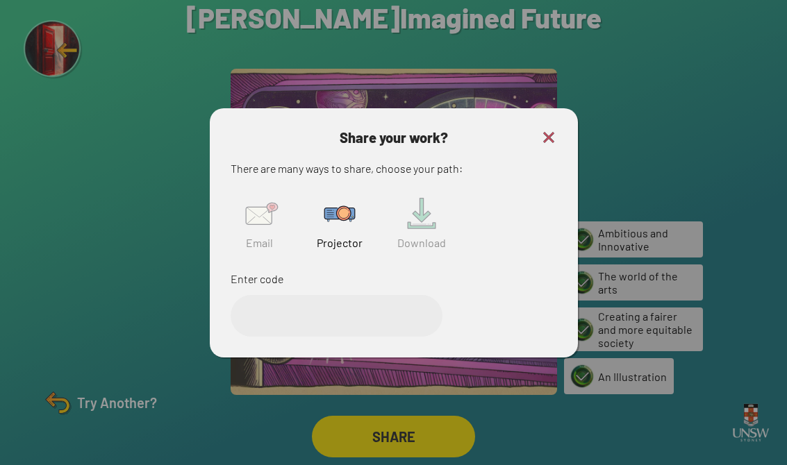
click at [369, 323] on input "text" at bounding box center [337, 316] width 212 height 42
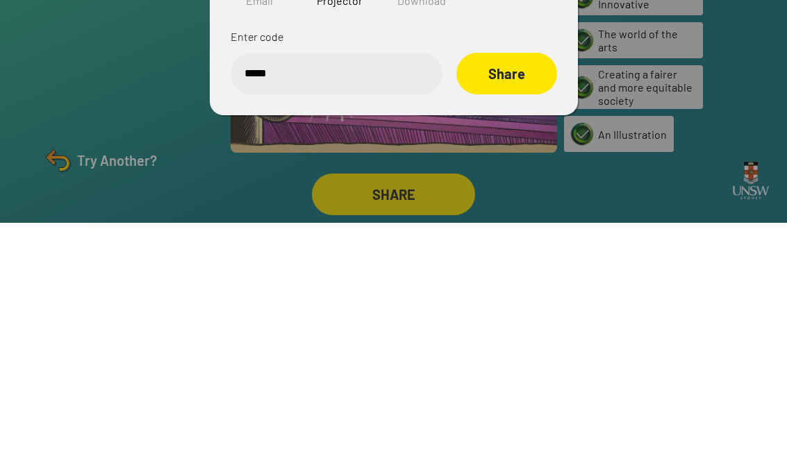
type input "******"
click at [528, 295] on div "Share" at bounding box center [506, 315] width 97 height 40
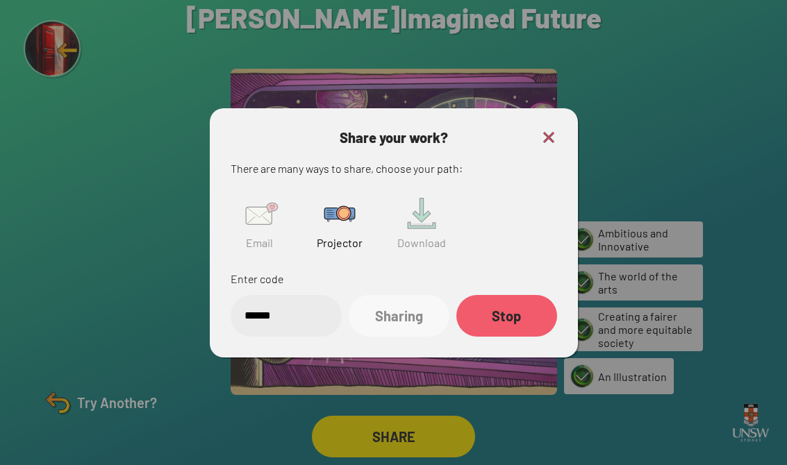
click at [549, 129] on img at bounding box center [548, 137] width 17 height 17
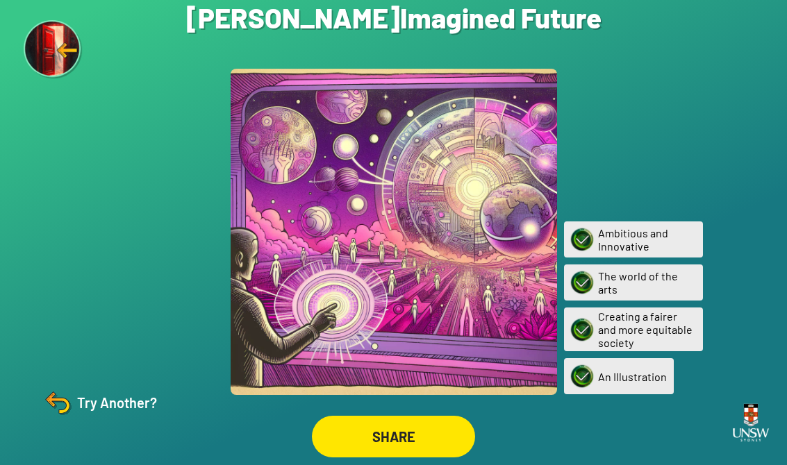
click at [67, 396] on img at bounding box center [57, 402] width 33 height 33
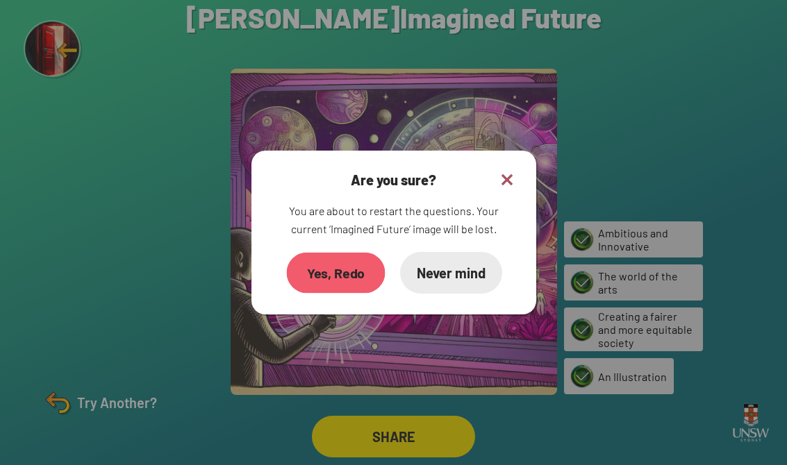
click at [336, 262] on div "Yes, Redo" at bounding box center [335, 273] width 99 height 41
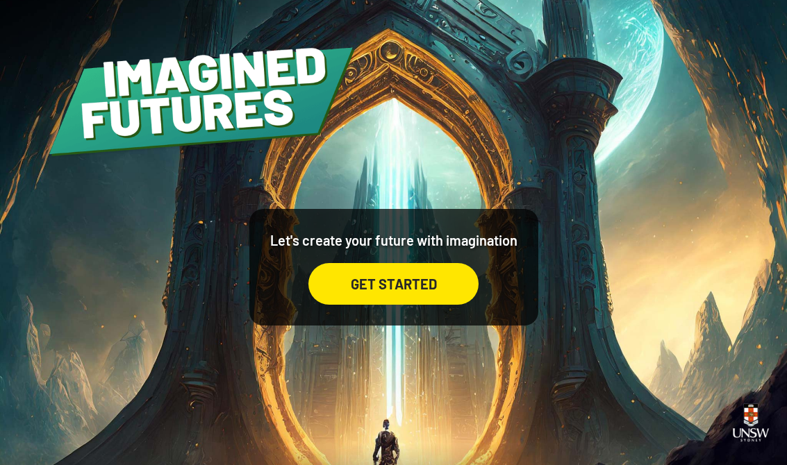
click at [419, 305] on div "GET STARTED" at bounding box center [393, 284] width 170 height 42
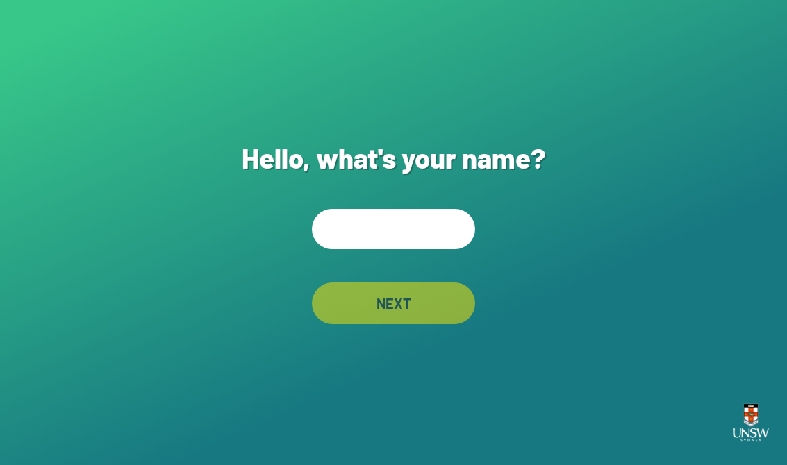
click at [400, 244] on input "text" at bounding box center [393, 229] width 163 height 40
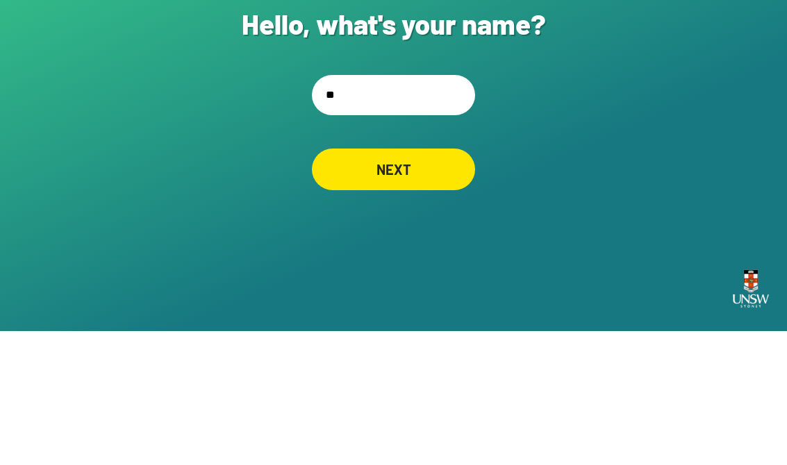
type input "*"
type input "***"
click at [424, 283] on div "NEXT" at bounding box center [393, 303] width 160 height 41
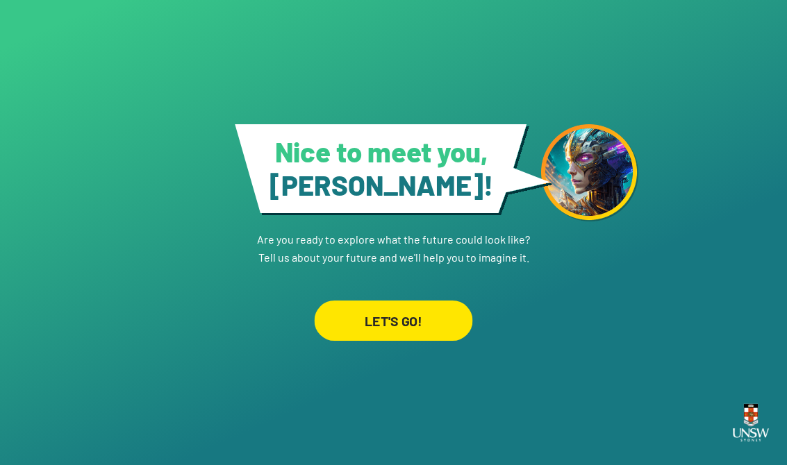
click at [409, 305] on div "LET'S GO!" at bounding box center [394, 320] width 158 height 40
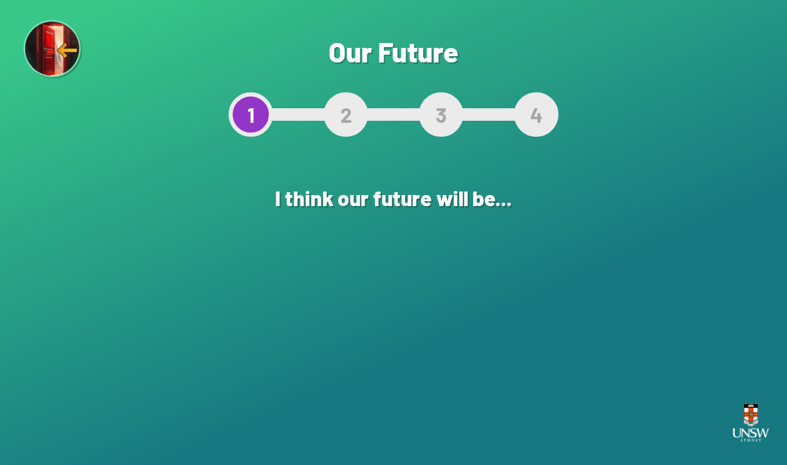
click at [328, 287] on div "Exciting and Inspiring" at bounding box center [317, 314] width 136 height 136
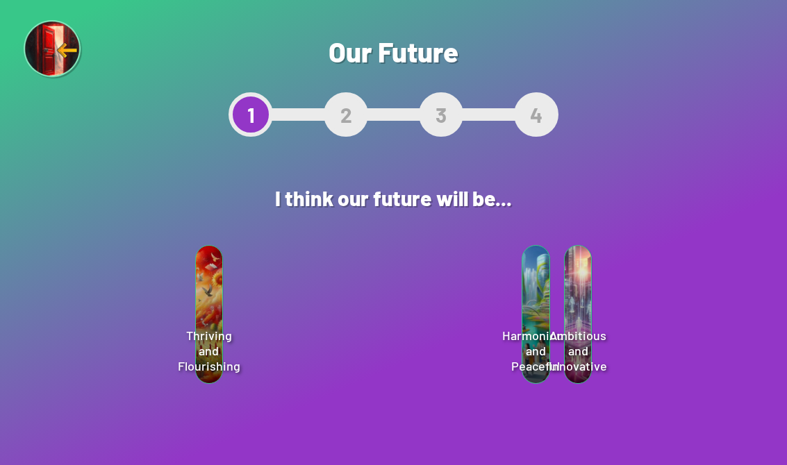
click at [467, 279] on h3 "Exciting and Inspiring" at bounding box center [378, 276] width 218 height 22
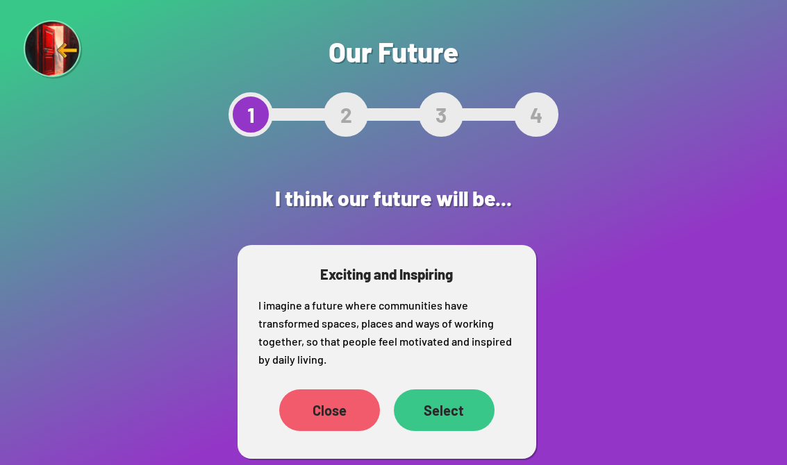
click at [450, 421] on div "Select" at bounding box center [444, 411] width 101 height 42
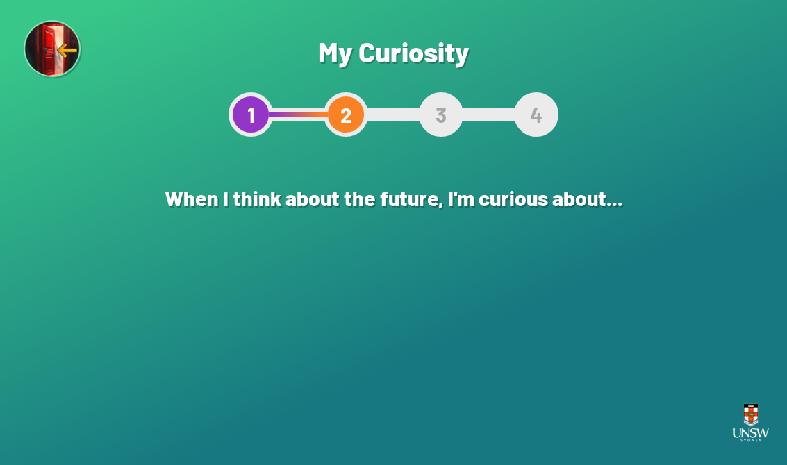
click at [331, 288] on div "The world of learning" at bounding box center [317, 314] width 136 height 136
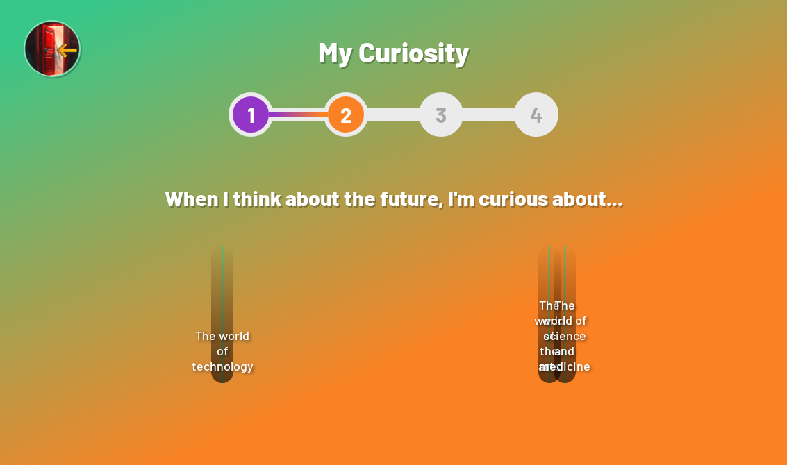
click at [472, 419] on div "Select" at bounding box center [443, 428] width 100 height 42
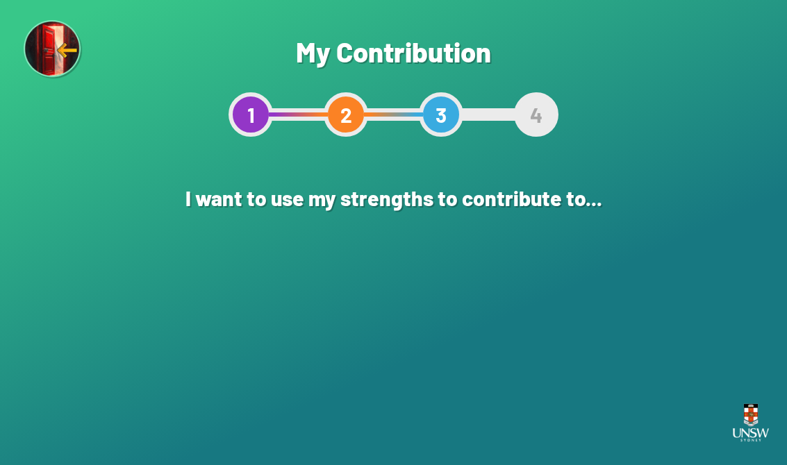
click at [302, 302] on div "Creating a more environmentally sustainable world" at bounding box center [317, 314] width 136 height 136
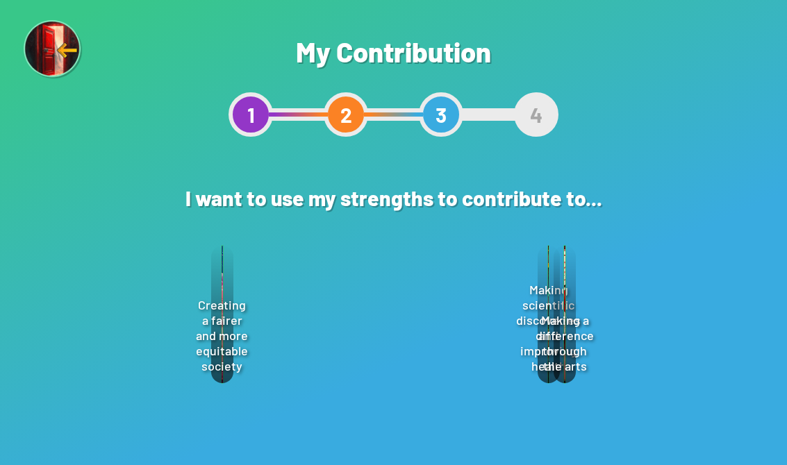
click at [479, 421] on div "Select" at bounding box center [443, 408] width 99 height 42
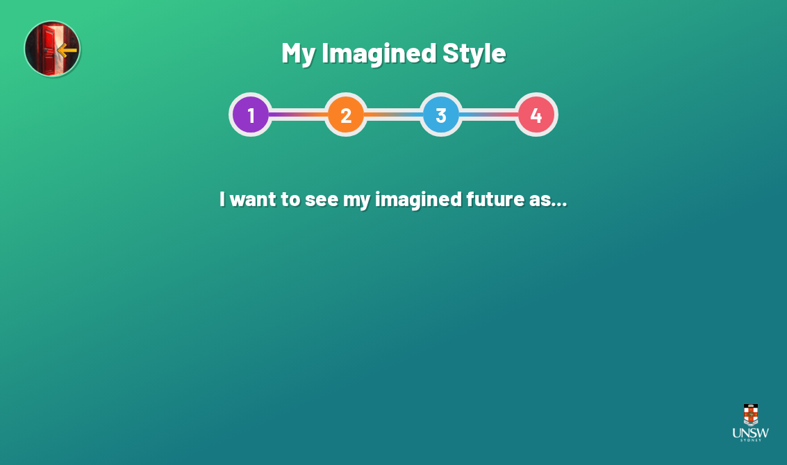
click at [310, 290] on div "An Artwork" at bounding box center [241, 314] width 139 height 139
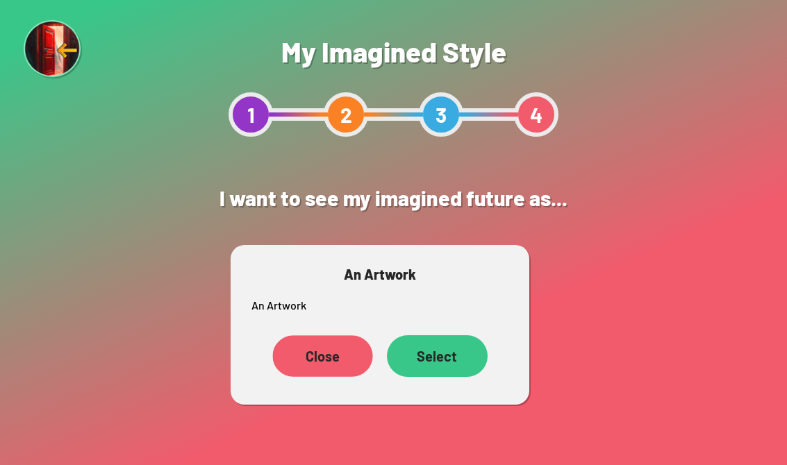
click at [312, 369] on div "Close" at bounding box center [322, 356] width 100 height 42
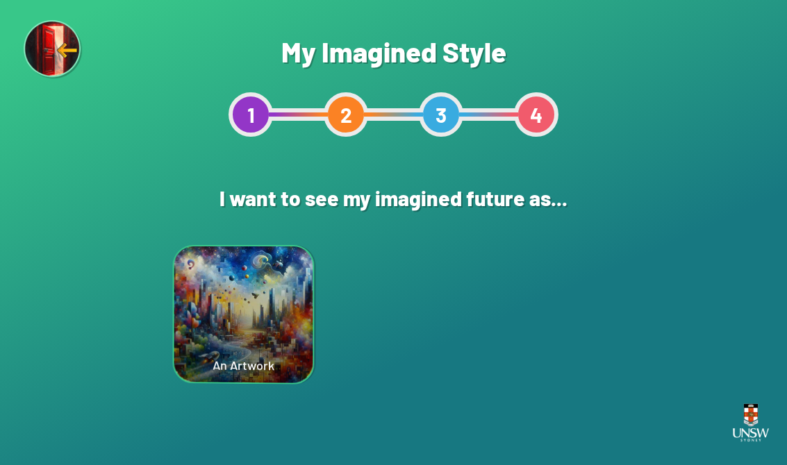
click at [552, 309] on div "A CGI Animation" at bounding box center [546, 314] width 135 height 137
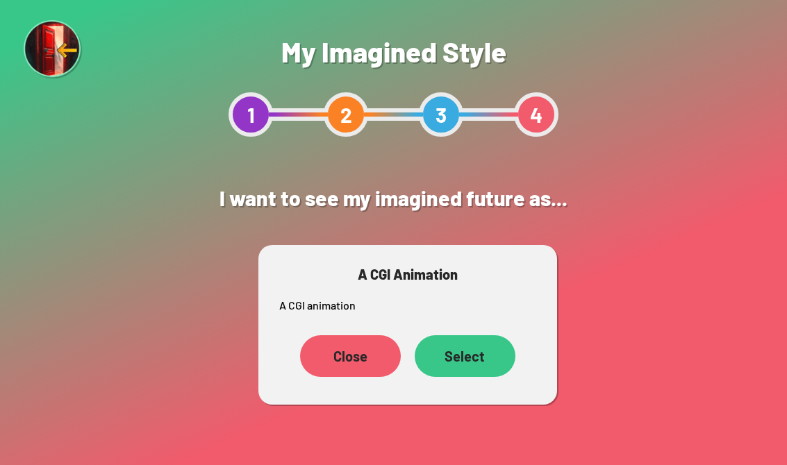
click at [484, 374] on div "Select" at bounding box center [465, 356] width 101 height 42
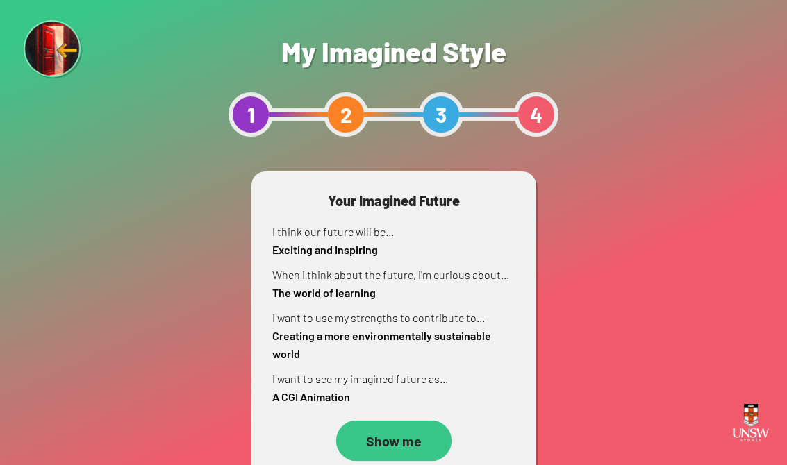
click at [430, 445] on div "Show me" at bounding box center [392, 441] width 115 height 41
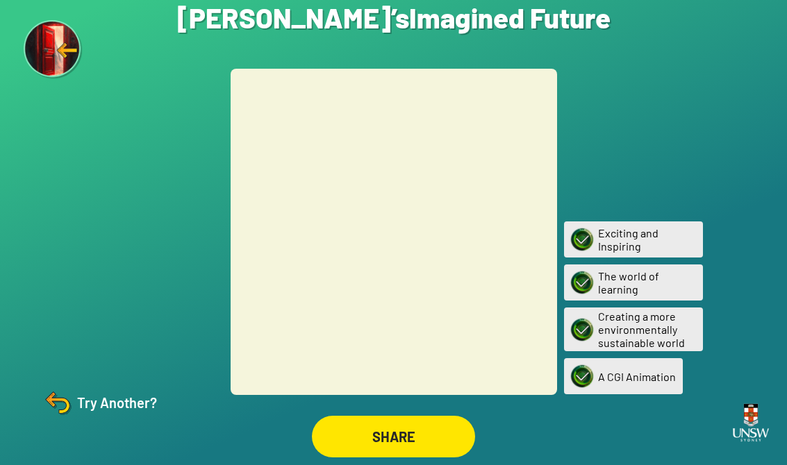
click at [93, 415] on div "Try Another?" at bounding box center [99, 402] width 116 height 33
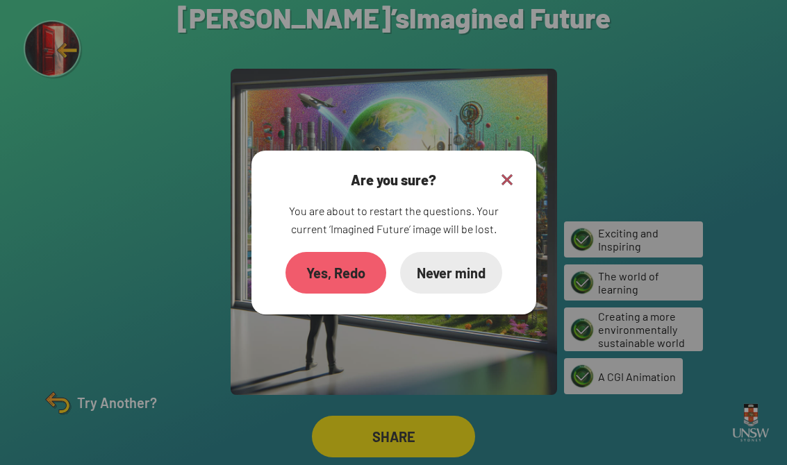
click at [315, 283] on div "Yes, Redo" at bounding box center [335, 273] width 101 height 42
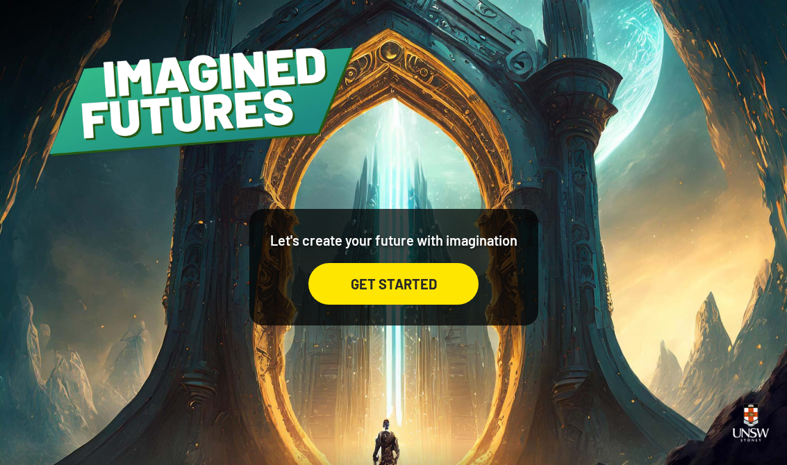
click at [353, 296] on div "GET STARTED" at bounding box center [393, 284] width 170 height 42
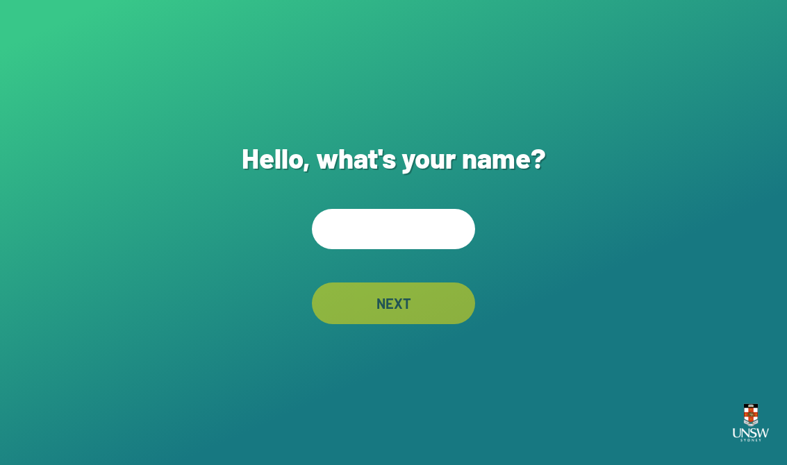
click at [340, 219] on input "text" at bounding box center [393, 229] width 163 height 40
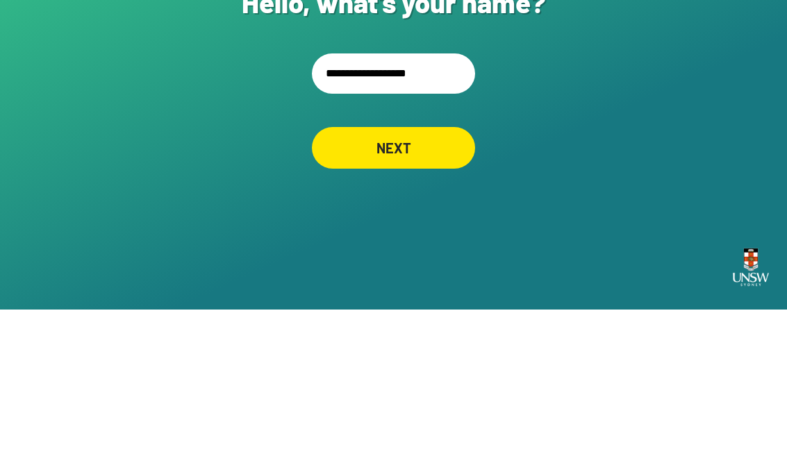
type input "**********"
click at [342, 283] on div "NEXT" at bounding box center [393, 304] width 163 height 42
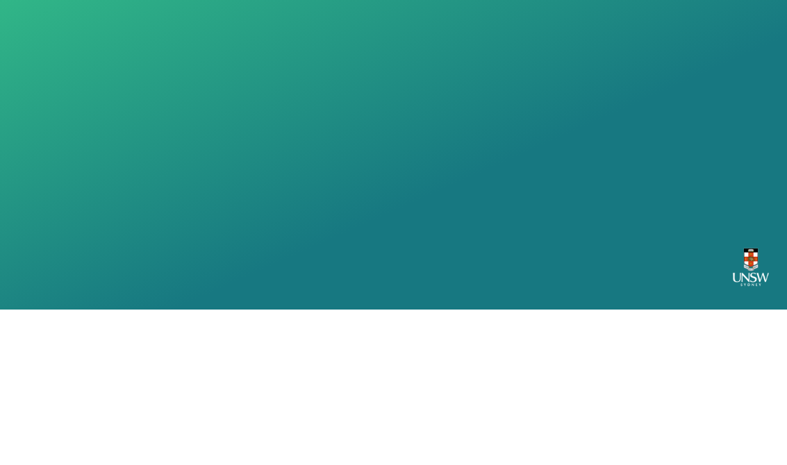
scroll to position [22, 0]
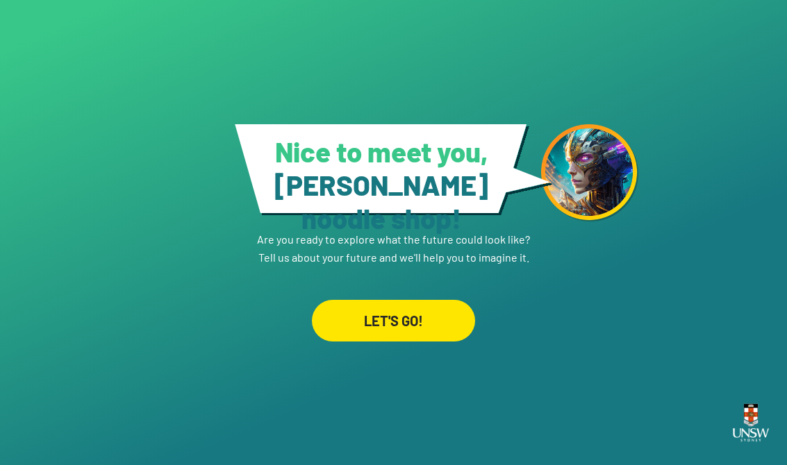
click at [346, 300] on div "LET'S GO!" at bounding box center [393, 321] width 163 height 42
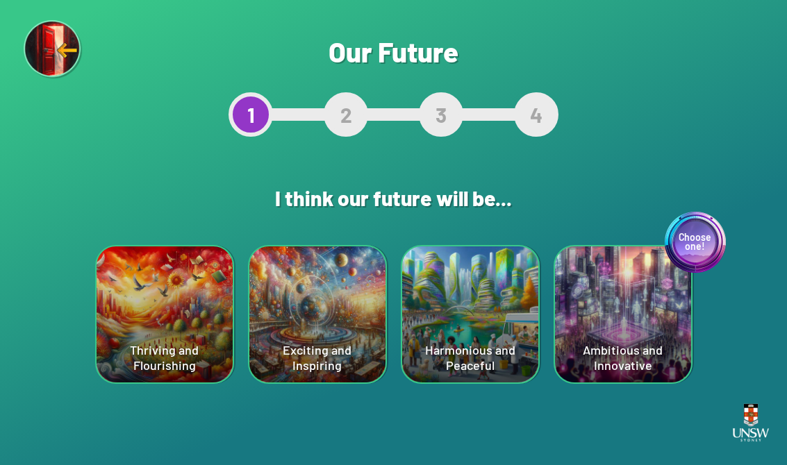
click at [505, 280] on div "Harmonious and Peaceful" at bounding box center [470, 314] width 136 height 136
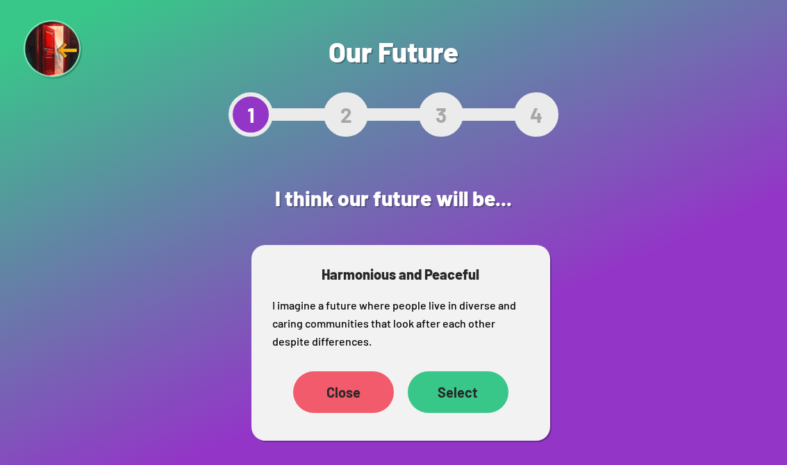
click at [479, 387] on div "Select" at bounding box center [458, 392] width 101 height 42
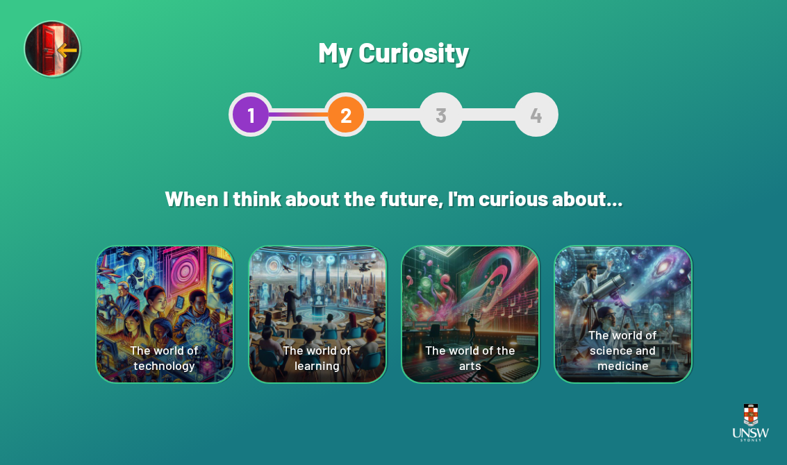
click at [149, 290] on div "The world of technology" at bounding box center [165, 314] width 136 height 136
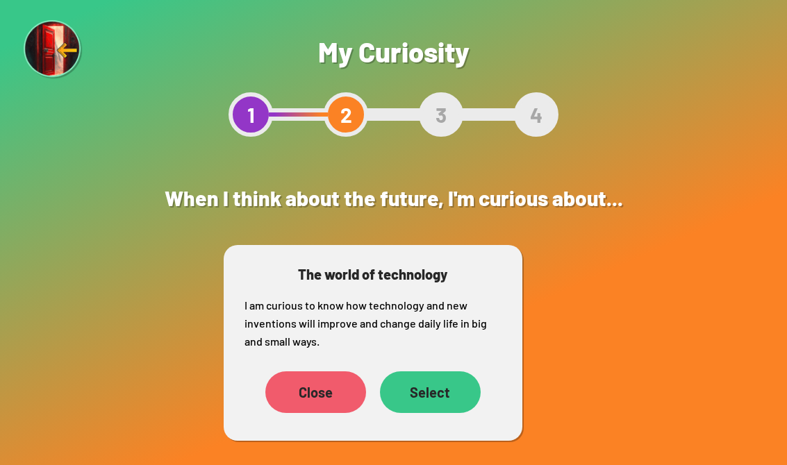
click at [448, 387] on div "Select" at bounding box center [430, 392] width 101 height 42
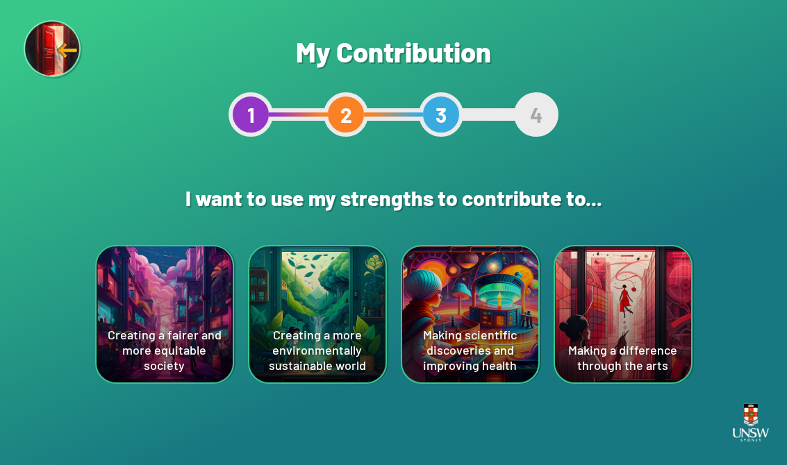
click at [201, 270] on div "Creating a fairer and more equitable society" at bounding box center [165, 314] width 136 height 136
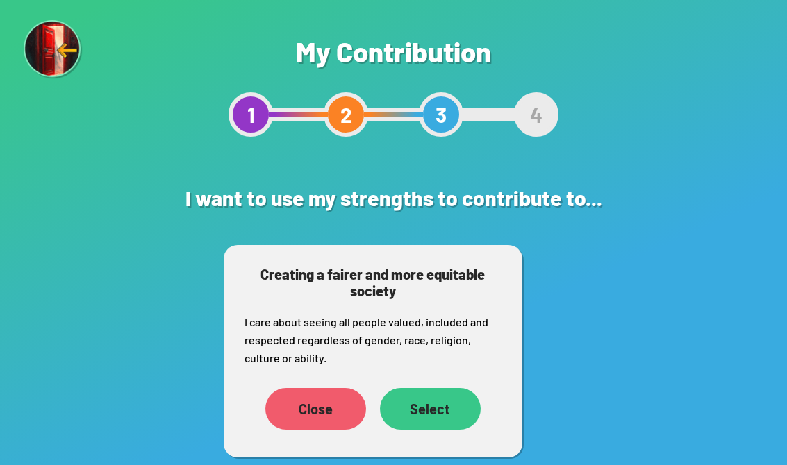
click at [450, 406] on div "Select" at bounding box center [430, 409] width 101 height 42
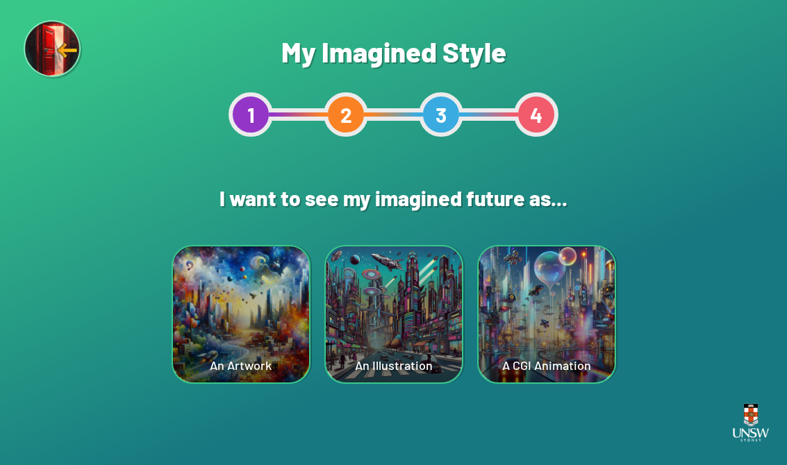
click at [276, 282] on div "An Artwork" at bounding box center [241, 314] width 136 height 136
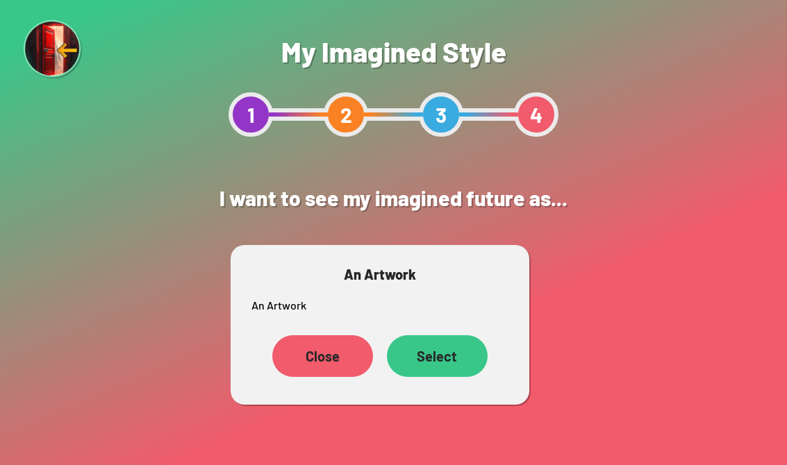
click at [462, 353] on div "Select" at bounding box center [437, 356] width 101 height 42
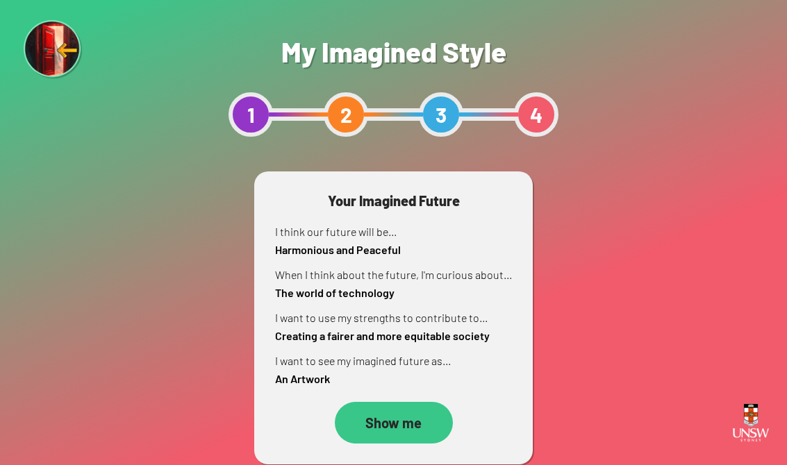
click at [414, 418] on div "Show me" at bounding box center [394, 423] width 118 height 42
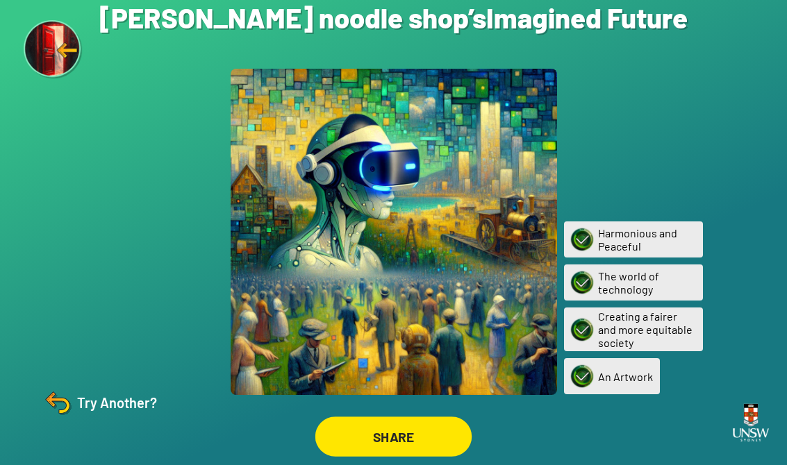
click at [424, 435] on div "SHARE" at bounding box center [393, 437] width 156 height 40
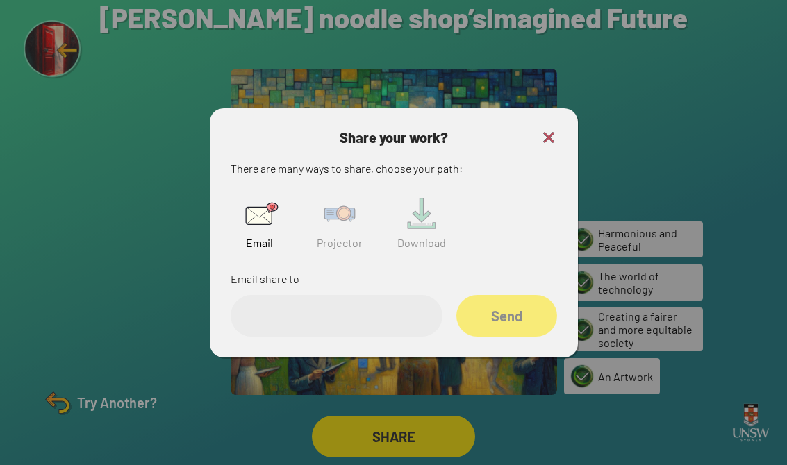
click at [424, 236] on img at bounding box center [421, 214] width 44 height 44
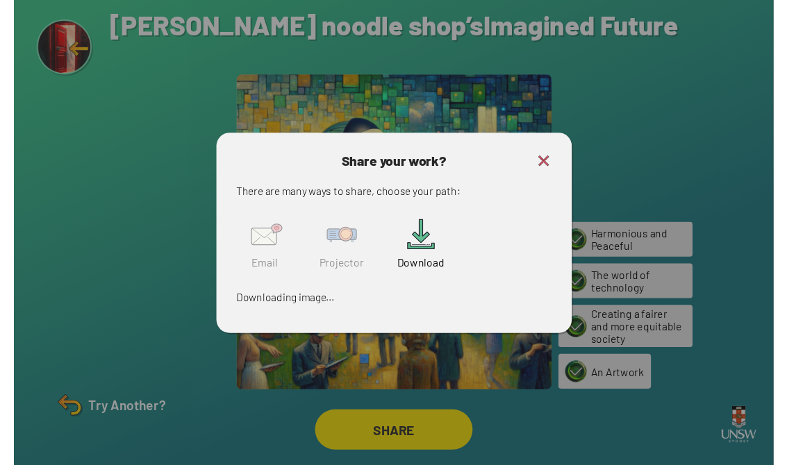
scroll to position [17, 0]
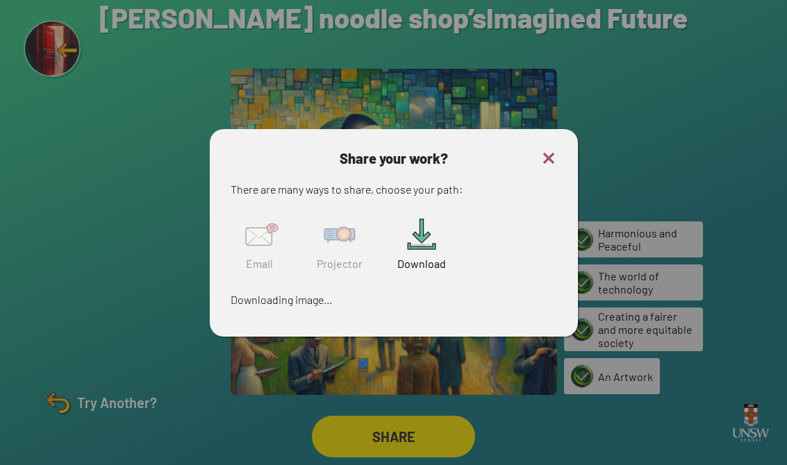
click at [550, 150] on img at bounding box center [548, 158] width 17 height 17
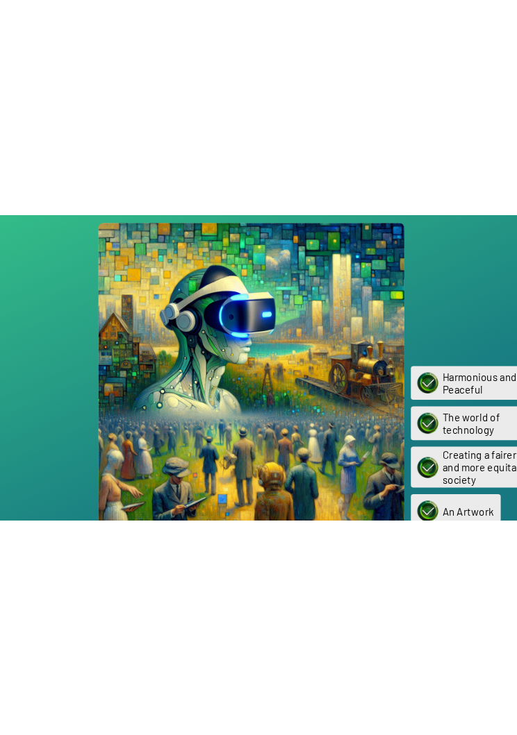
scroll to position [0, 0]
